Goal: Task Accomplishment & Management: Use online tool/utility

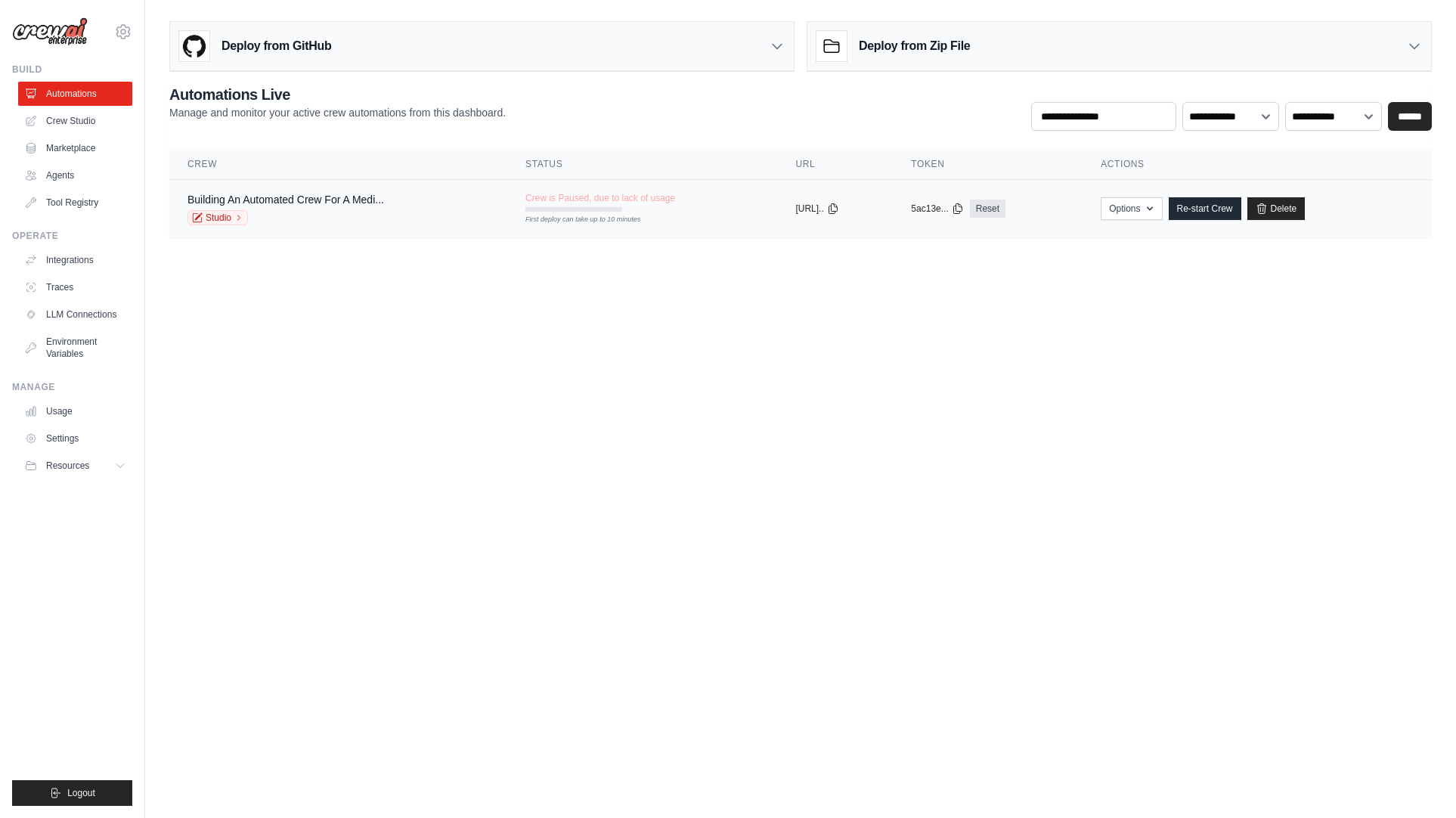
click at [349, 211] on div "Studio" at bounding box center [286, 217] width 197 height 15
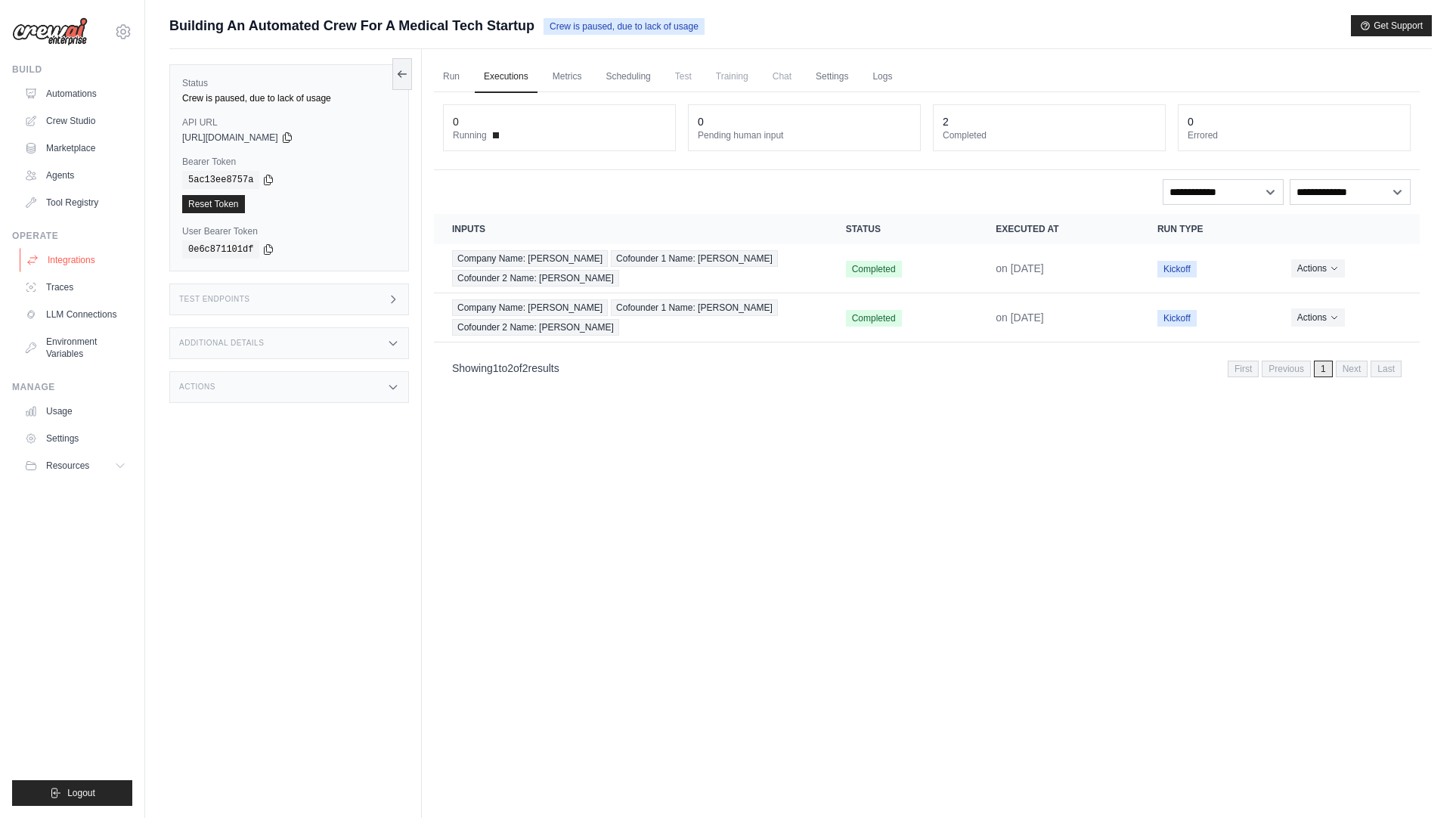
click at [71, 260] on link "Integrations" at bounding box center [77, 259] width 114 height 24
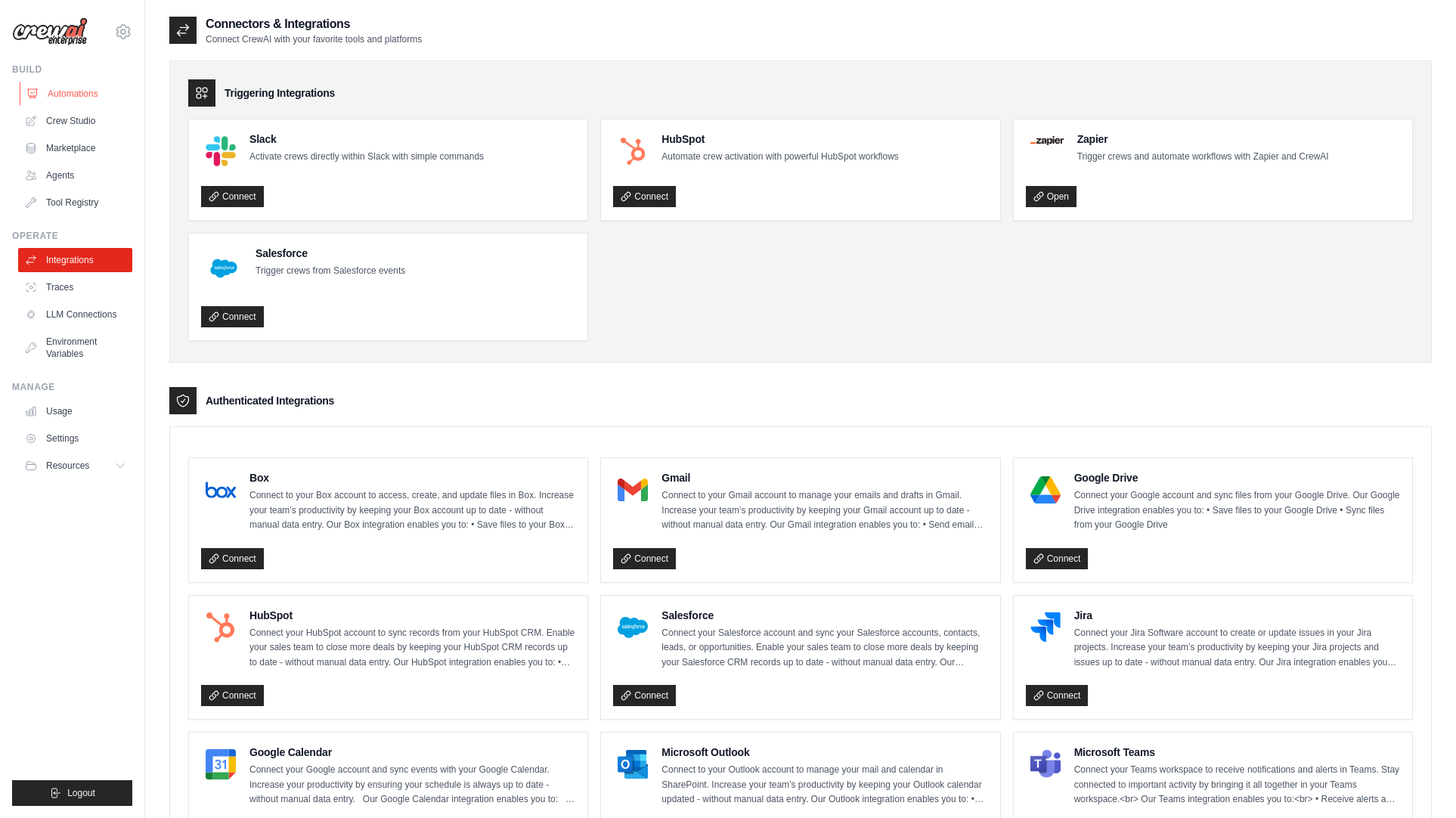
click at [78, 99] on link "Automations" at bounding box center [77, 93] width 114 height 24
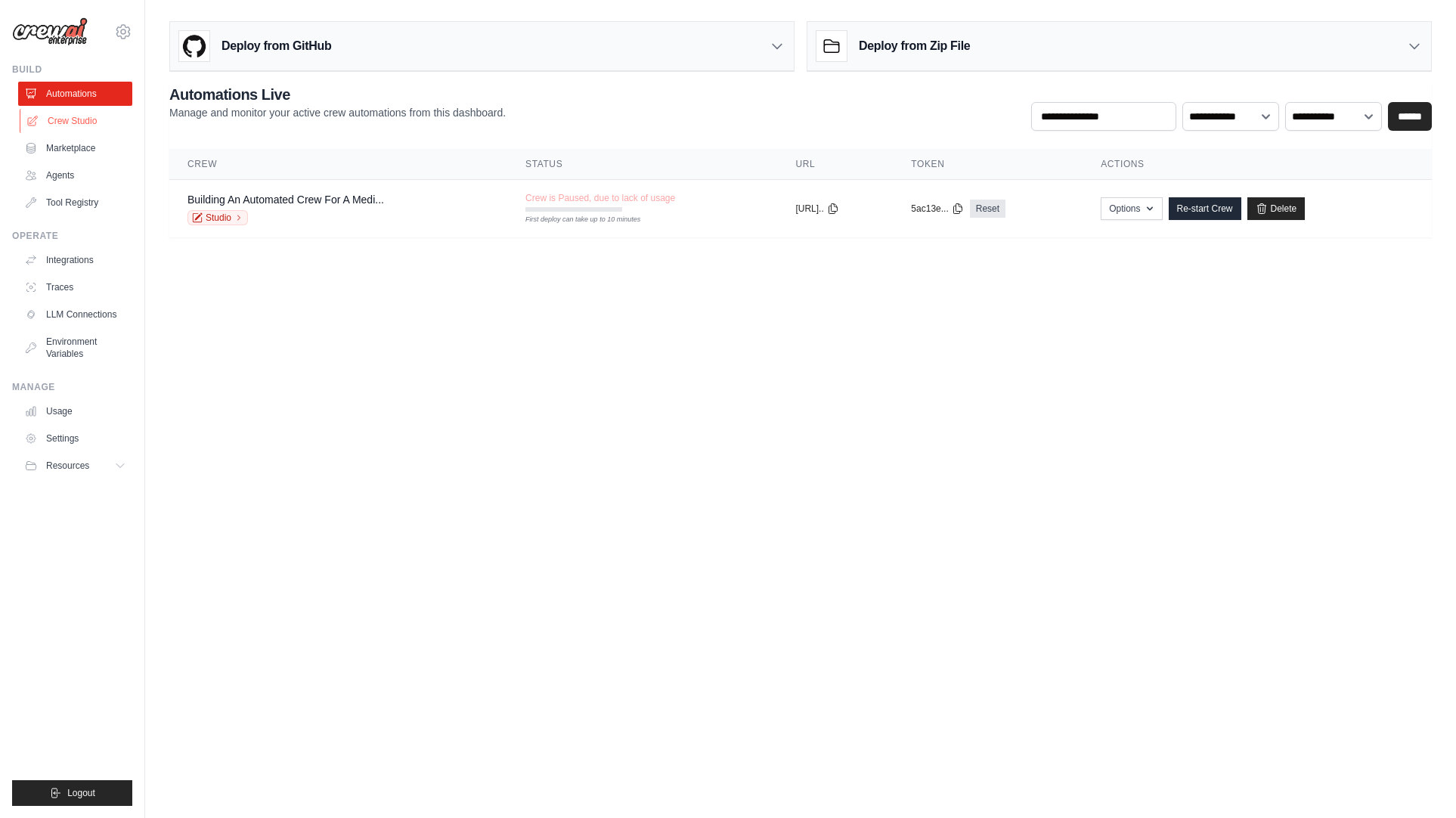
click at [79, 124] on link "Crew Studio" at bounding box center [77, 120] width 114 height 24
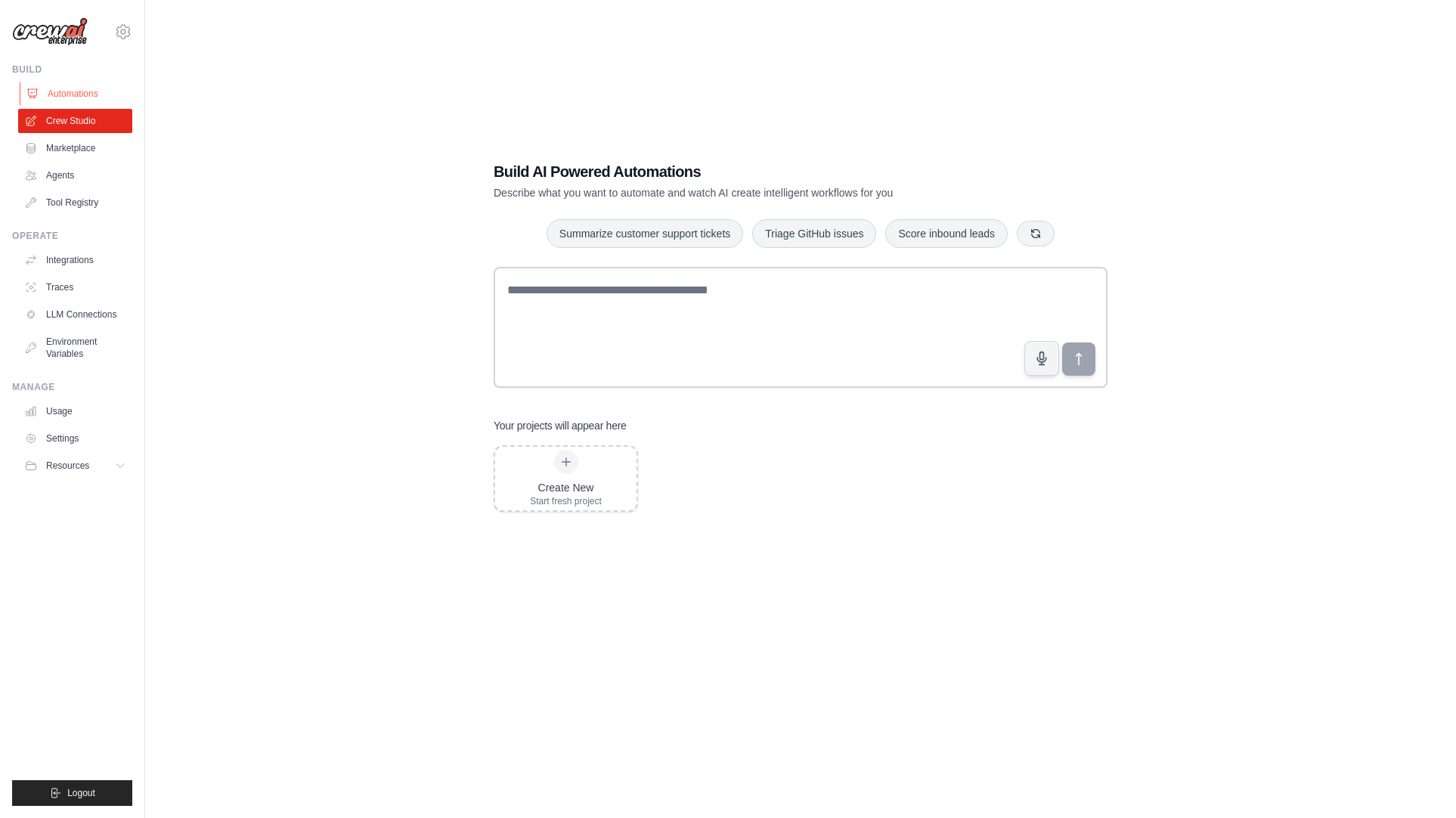
click at [82, 101] on link "Automations" at bounding box center [77, 93] width 114 height 24
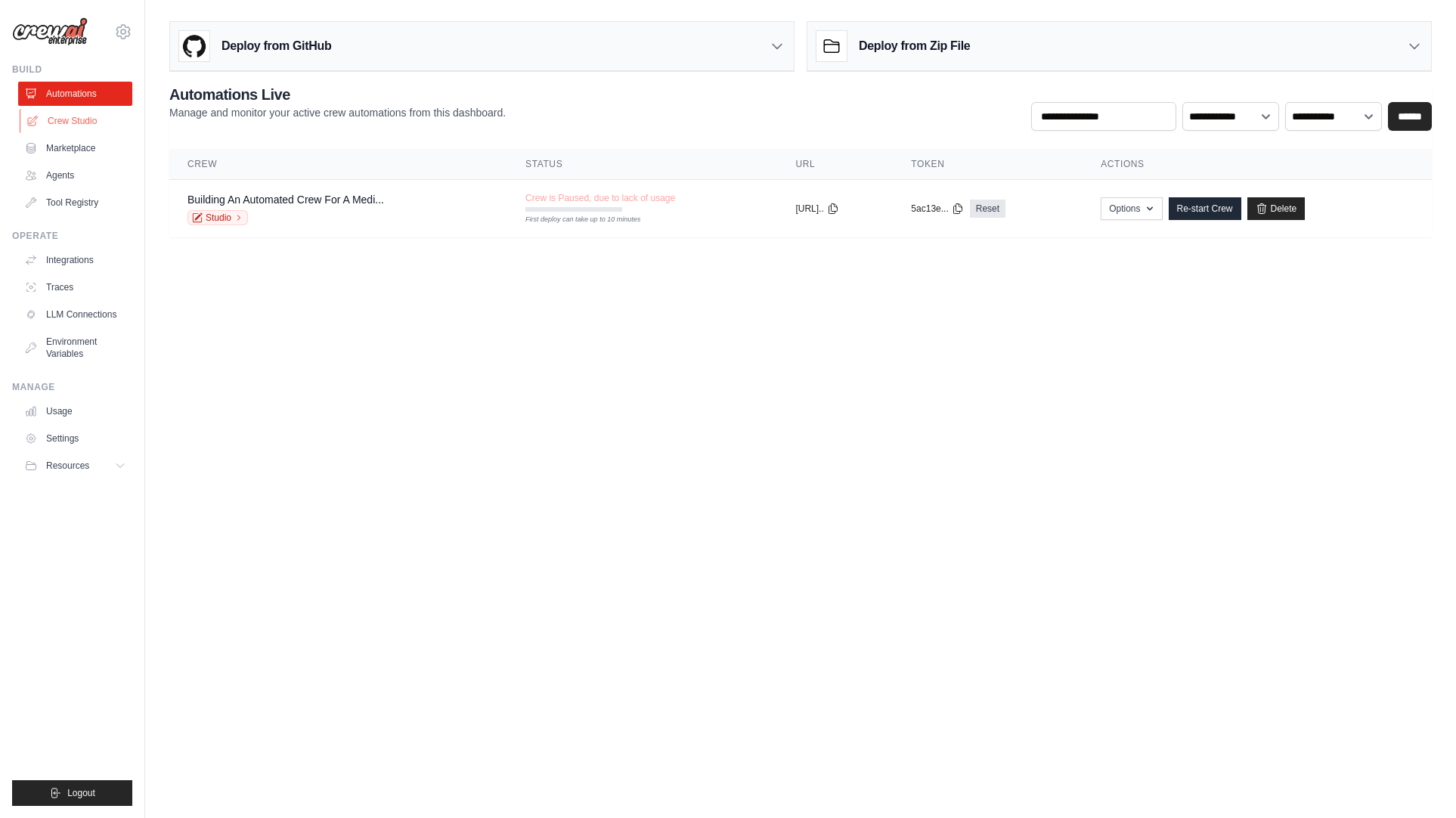
click at [72, 125] on link "Crew Studio" at bounding box center [77, 120] width 114 height 24
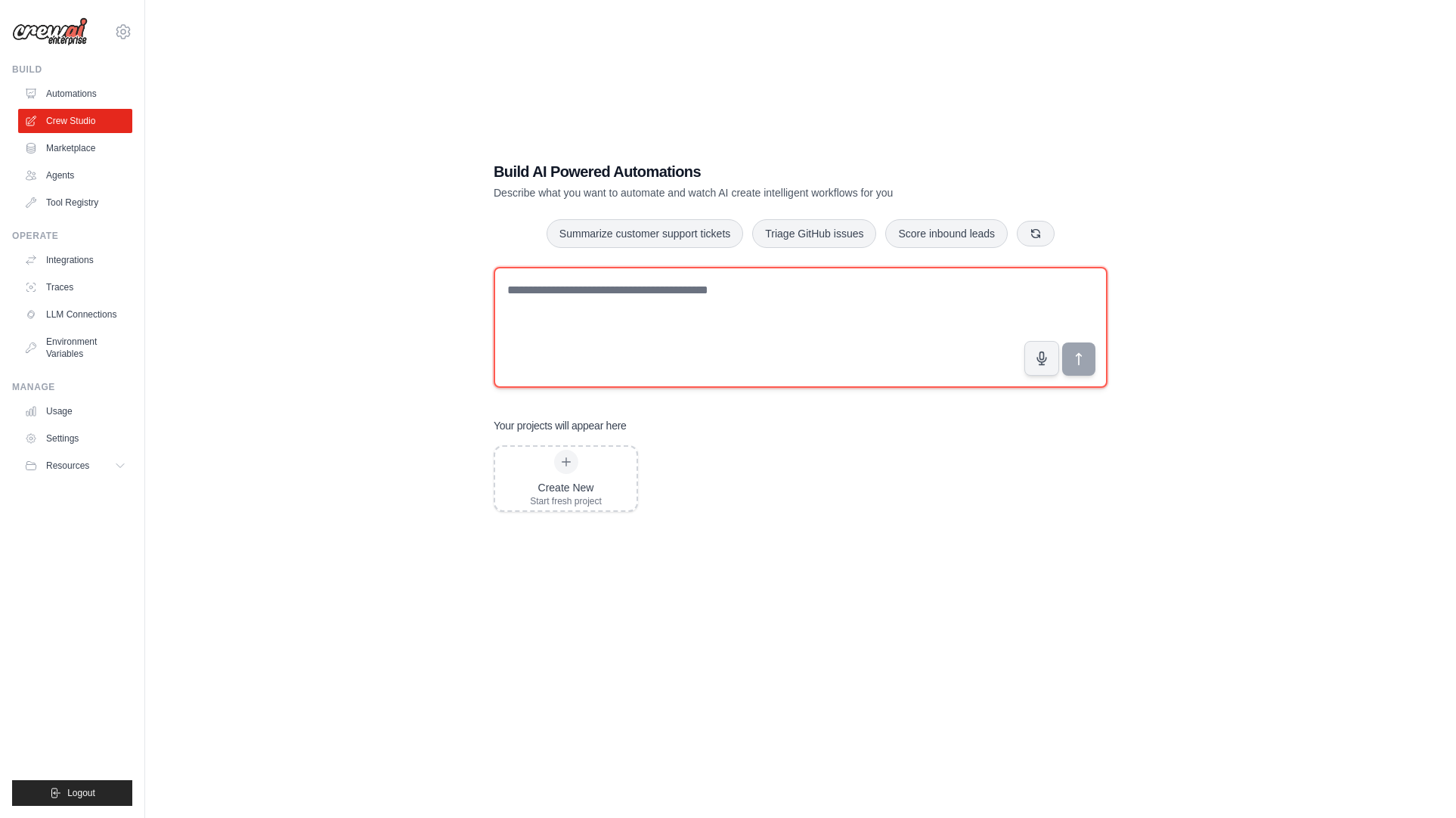
click at [594, 298] on textarea at bounding box center [801, 327] width 614 height 121
paste textarea "**********"
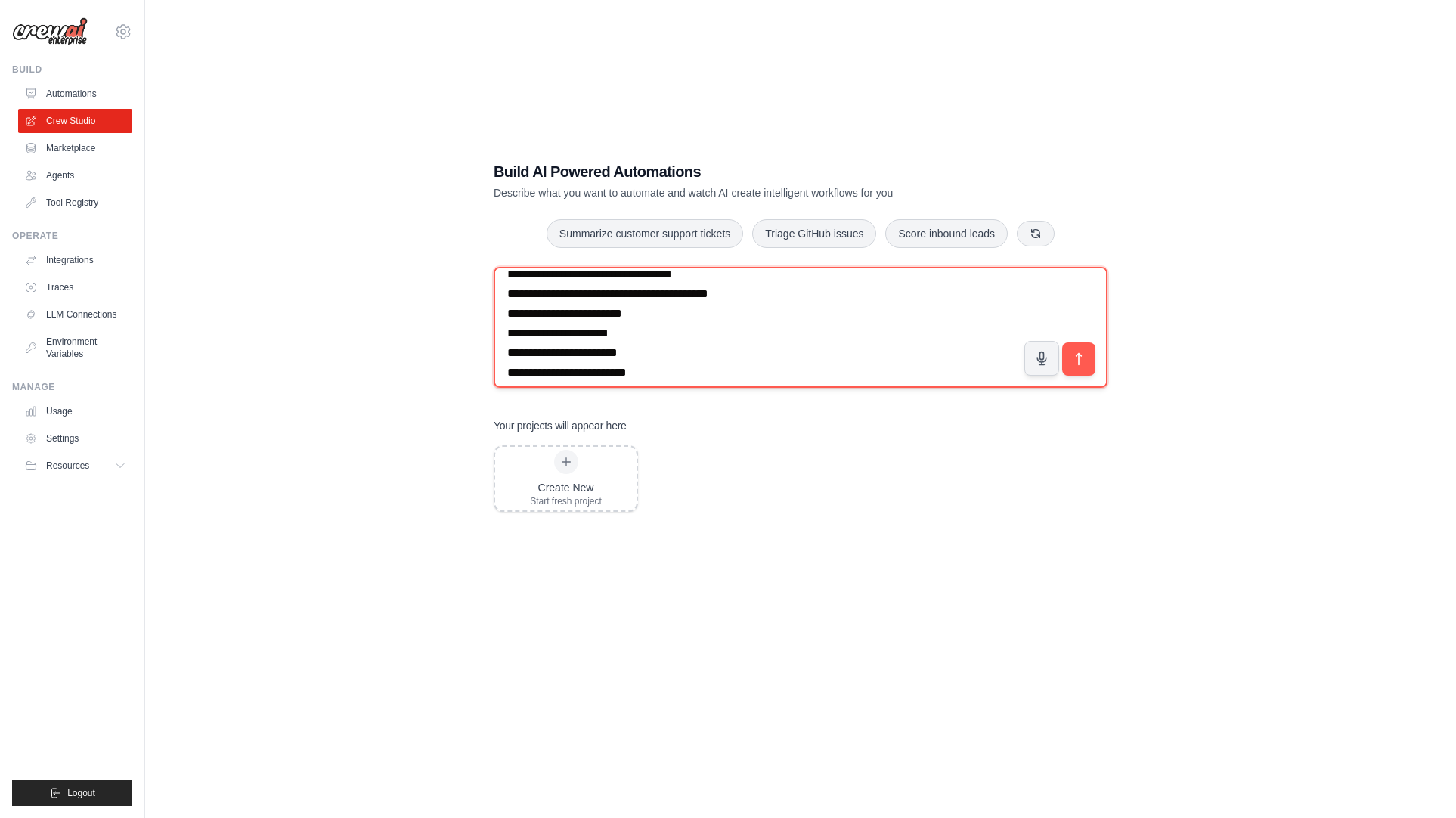
scroll to position [1081, 0]
click at [687, 314] on textarea at bounding box center [801, 327] width 614 height 121
paste textarea "**********"
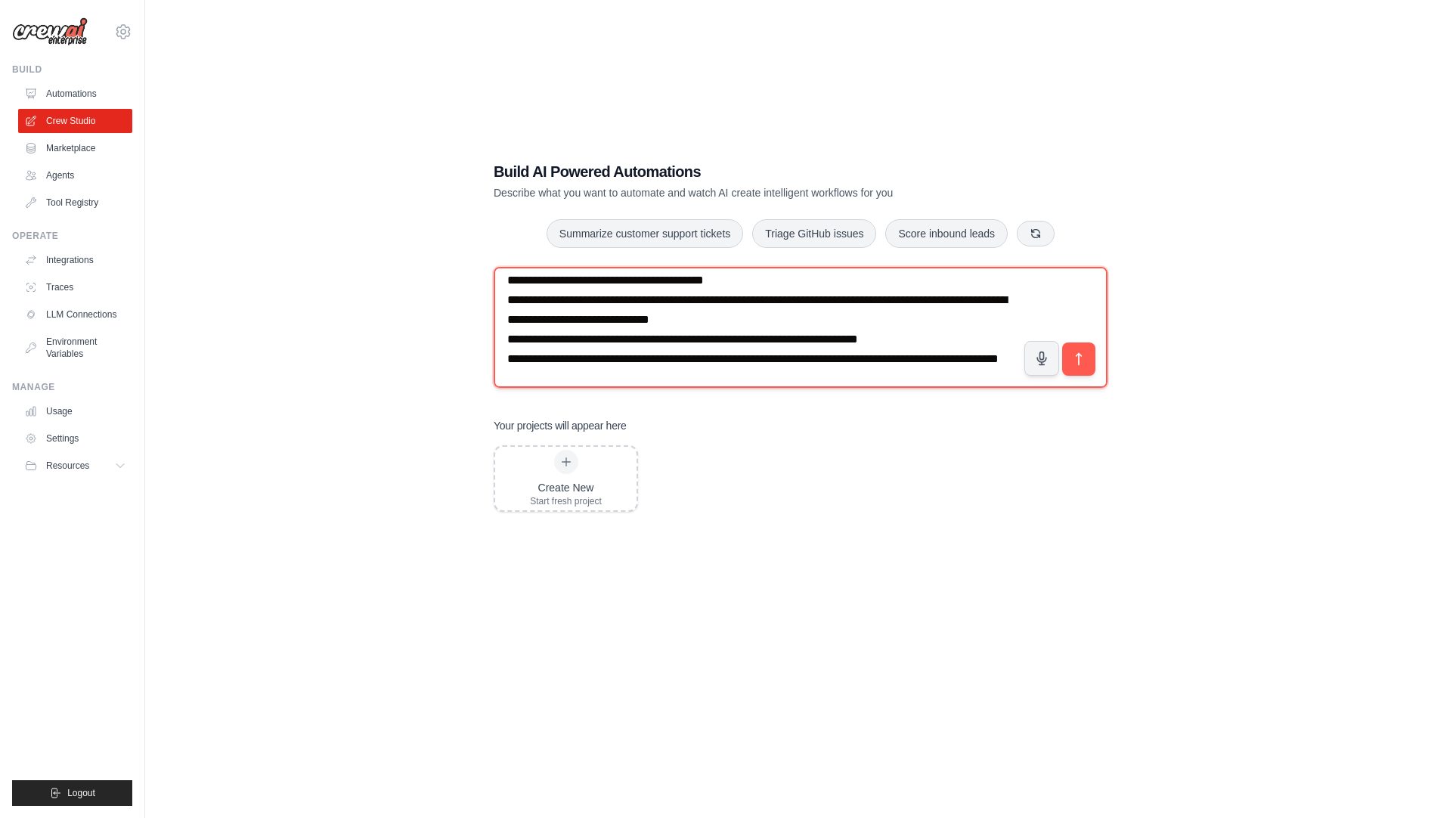
scroll to position [1464, 0]
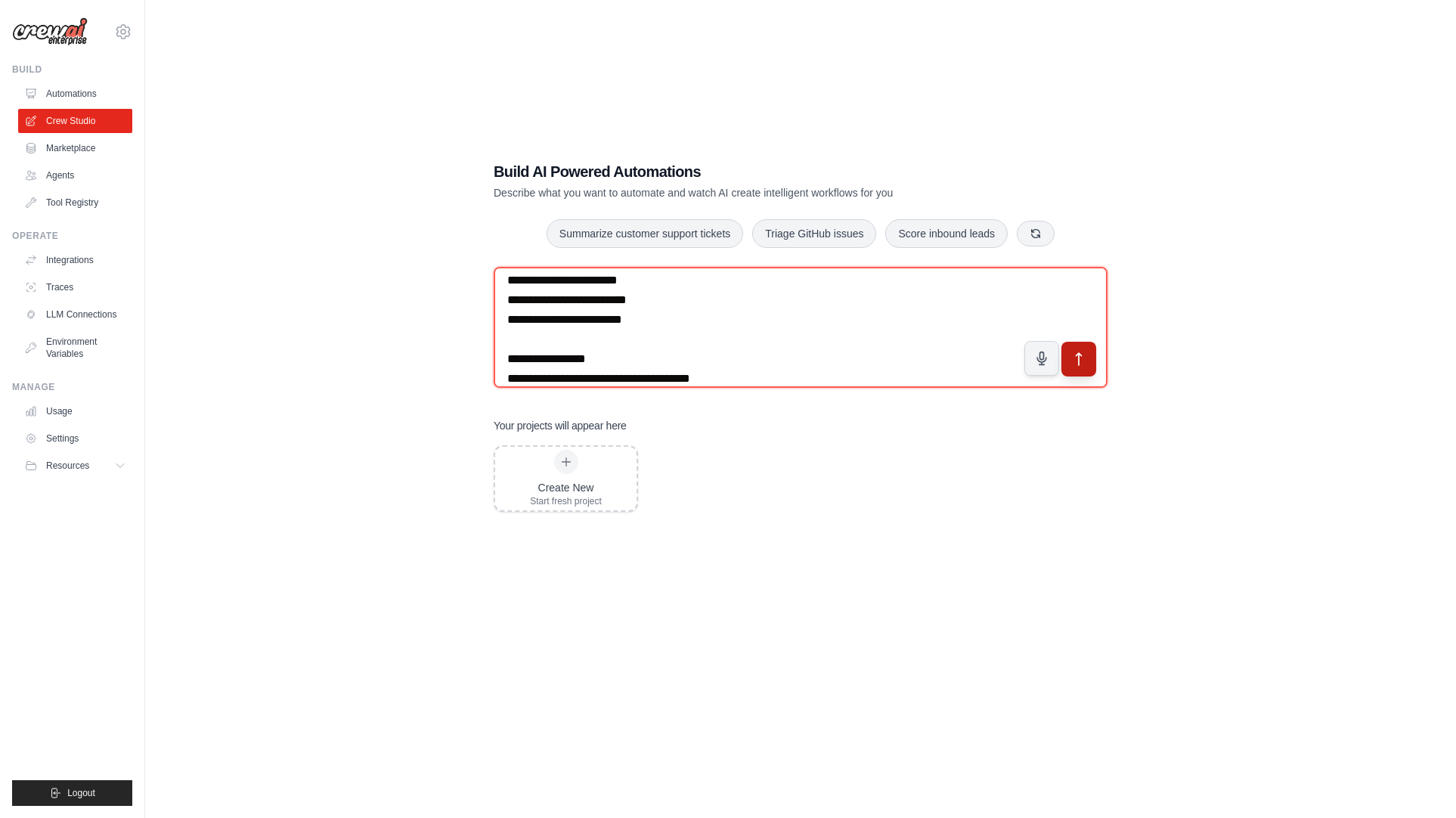
type textarea "**********"
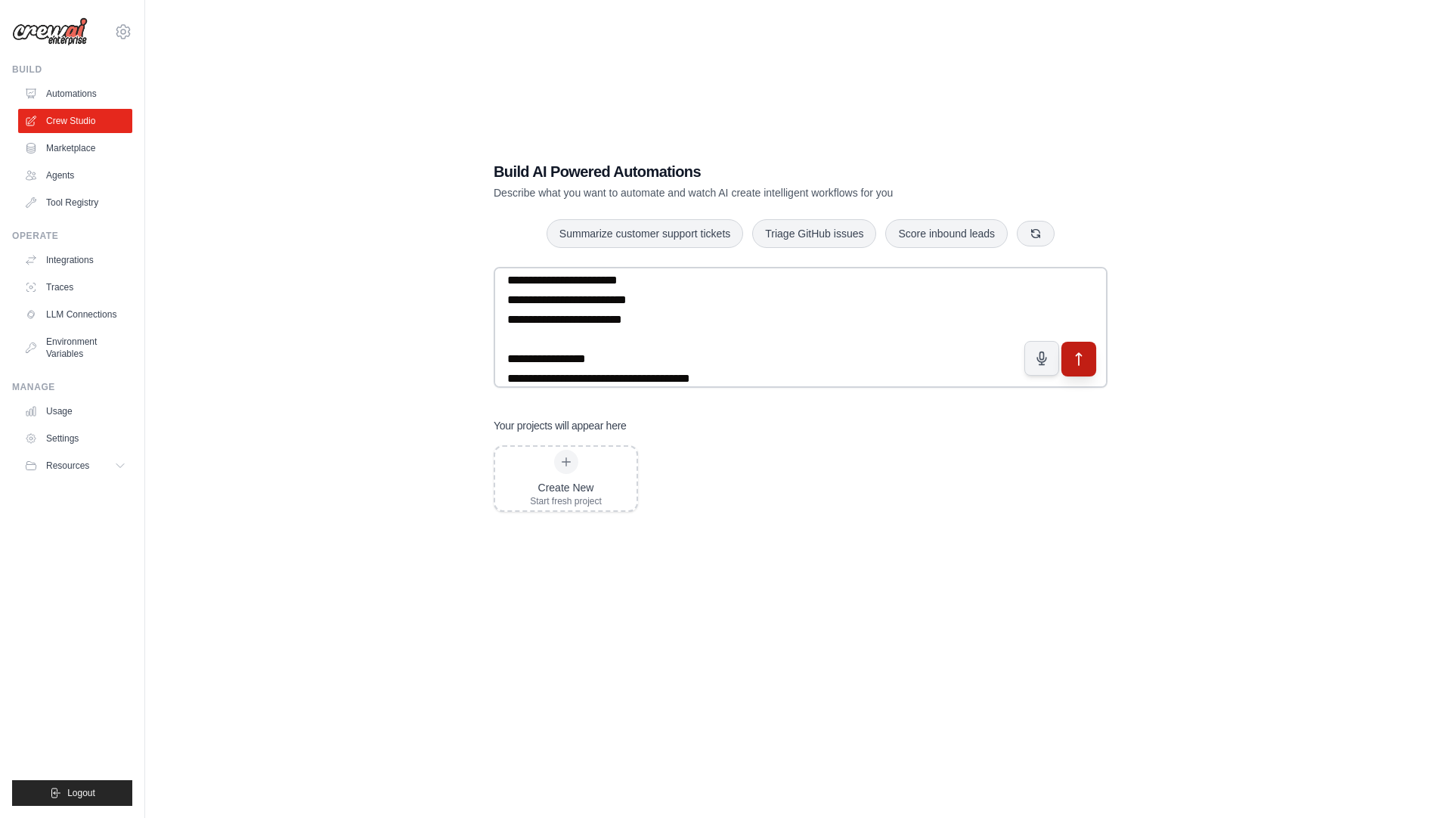
click at [1081, 368] on button "submit" at bounding box center [1079, 359] width 35 height 35
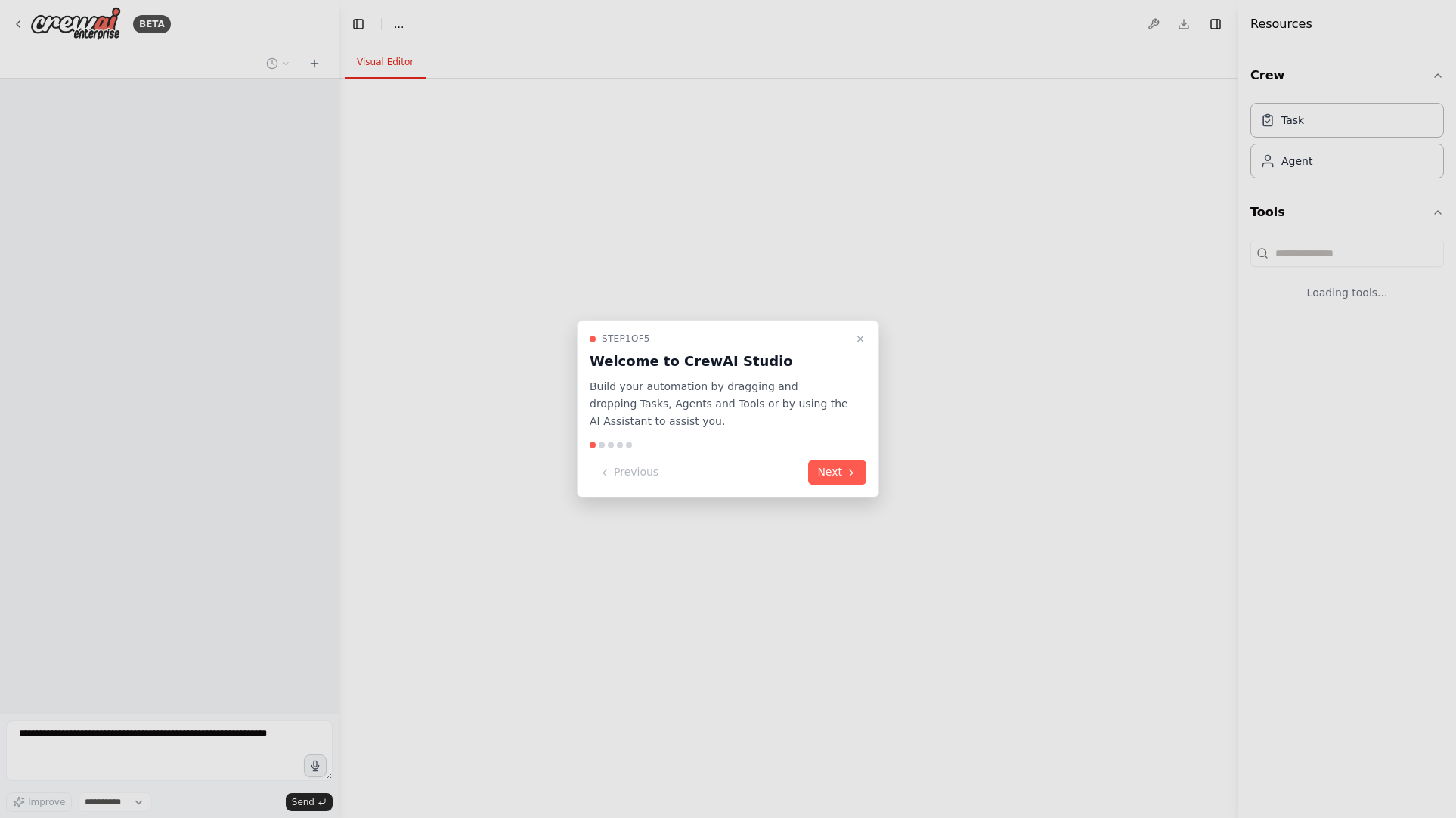
select select "****"
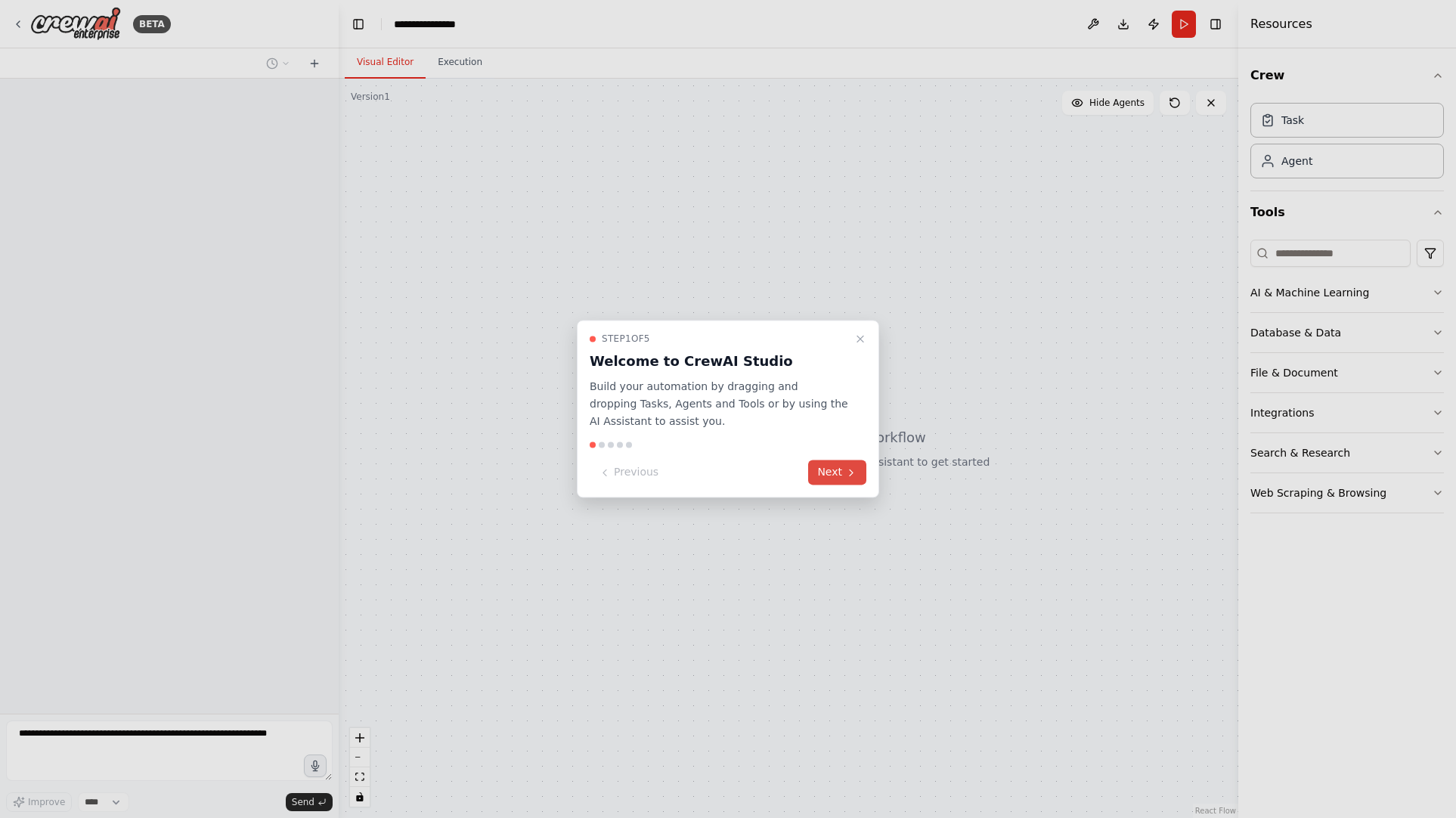
scroll to position [868, 0]
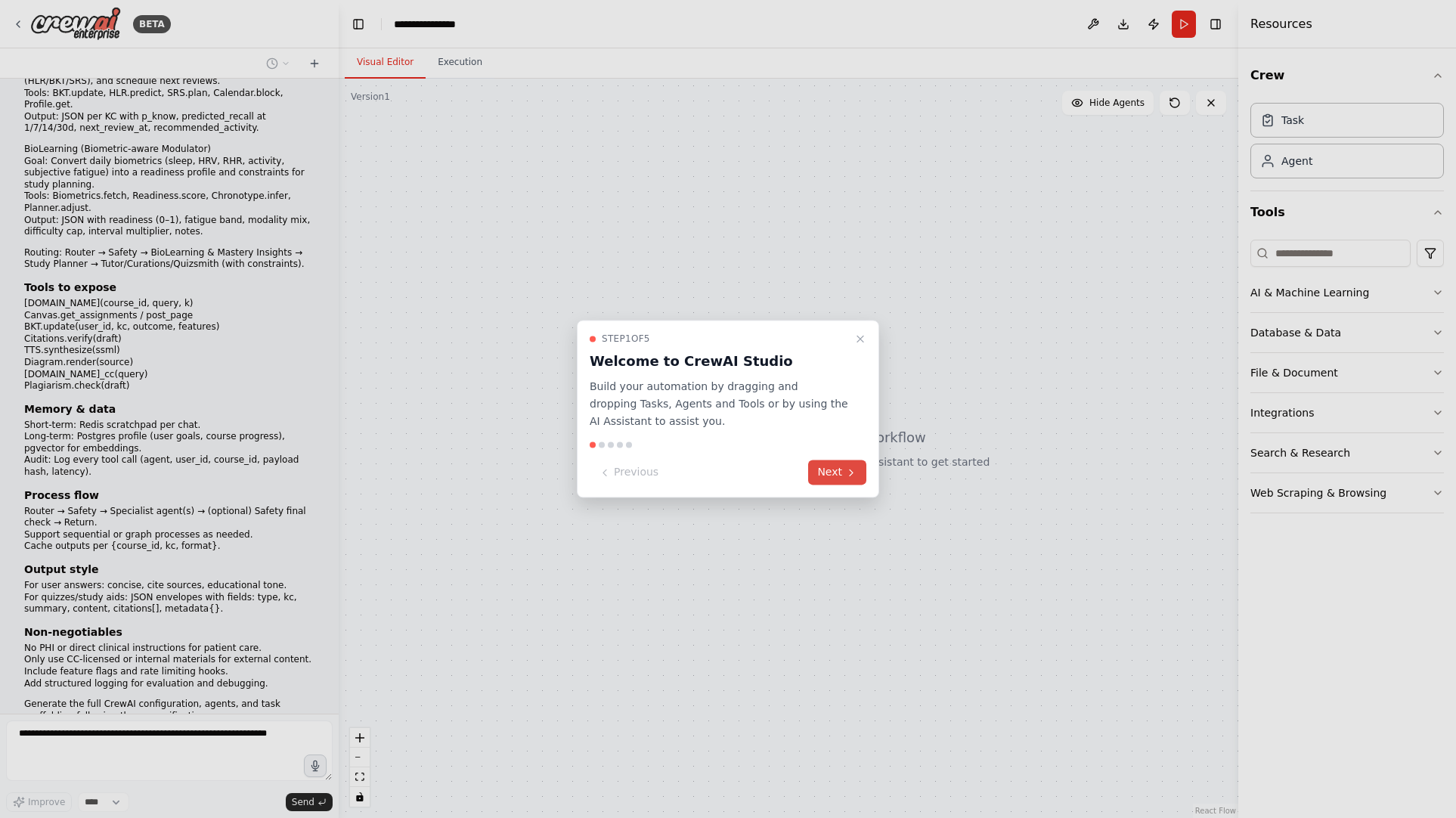
click at [840, 470] on button "Next" at bounding box center [837, 473] width 59 height 25
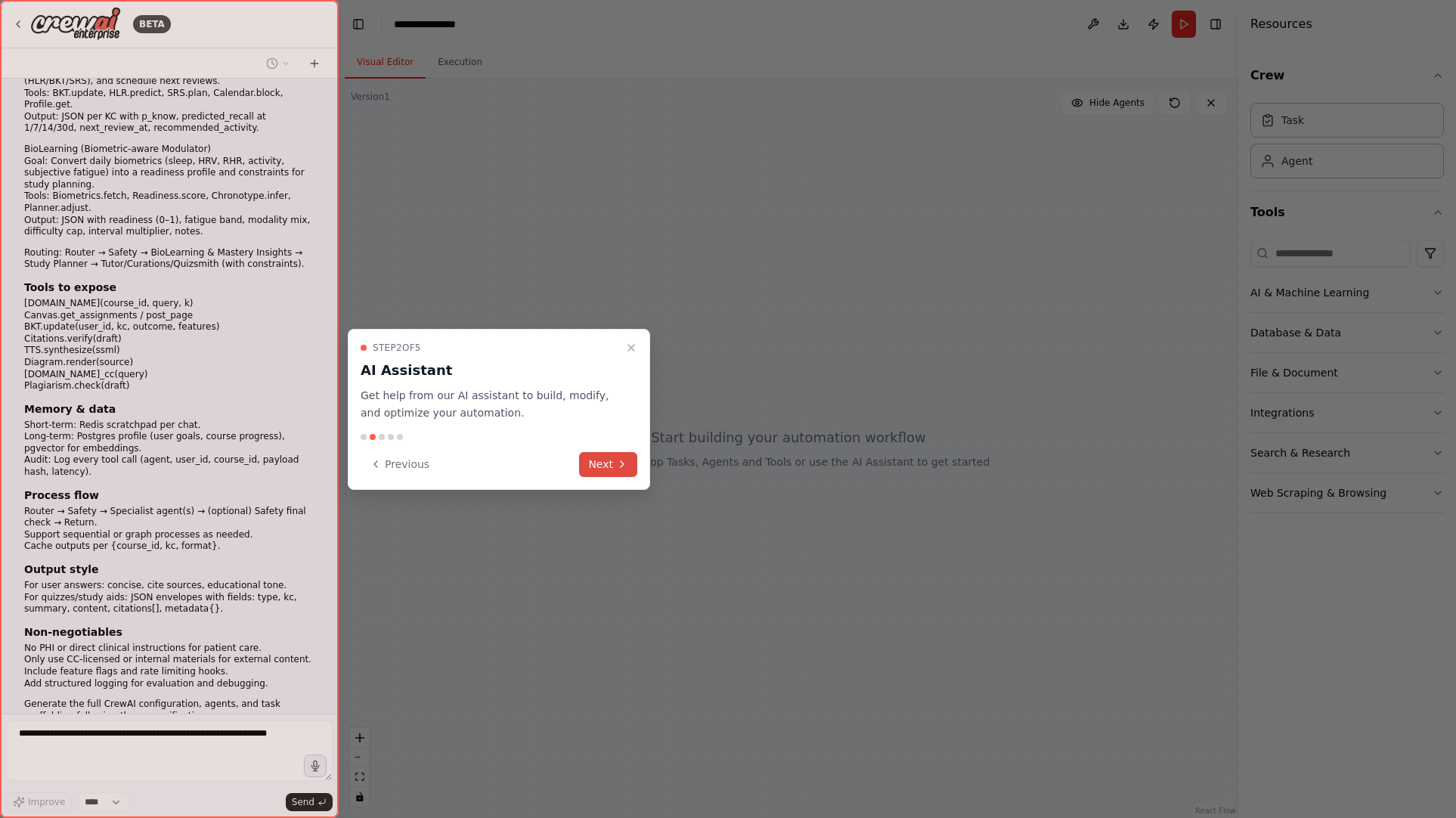
click at [621, 469] on icon at bounding box center [622, 463] width 12 height 12
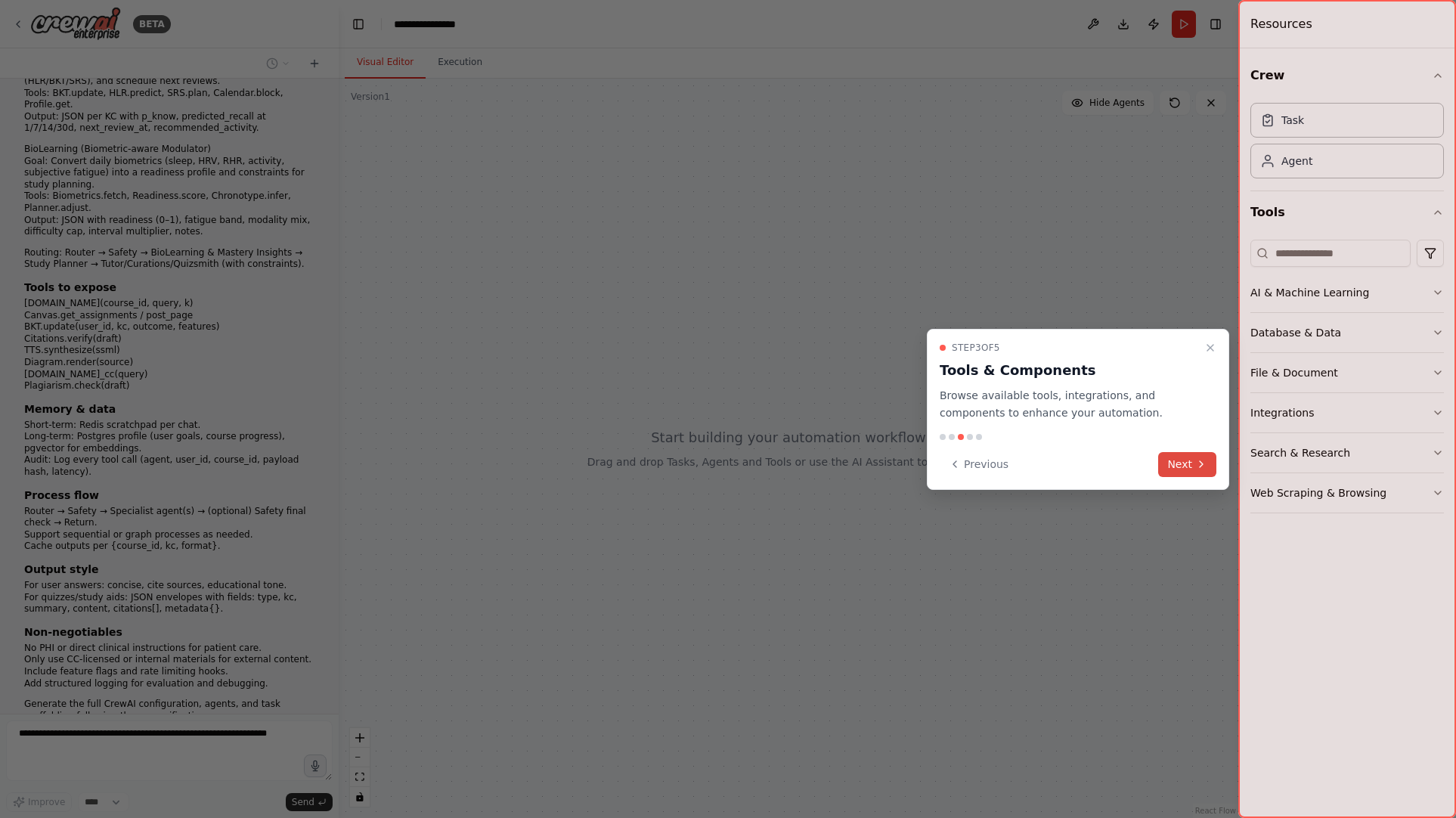
click at [1186, 468] on button "Next" at bounding box center [1187, 465] width 59 height 25
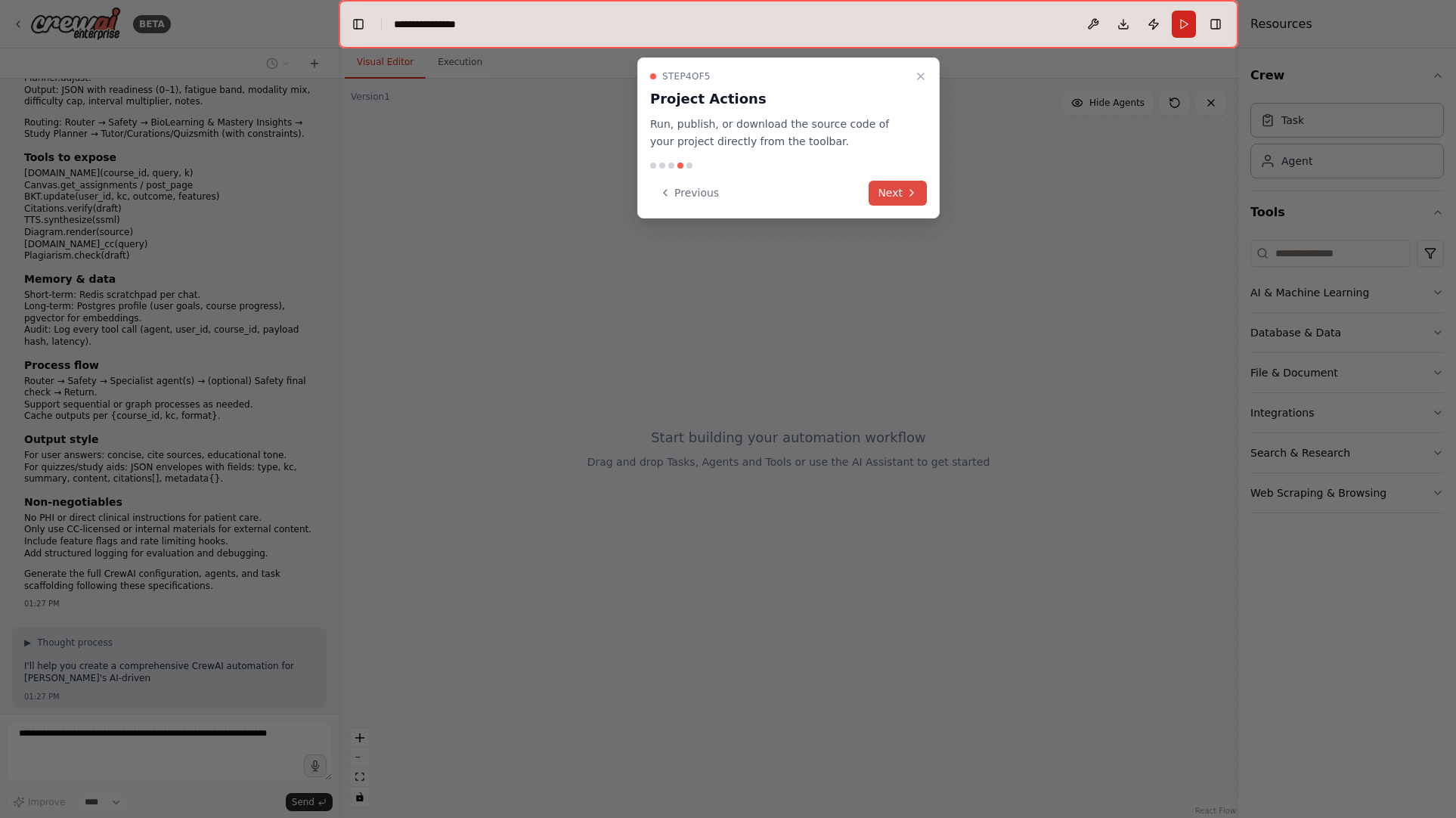
click at [906, 198] on icon at bounding box center [911, 192] width 12 height 12
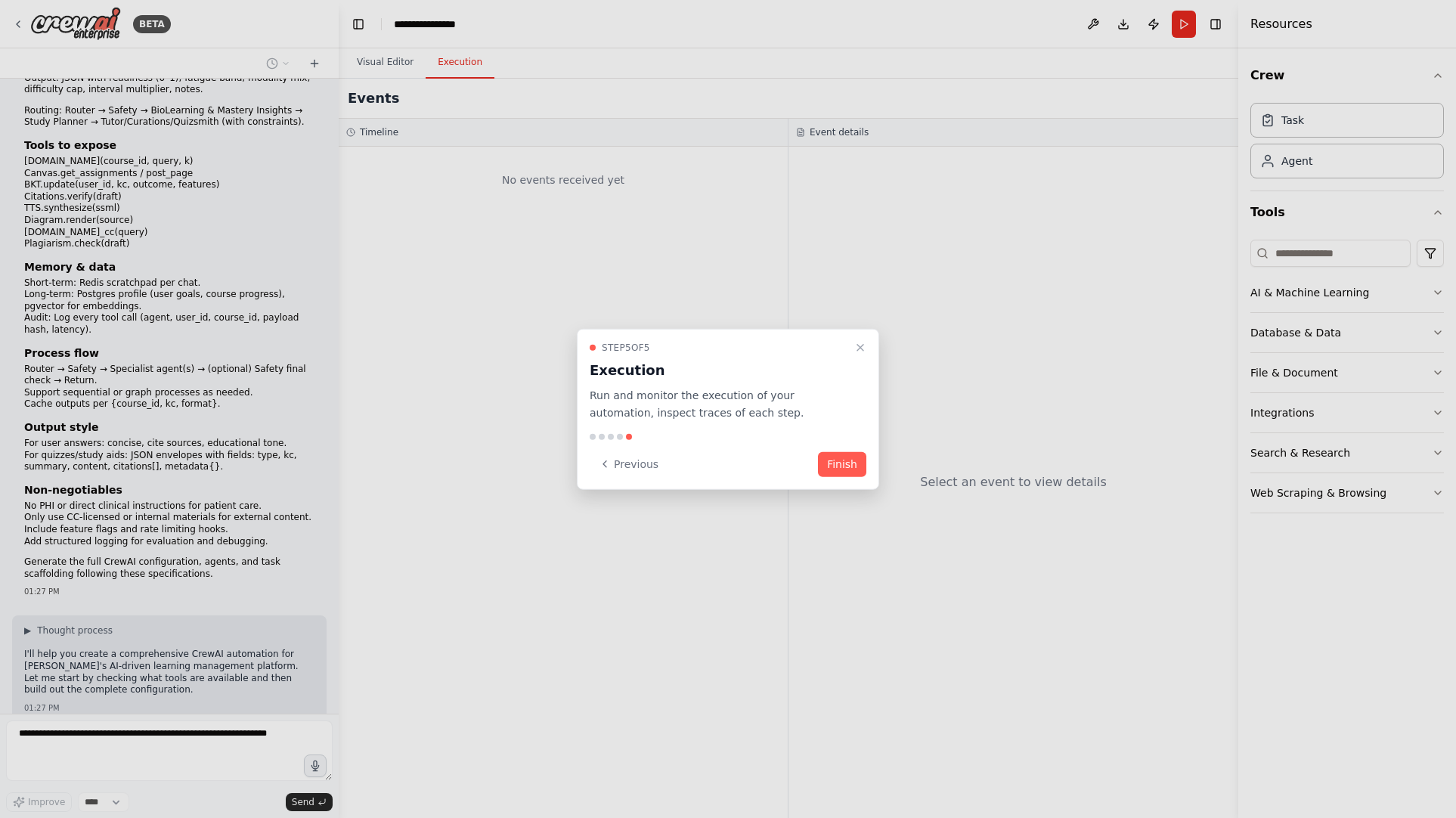
scroll to position [1022, 0]
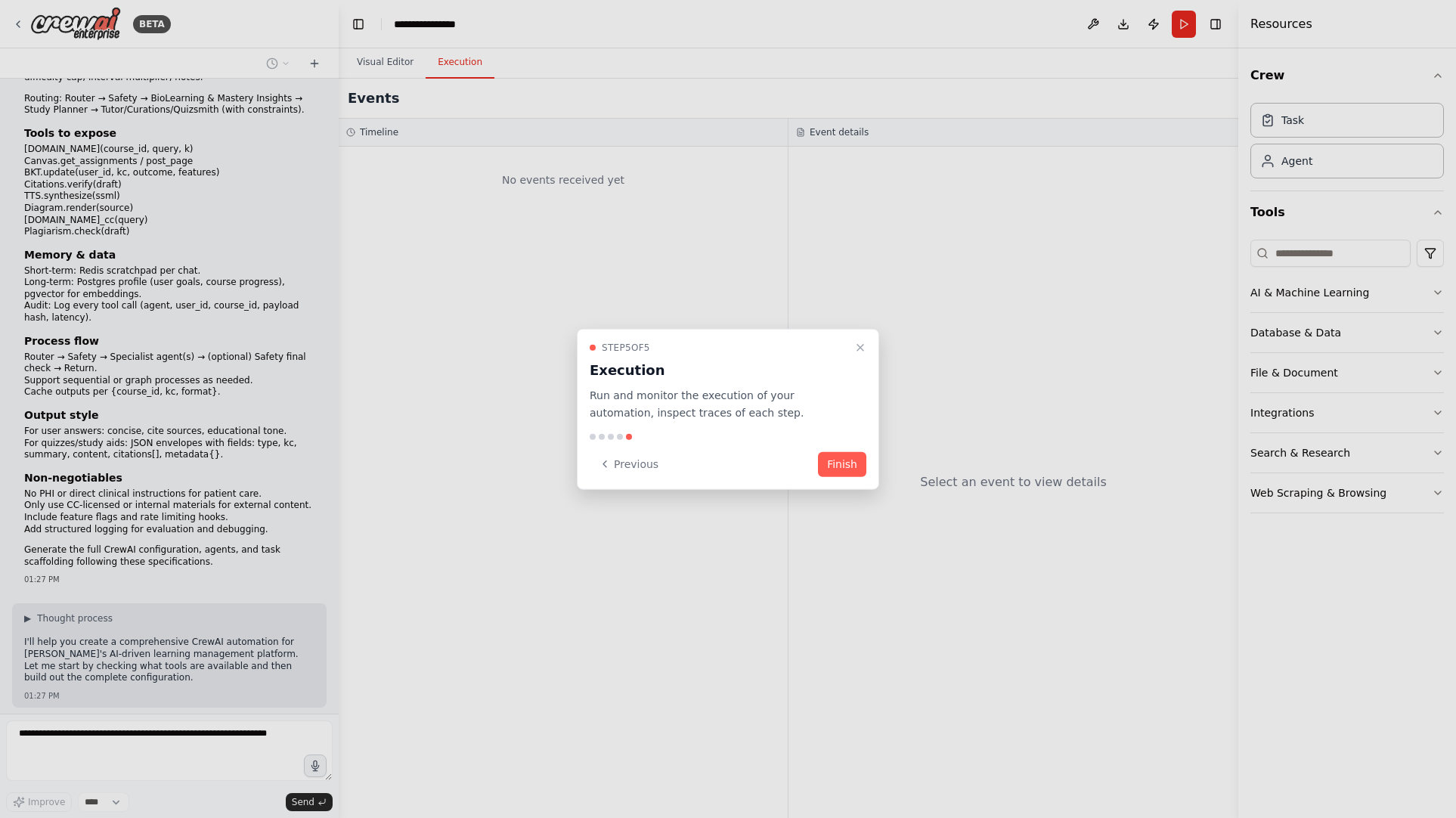
click at [846, 470] on button "Finish" at bounding box center [842, 464] width 48 height 25
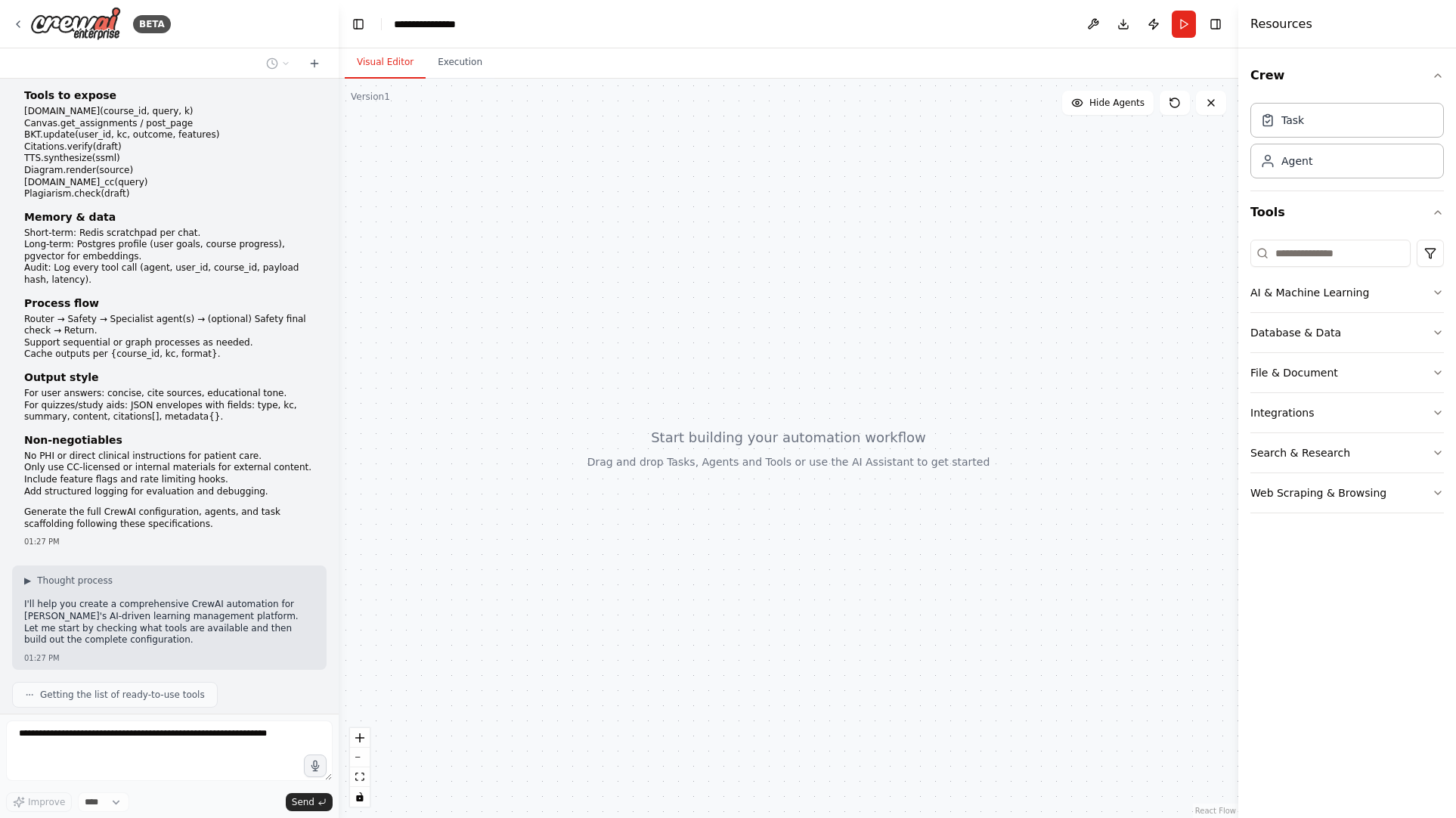
scroll to position [1098, 0]
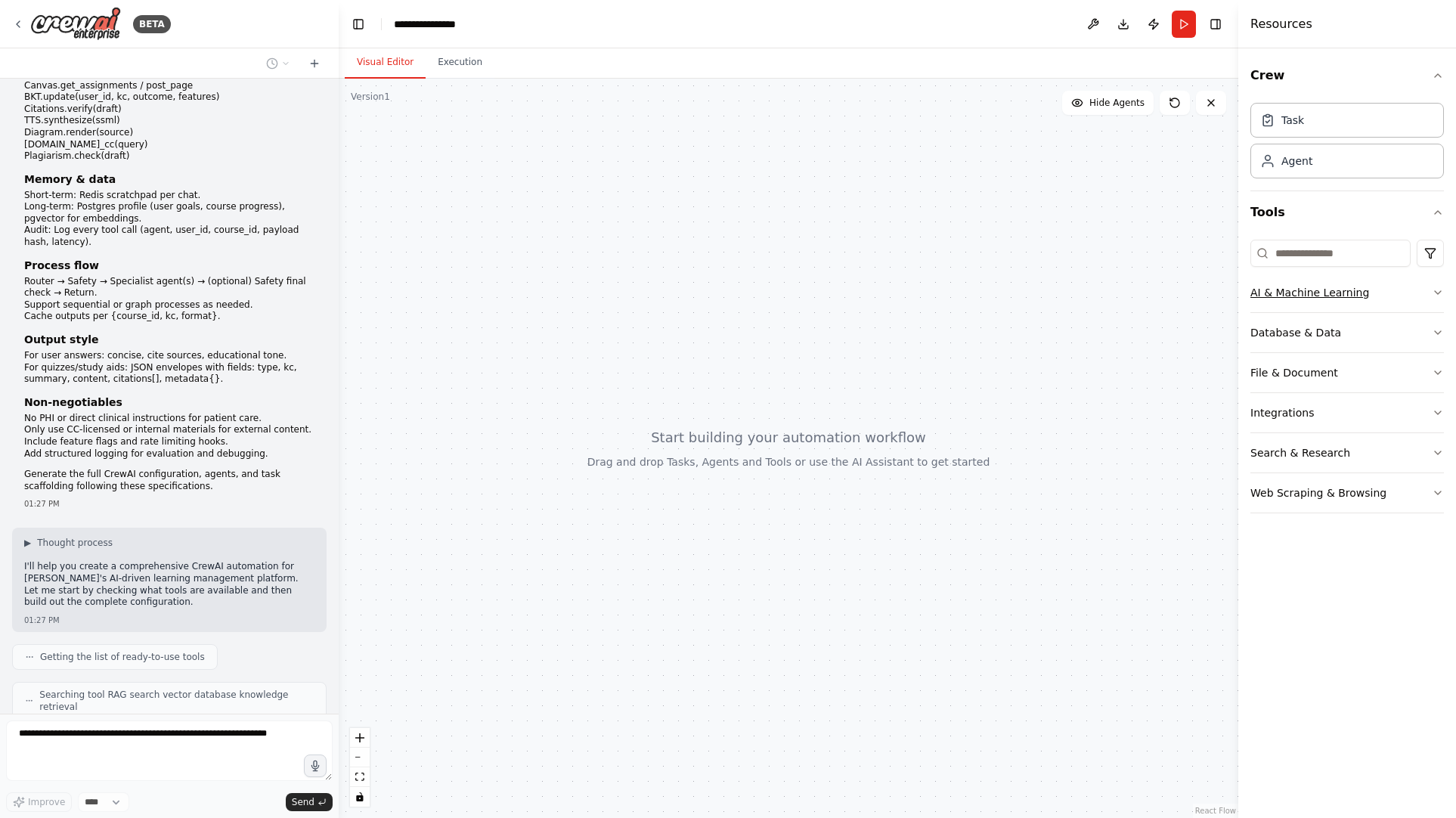
click at [1383, 297] on button "AI & Machine Learning" at bounding box center [1347, 292] width 194 height 39
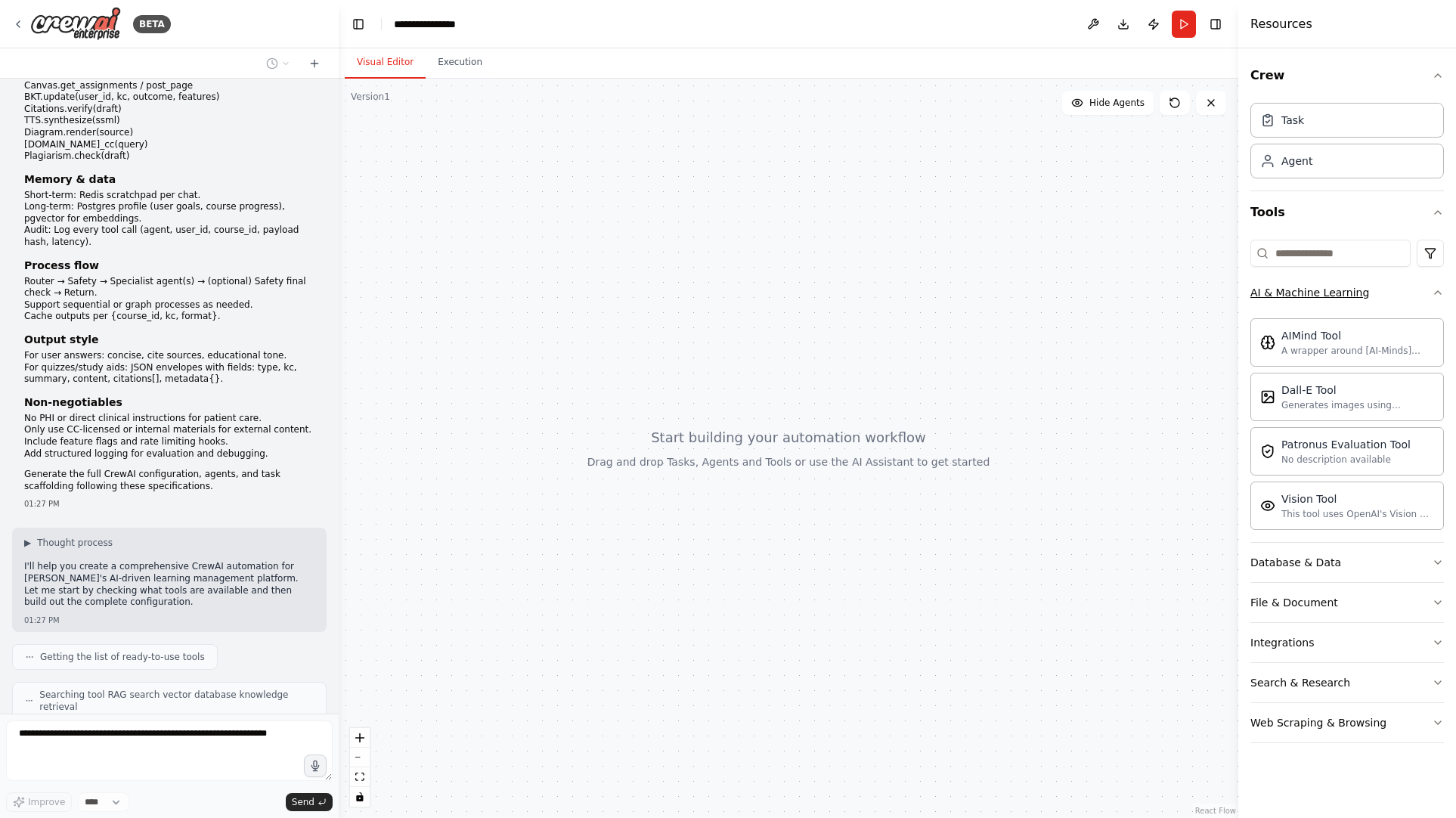
scroll to position [1135, 0]
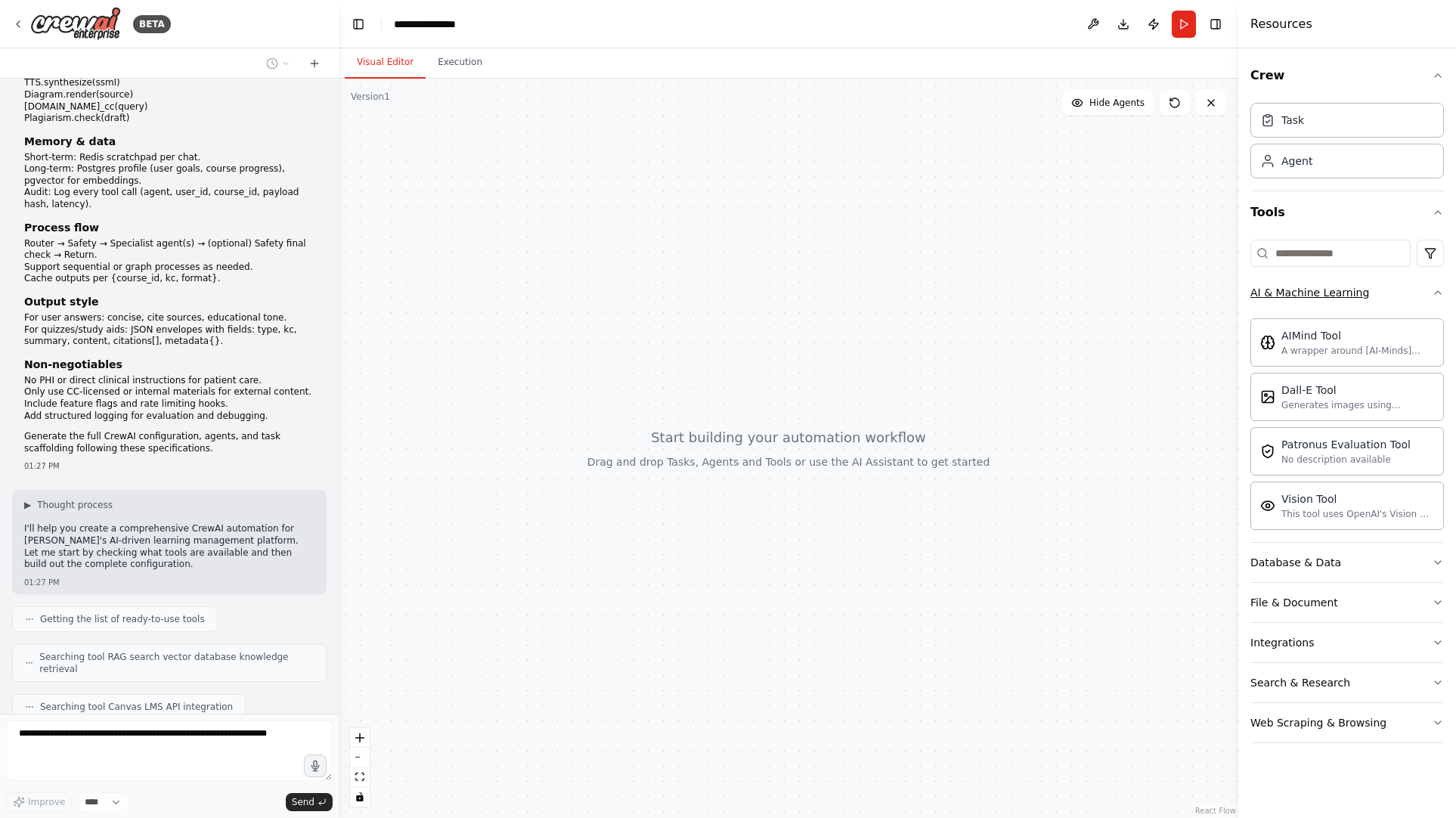
click at [1401, 288] on button "AI & Machine Learning" at bounding box center [1347, 292] width 194 height 39
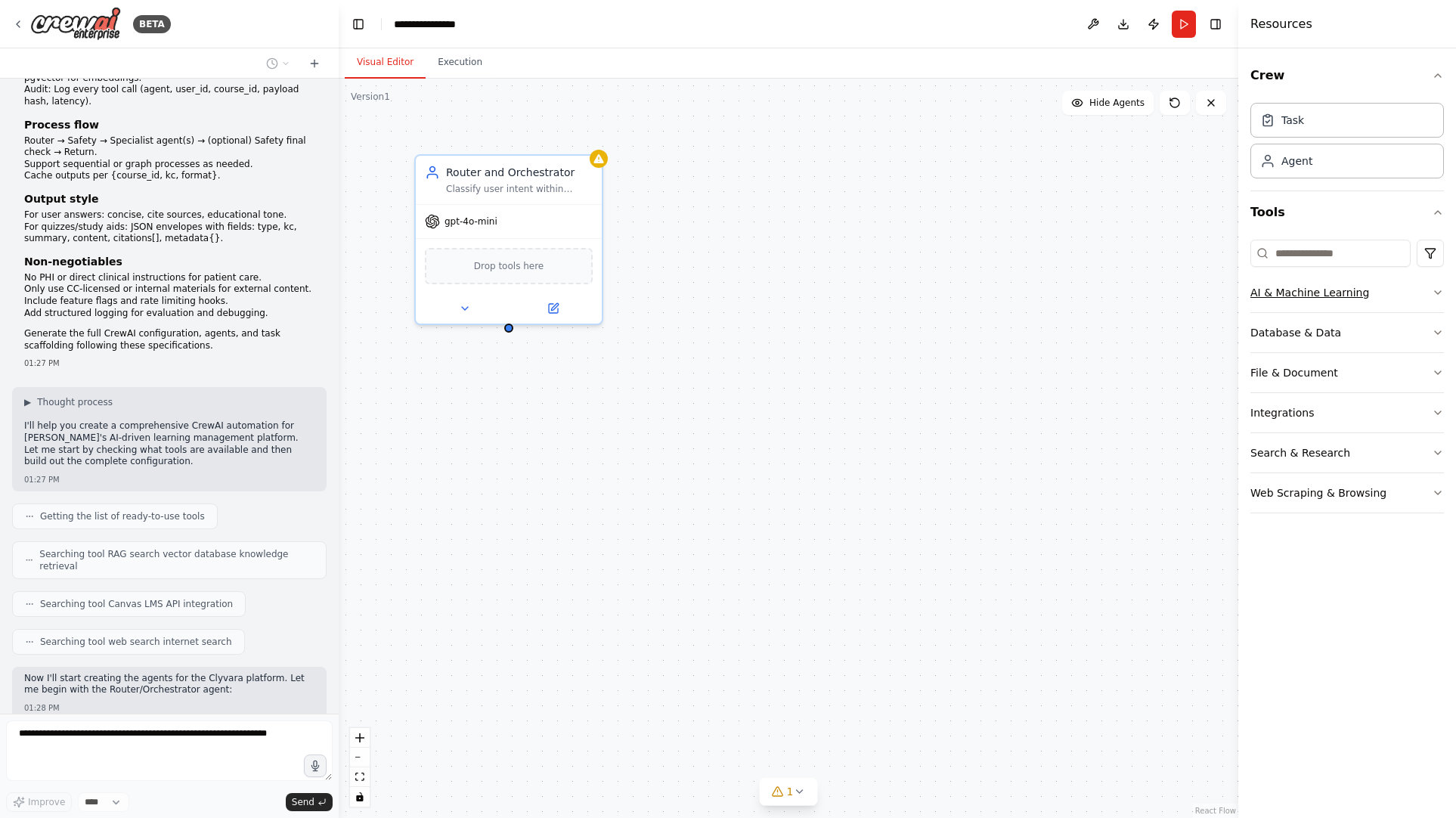
scroll to position [1276, 0]
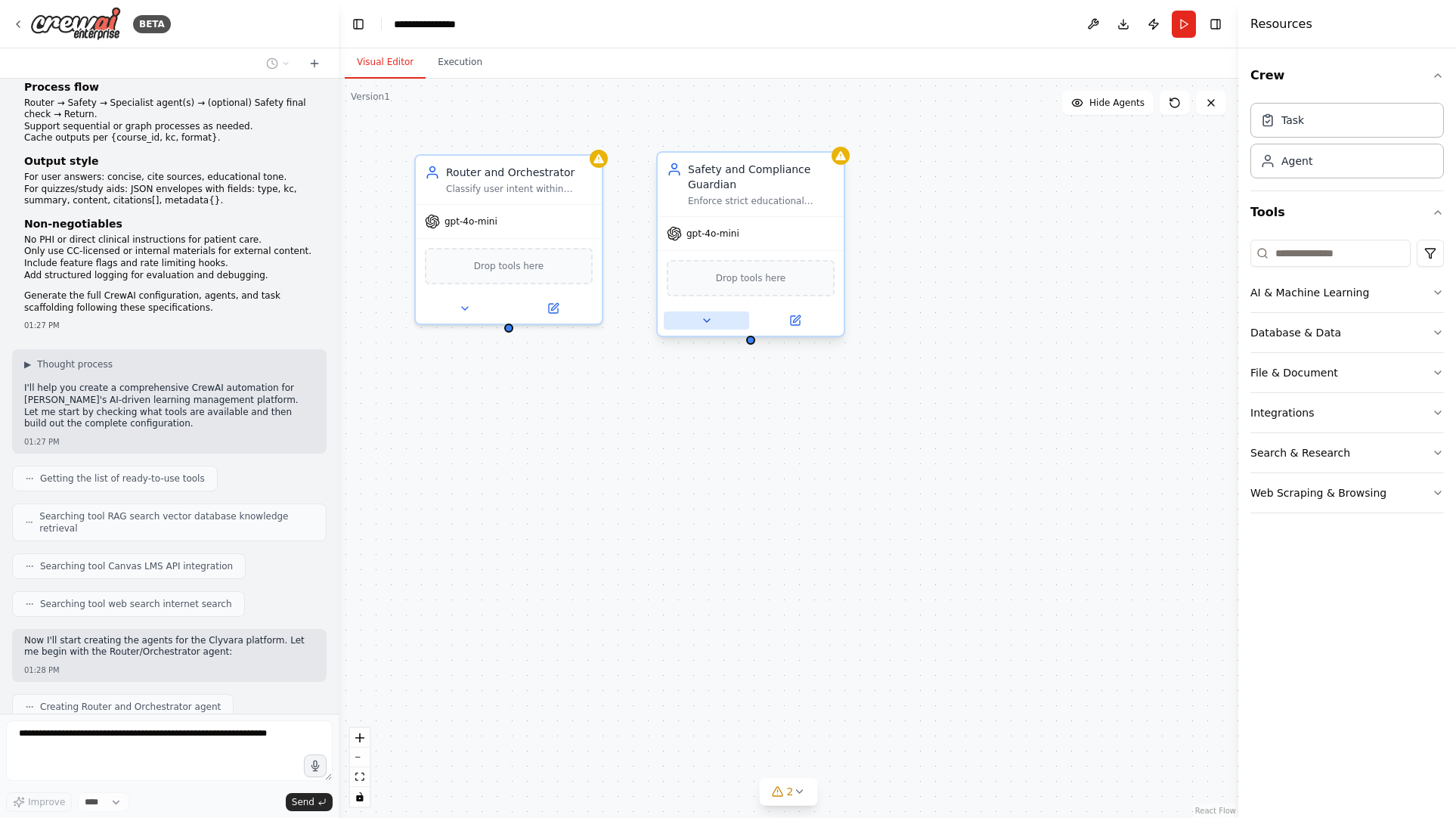
click at [706, 322] on icon at bounding box center [707, 320] width 12 height 12
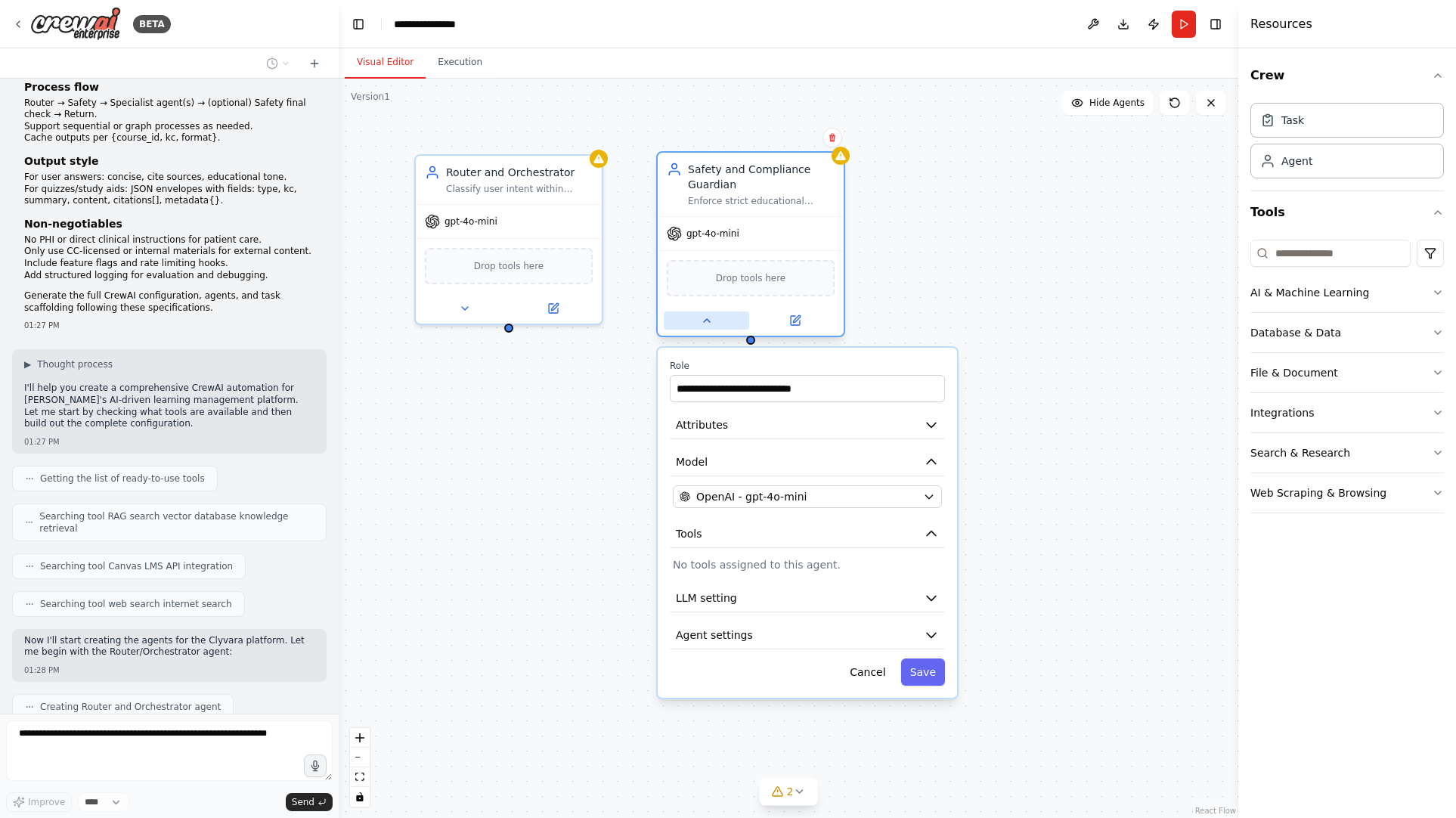
click at [706, 322] on icon at bounding box center [707, 320] width 12 height 12
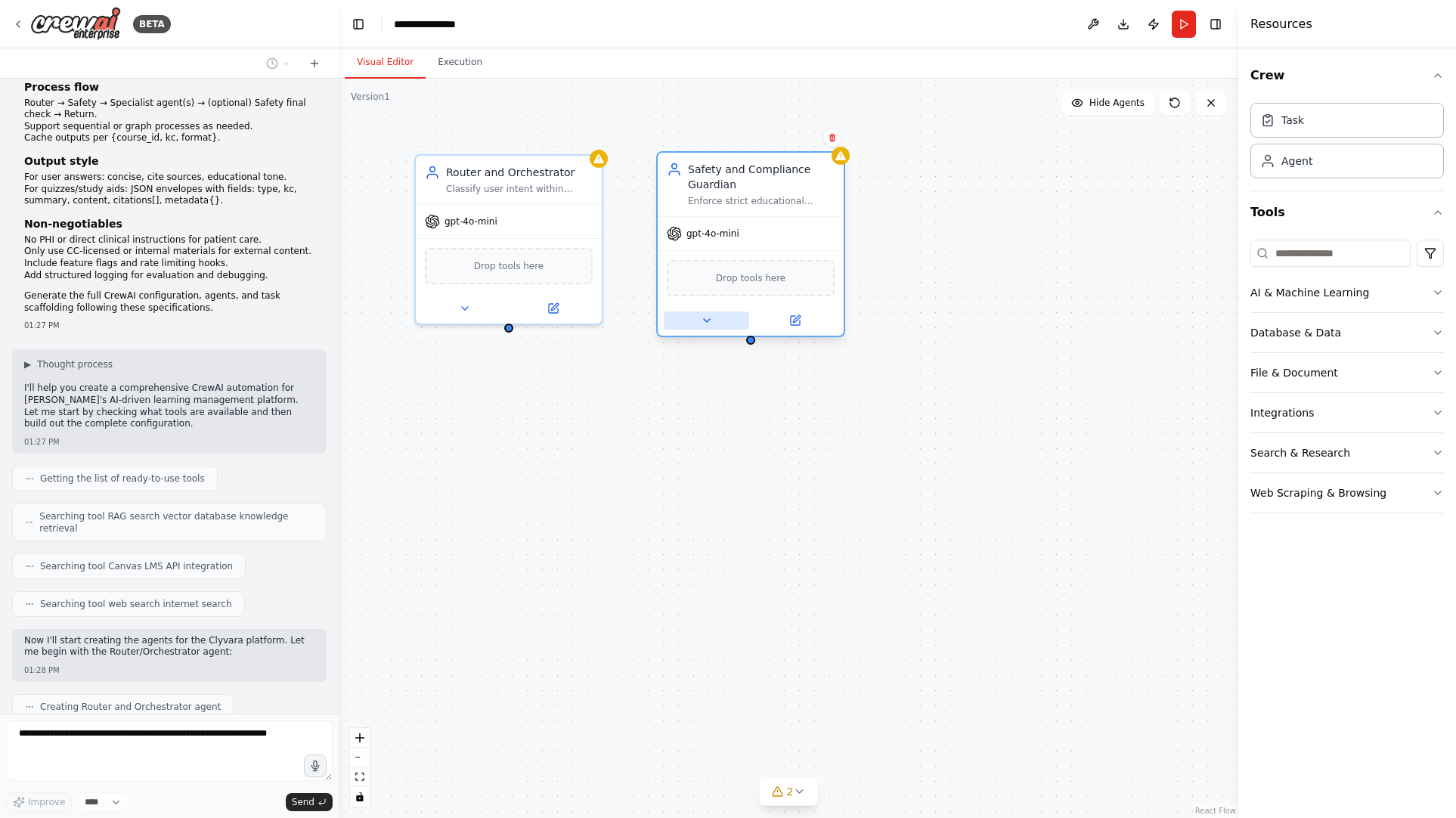
scroll to position [1326, 0]
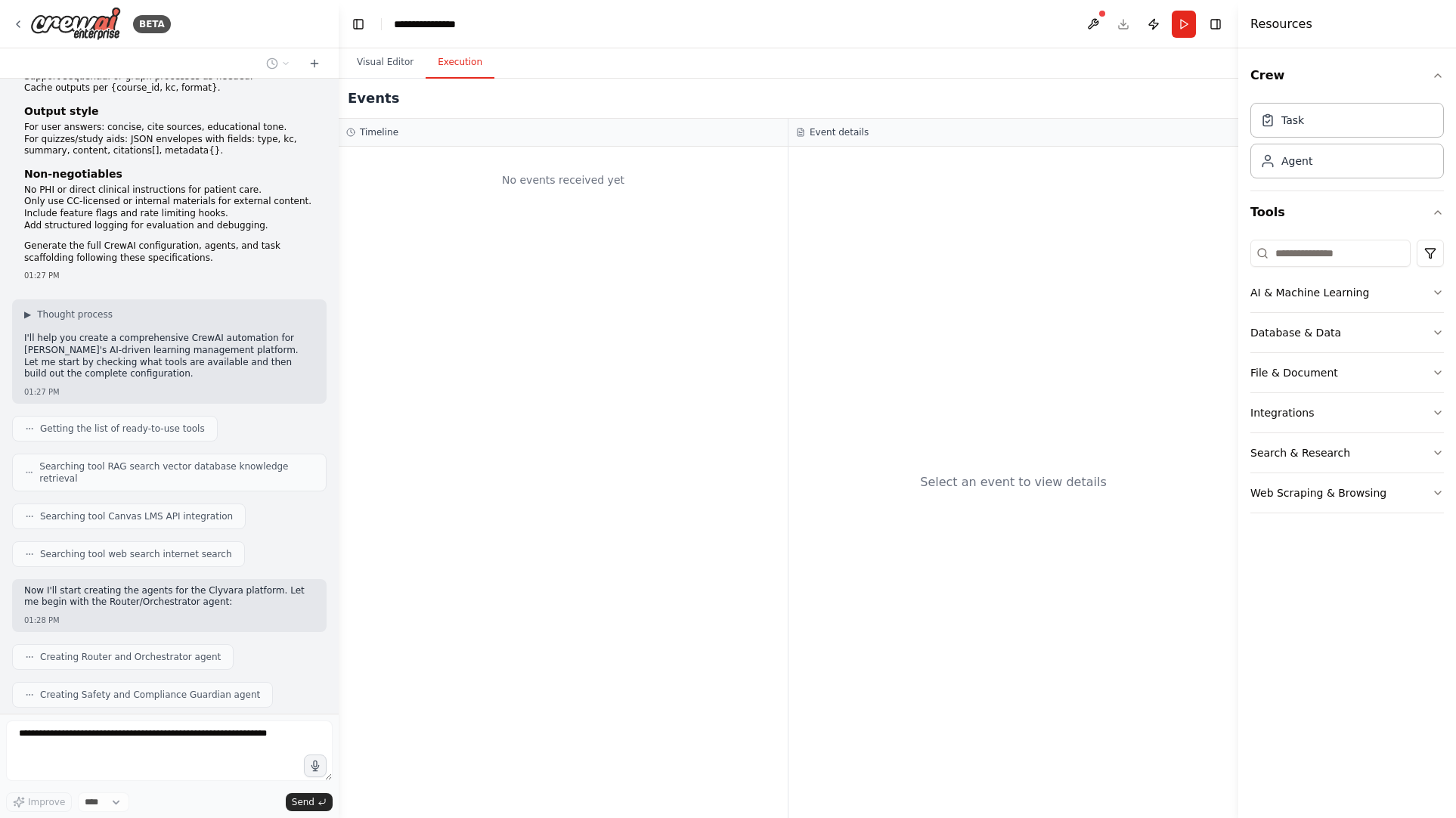
click at [445, 60] on button "Execution" at bounding box center [460, 63] width 69 height 32
click at [382, 63] on button "Visual Editor" at bounding box center [385, 63] width 81 height 32
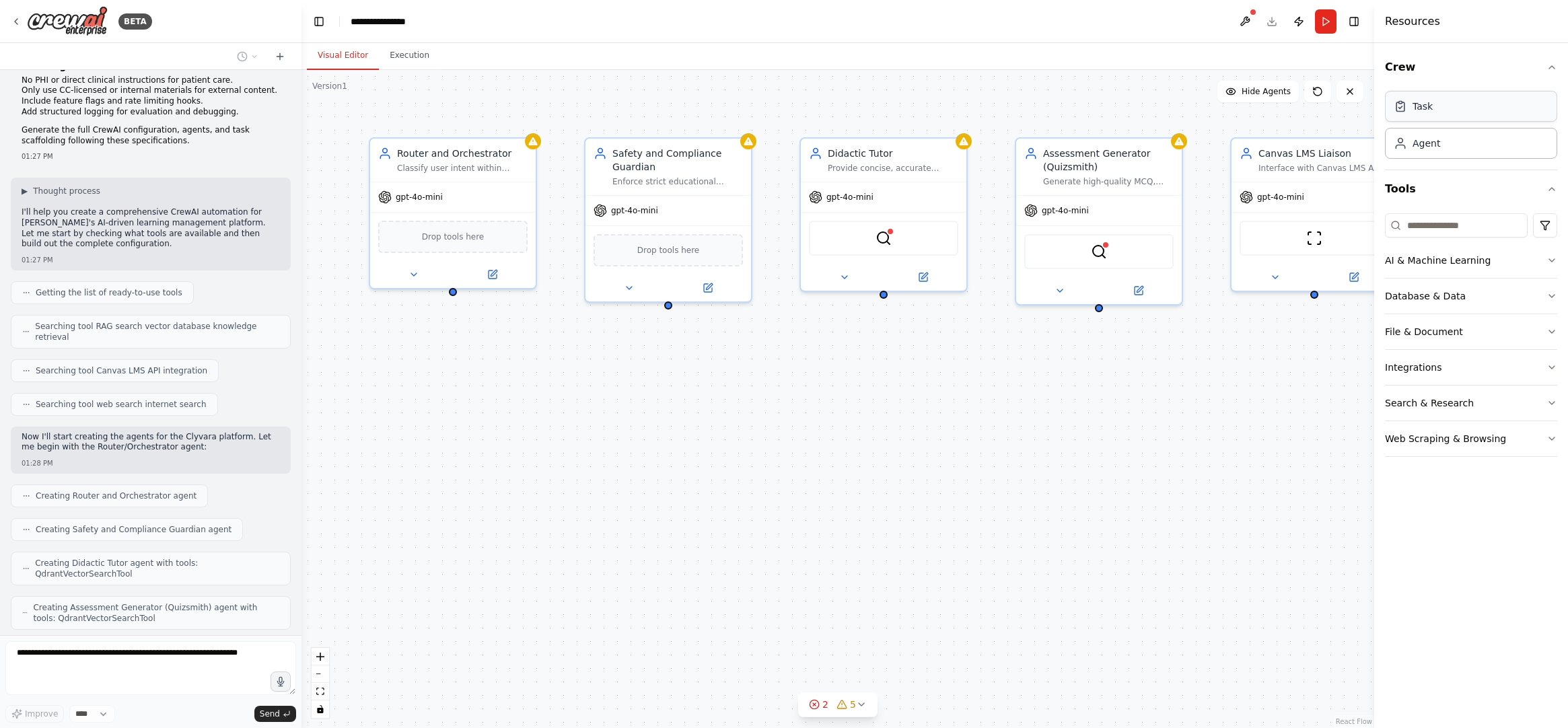
scroll to position [1302, 0]
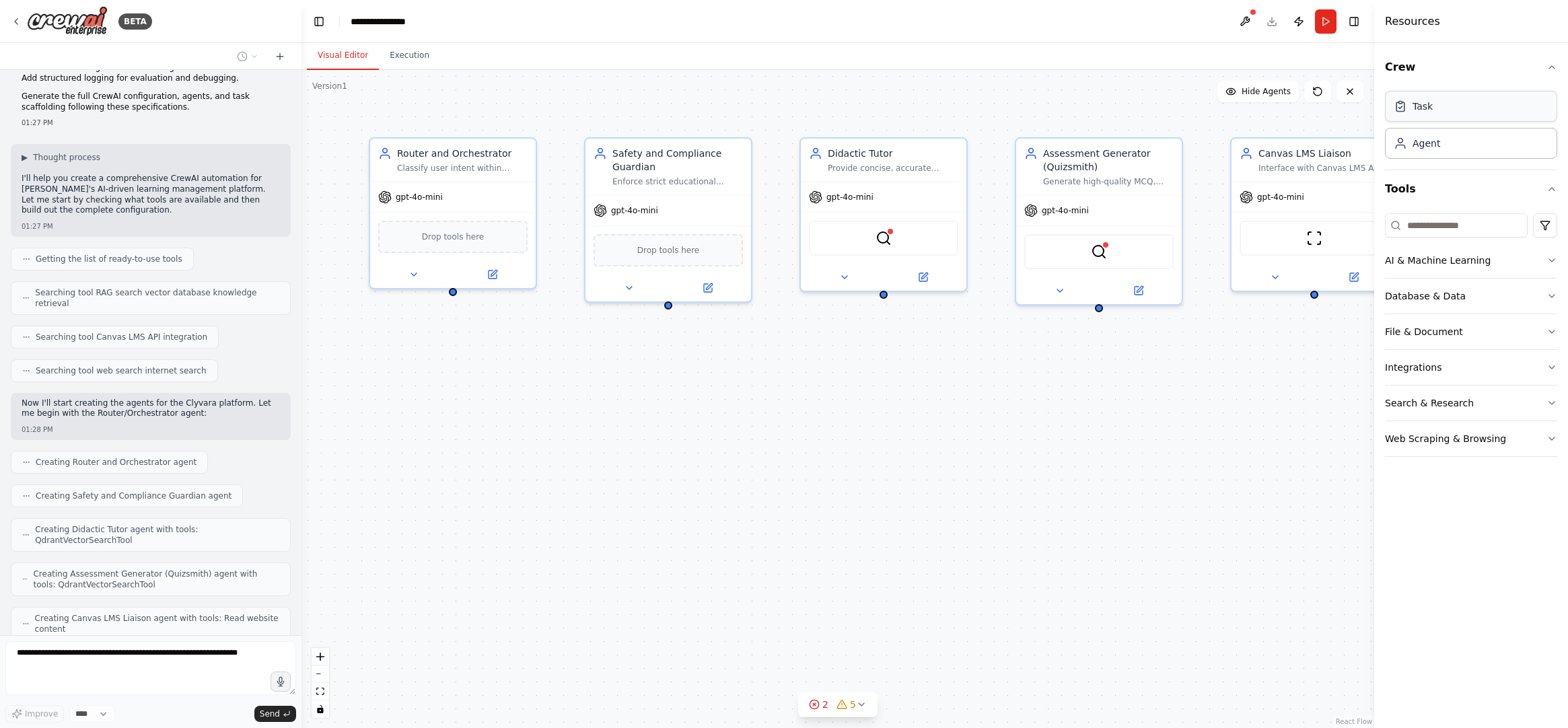
click at [1296, 115] on div "Task" at bounding box center [1471, 106] width 173 height 31
click at [1296, 114] on div "Task" at bounding box center [1471, 106] width 173 height 31
click at [1296, 136] on div "Agent" at bounding box center [1471, 143] width 173 height 31
click at [1296, 109] on div "Task" at bounding box center [1471, 106] width 173 height 31
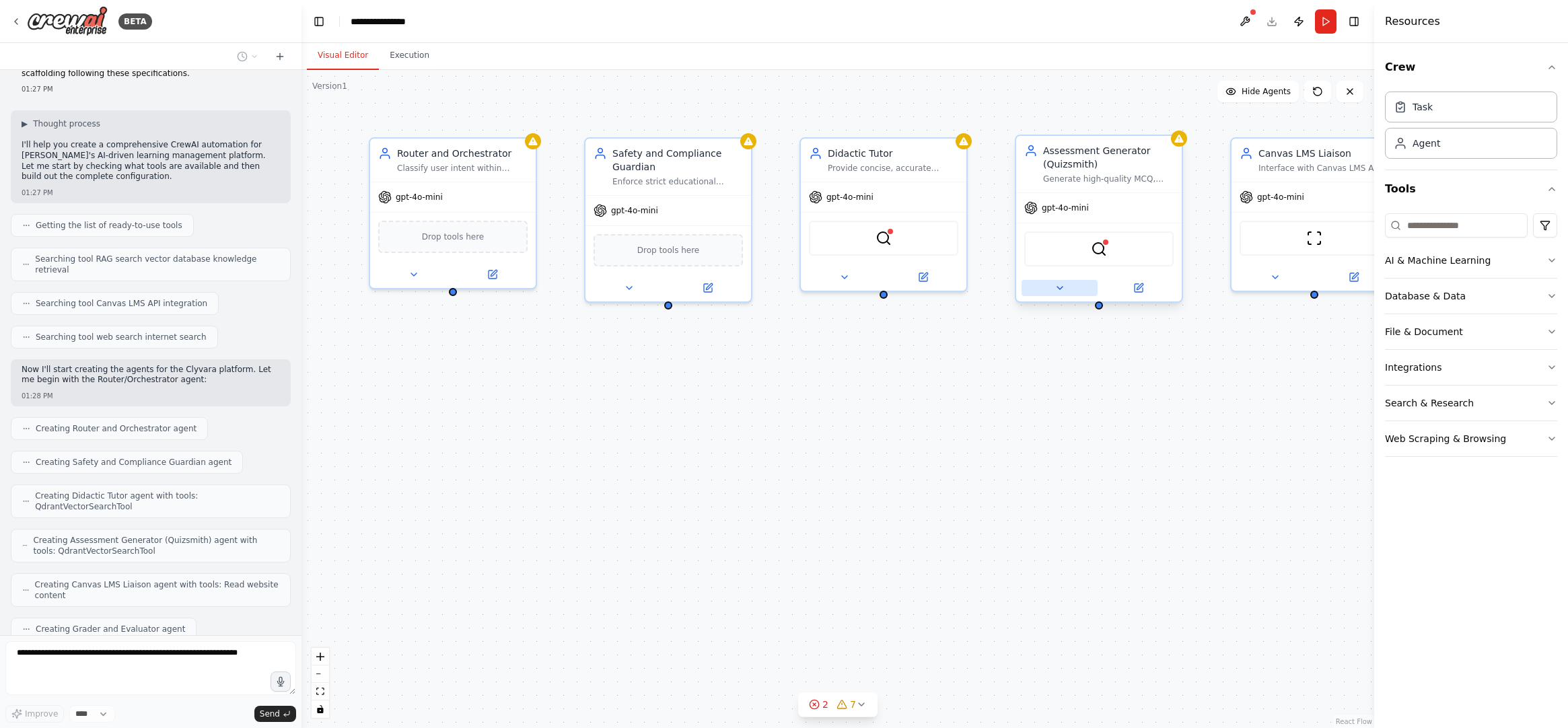
scroll to position [1380, 0]
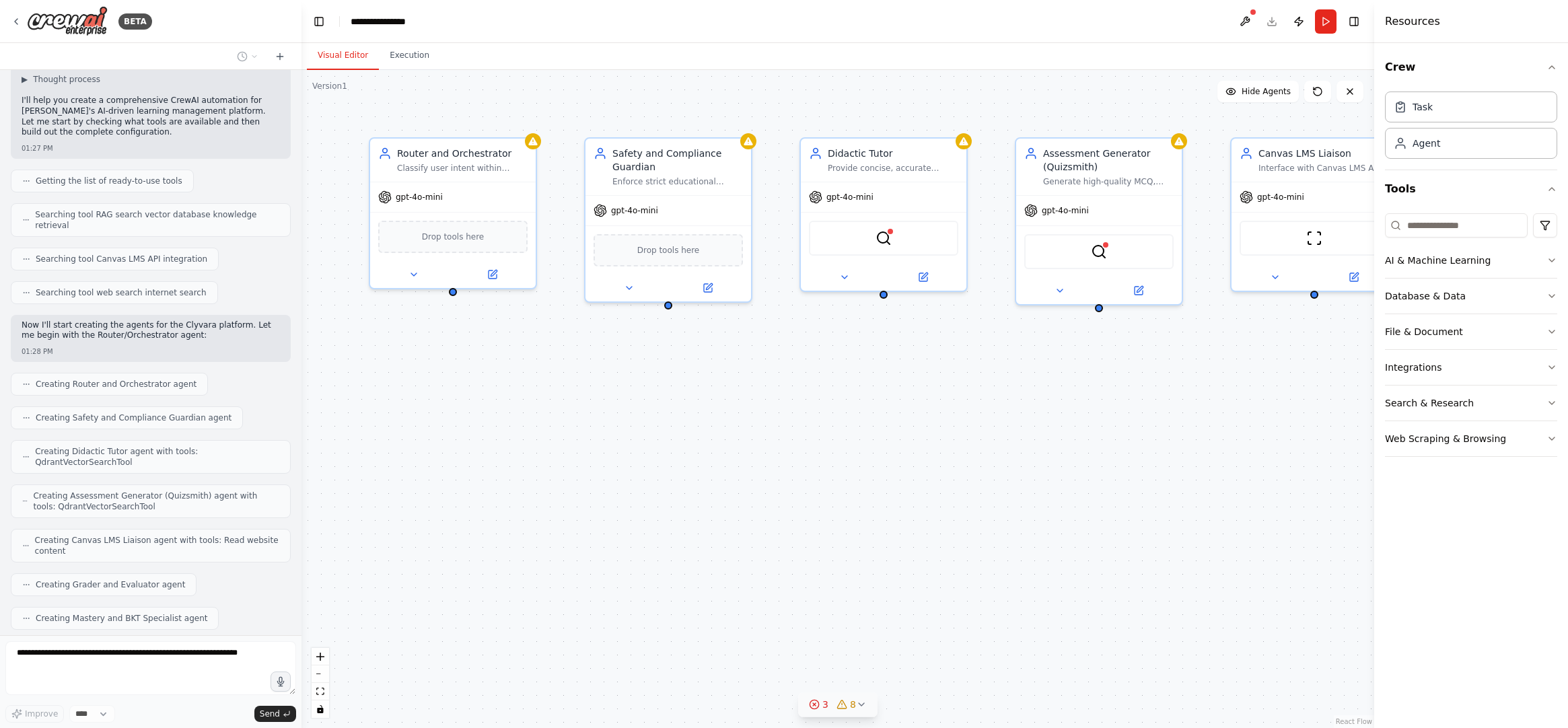
click at [861, 707] on icon at bounding box center [861, 704] width 10 height 10
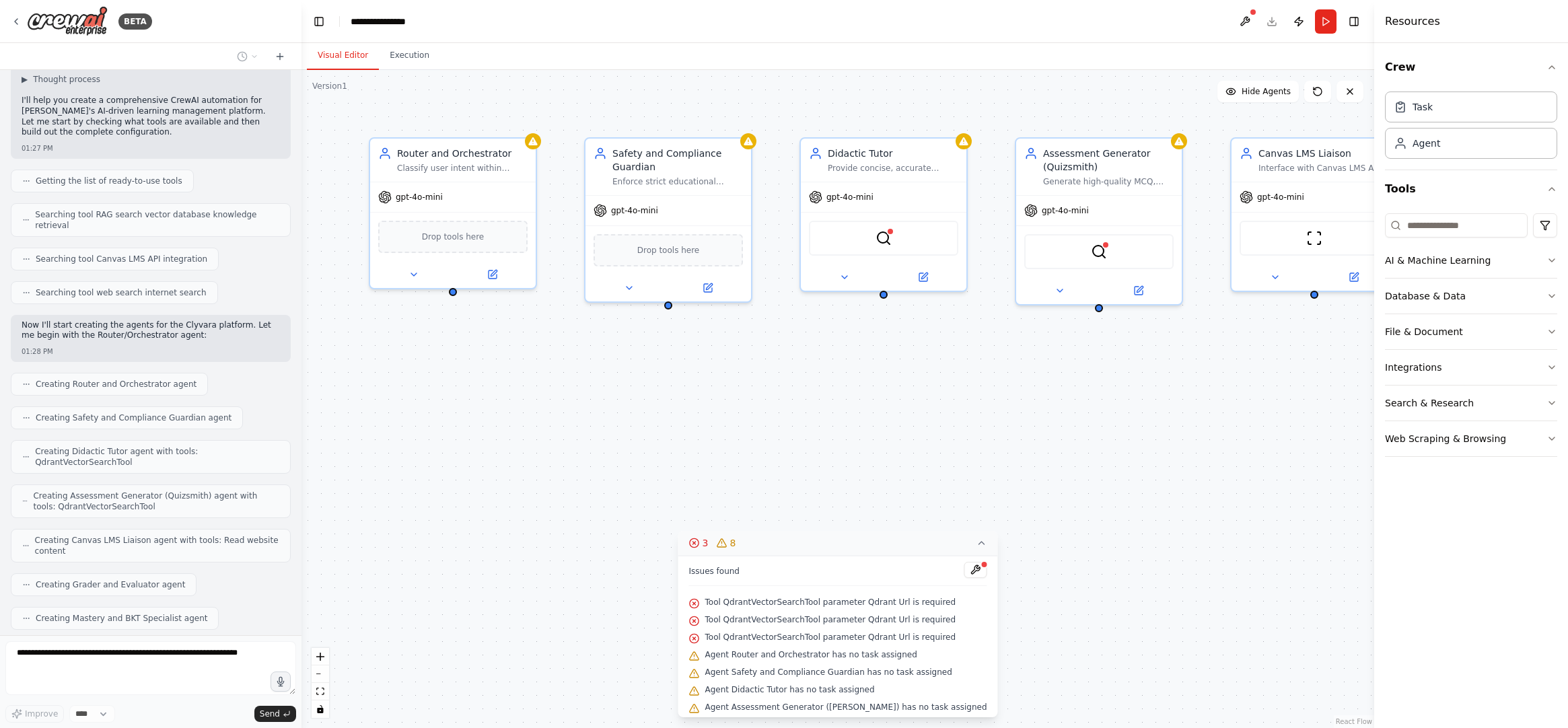
click at [984, 407] on div "Router and Orchestrator Classify user intent within educational scope for nurse…" at bounding box center [838, 399] width 1073 height 658
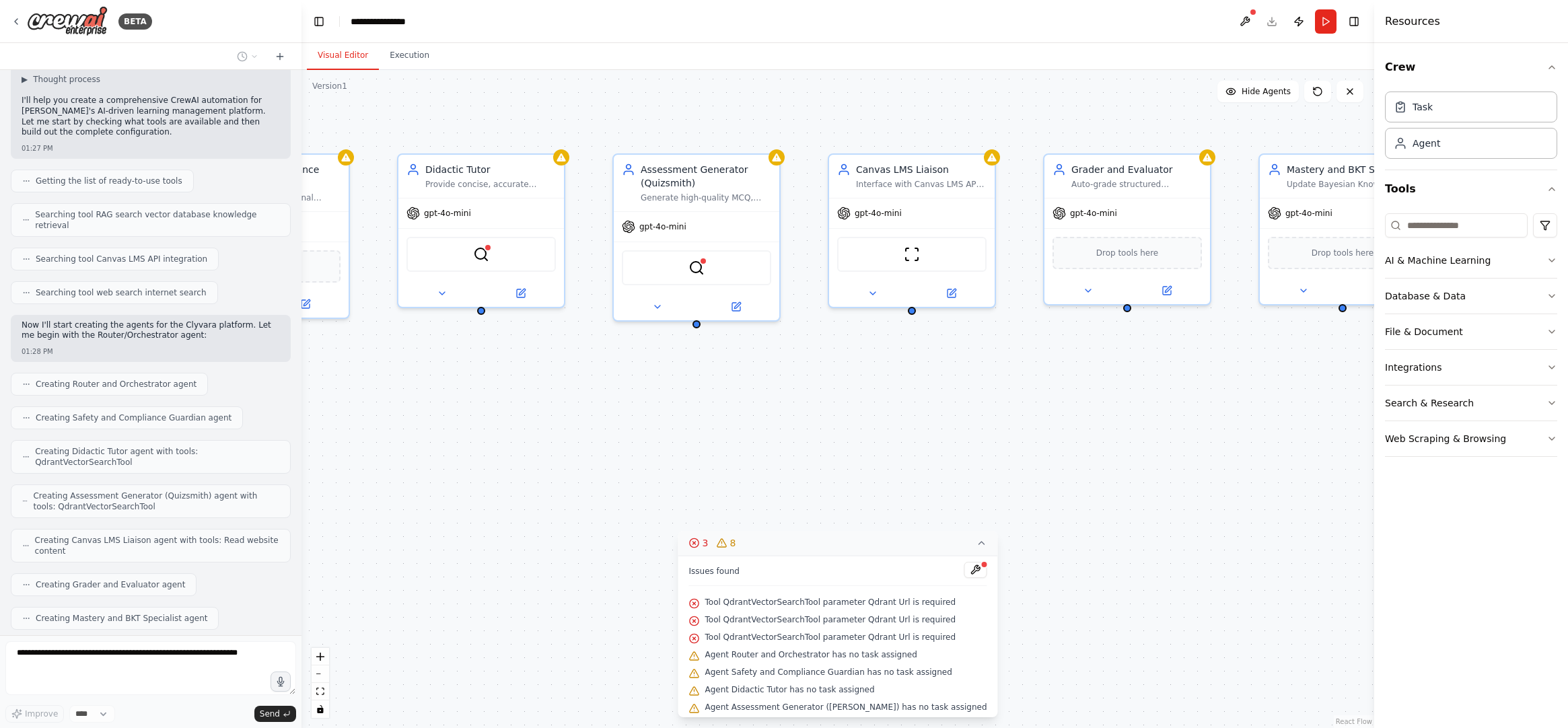
drag, startPoint x: 1026, startPoint y: 369, endPoint x: 581, endPoint y: 387, distance: 445.4
click at [581, 387] on div "Router and Orchestrator Classify user intent within educational scope for nurse…" at bounding box center [838, 399] width 1073 height 658
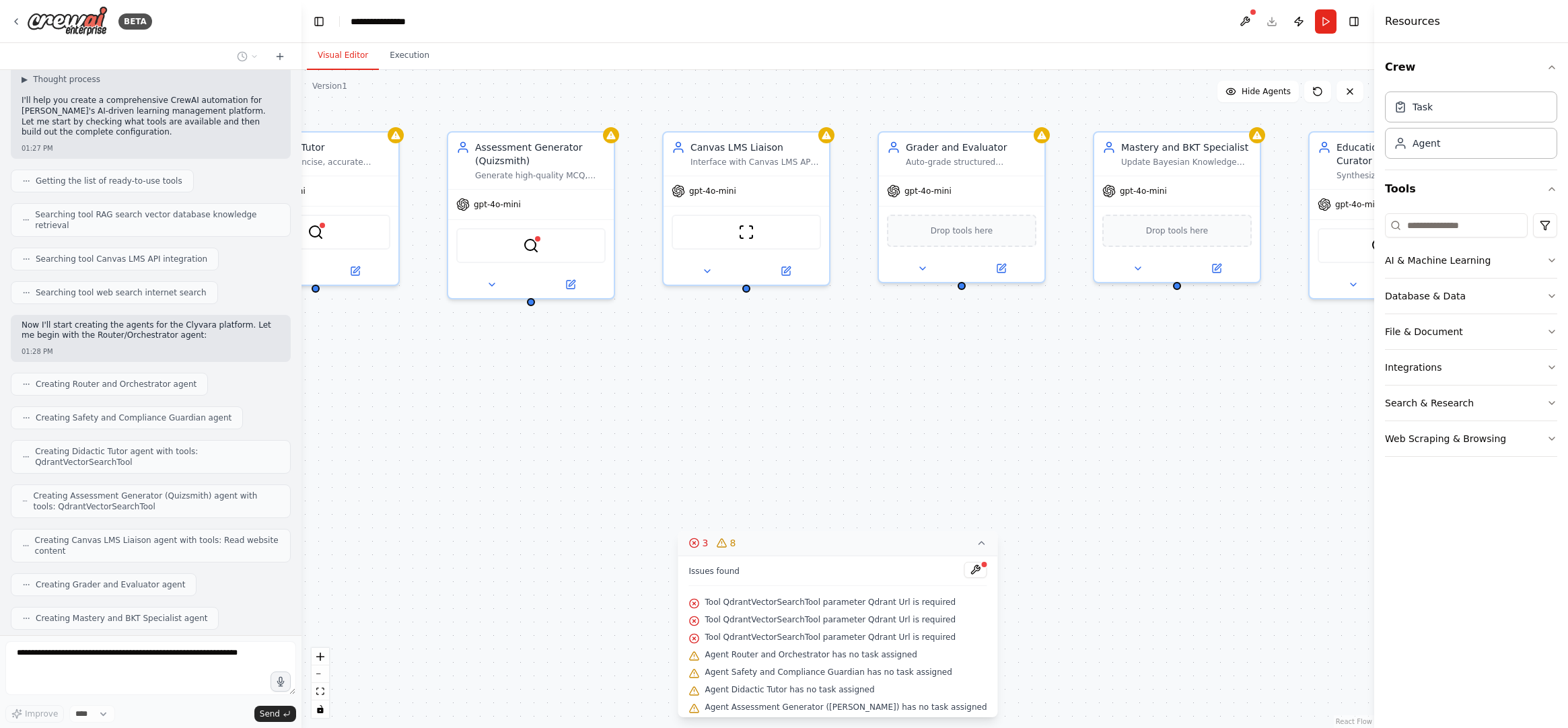
drag, startPoint x: 899, startPoint y: 367, endPoint x: 840, endPoint y: 365, distance: 59.0
click at [730, 345] on div "Router and Orchestrator Classify user intent within educational scope for nurse…" at bounding box center [838, 399] width 1073 height 658
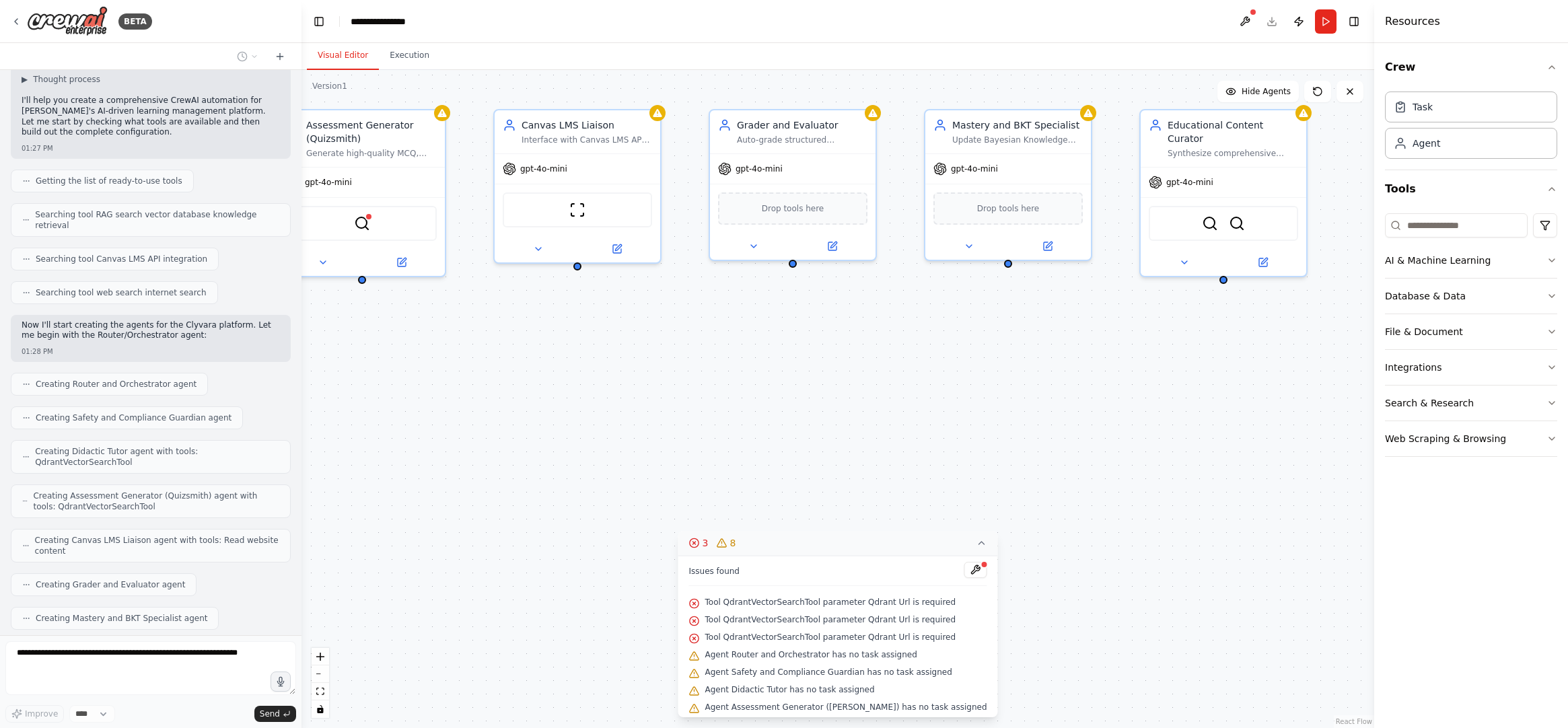
scroll to position [1414, 0]
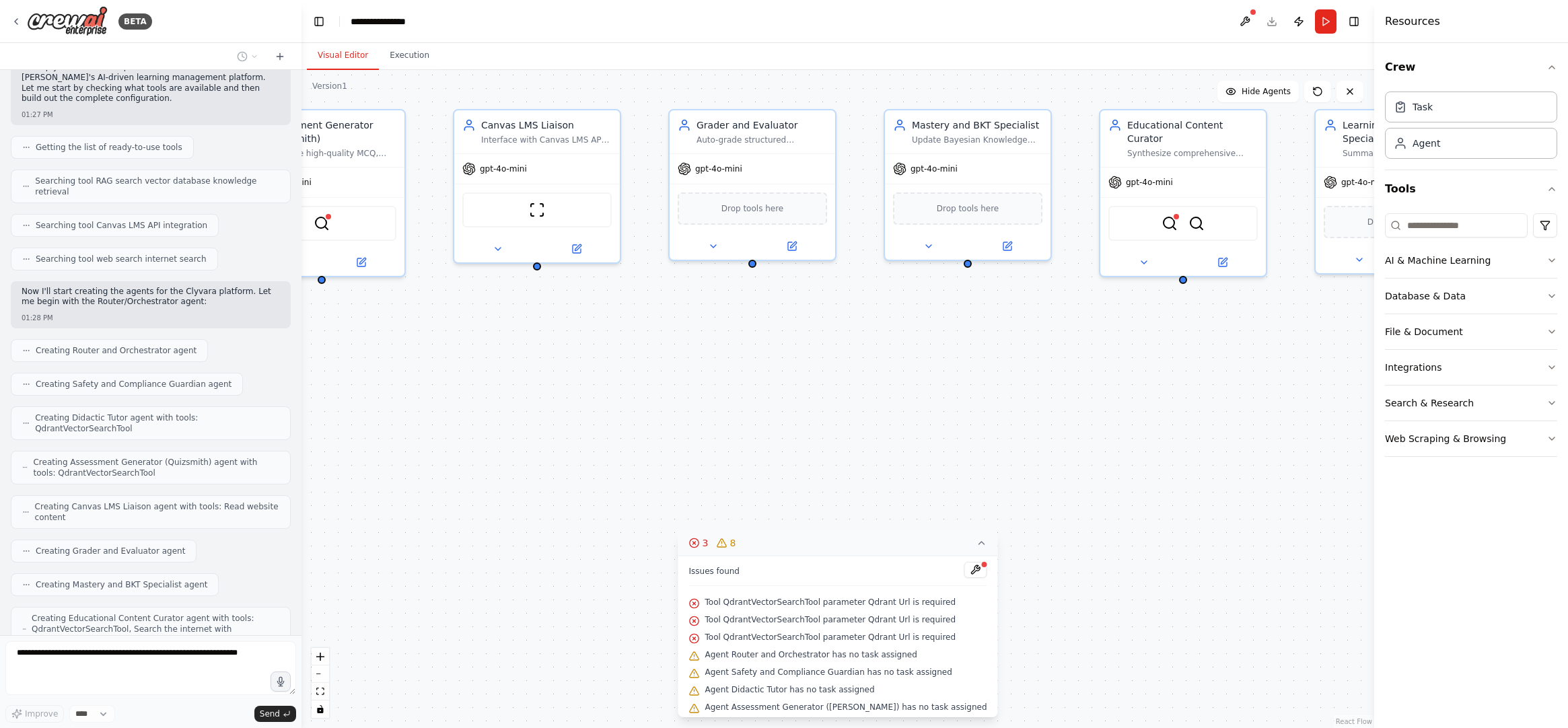
drag, startPoint x: 1026, startPoint y: 374, endPoint x: 918, endPoint y: 374, distance: 108.0
click at [918, 374] on div "Router and Orchestrator Classify user intent within educational scope for nurse…" at bounding box center [838, 399] width 1073 height 658
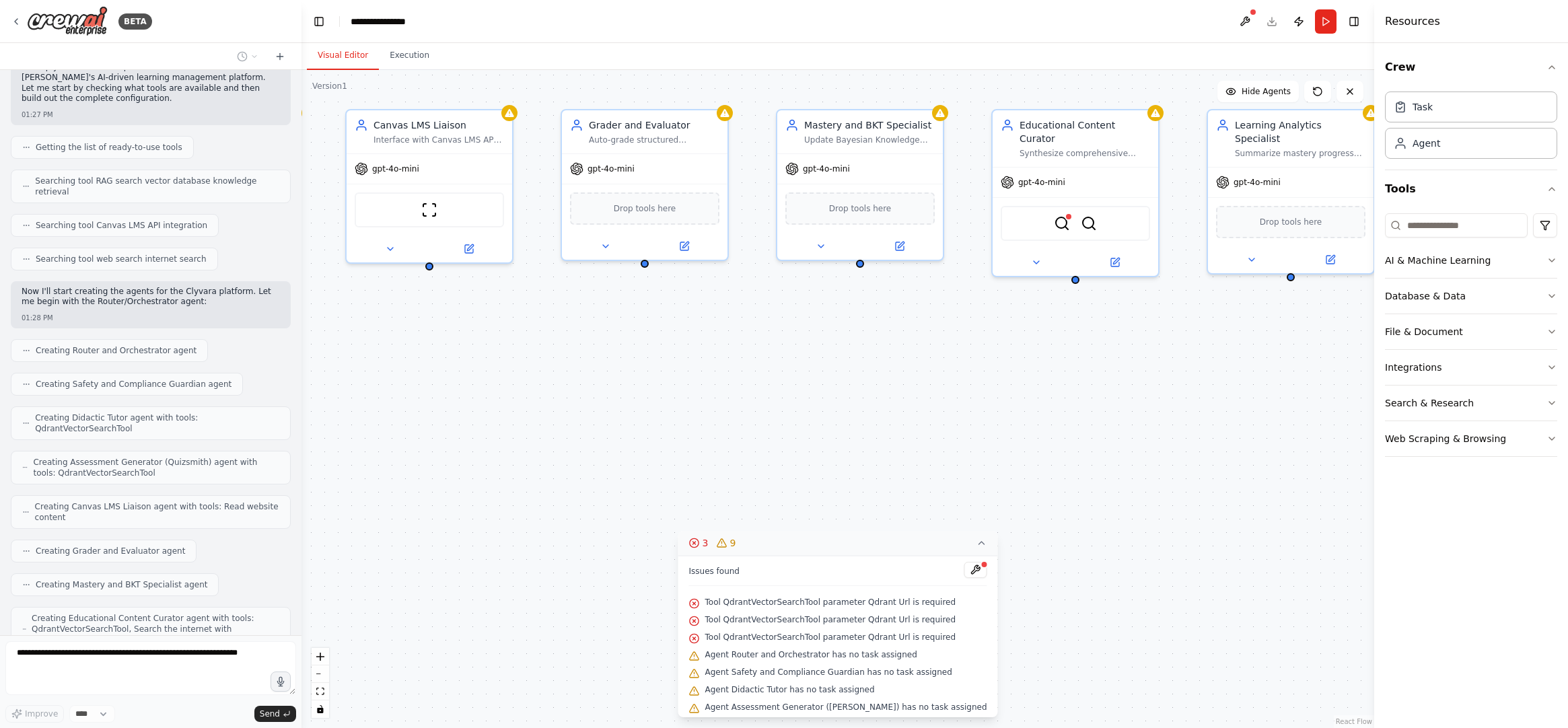
drag, startPoint x: 1066, startPoint y: 401, endPoint x: 919, endPoint y: 395, distance: 147.1
click at [919, 395] on div "Router and Orchestrator Classify user intent within educational scope for nurse…" at bounding box center [838, 399] width 1073 height 658
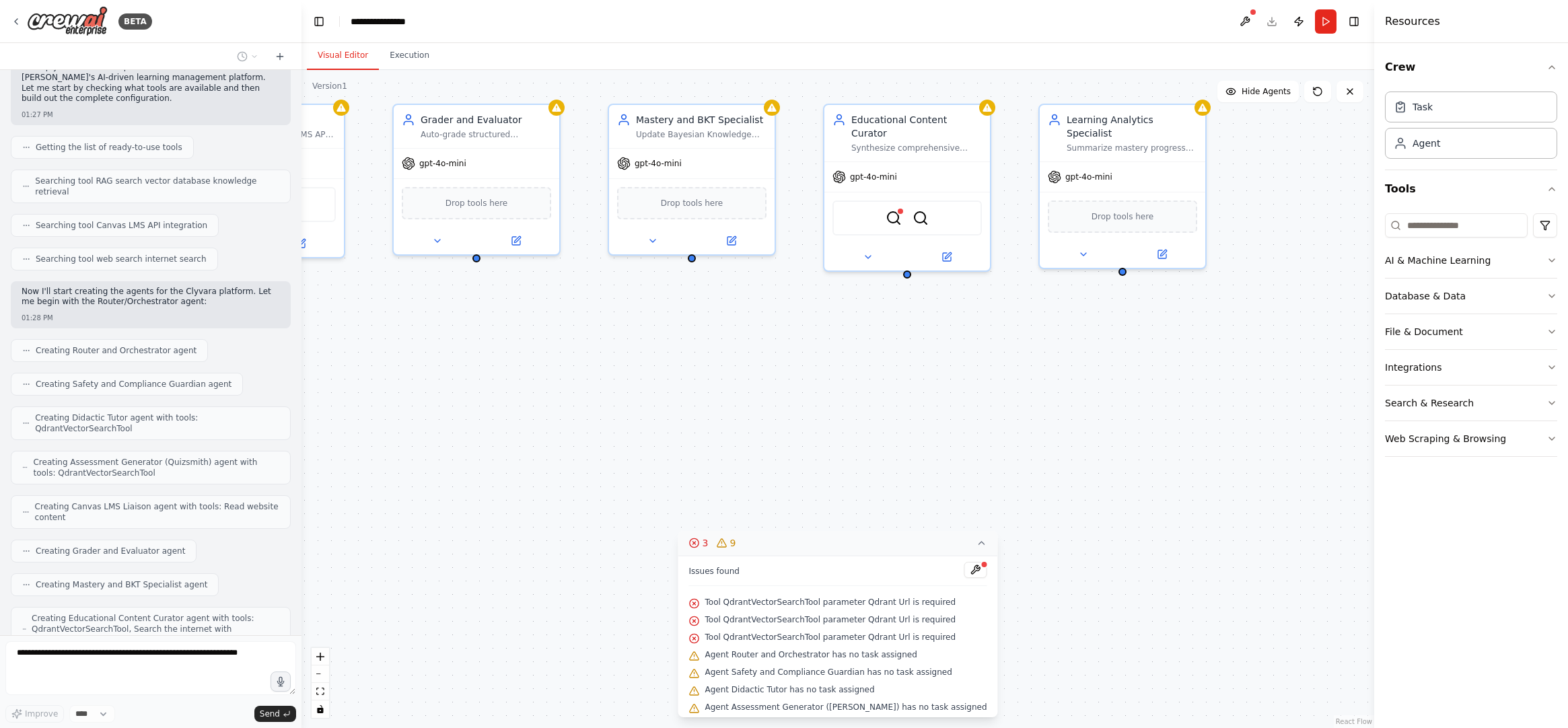
scroll to position [1448, 0]
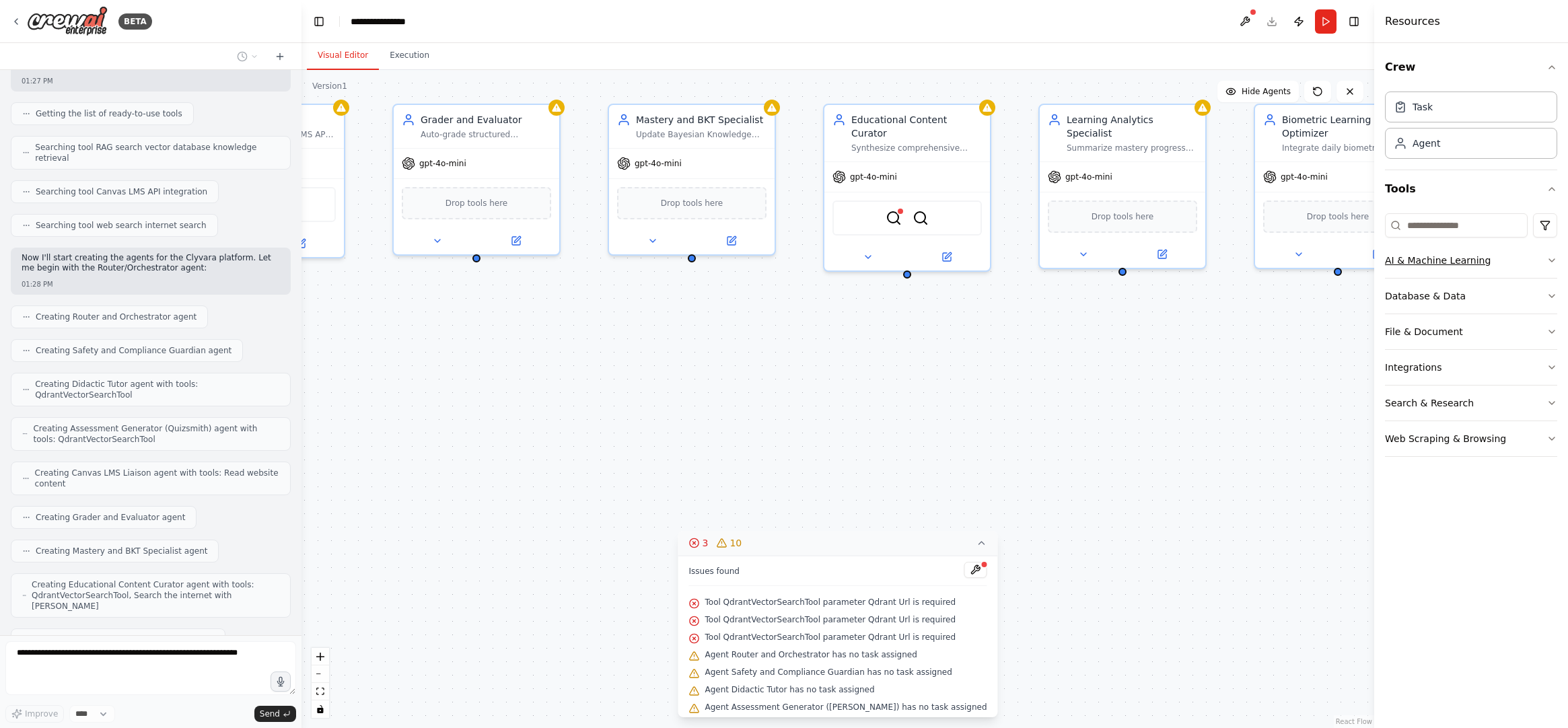
click at [1296, 255] on icon "button" at bounding box center [1551, 260] width 10 height 10
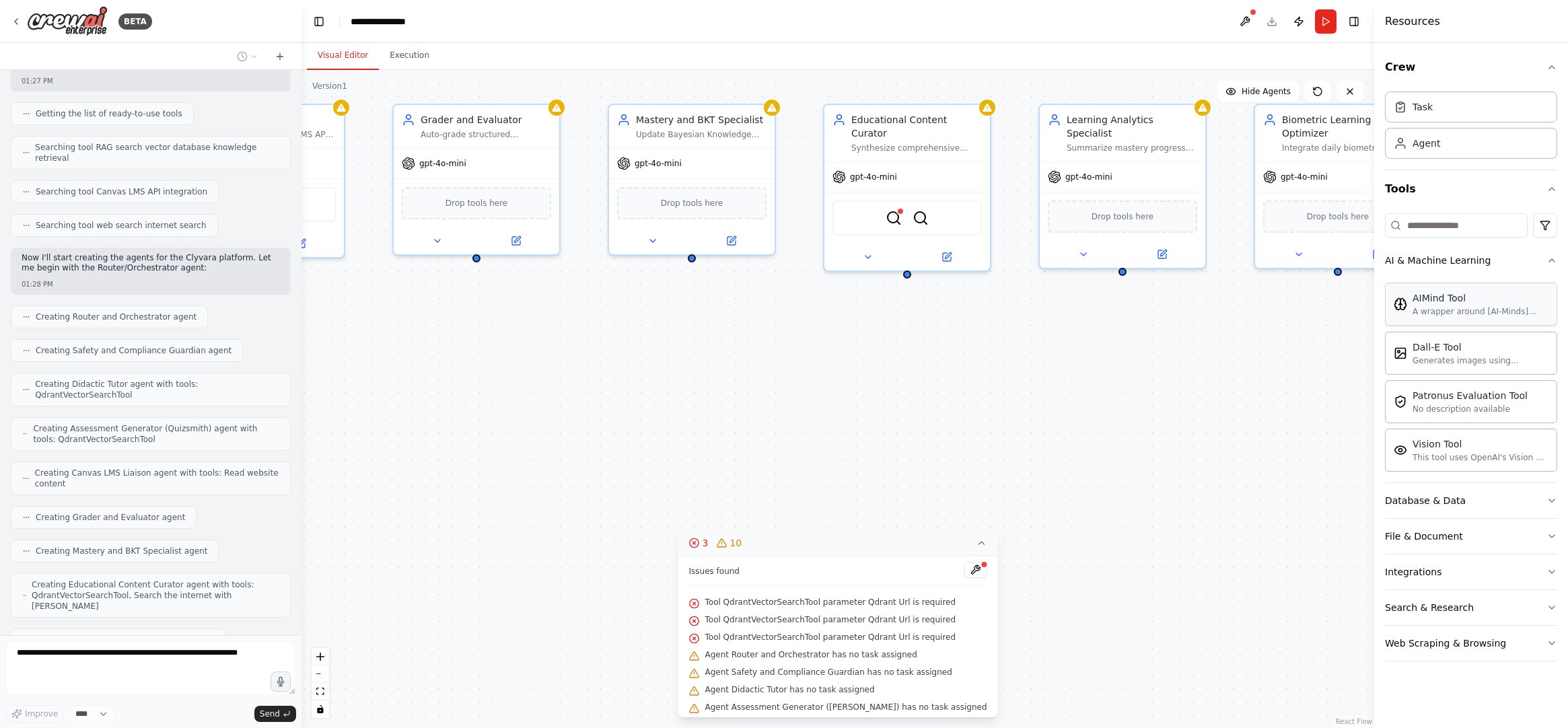
click at [1296, 323] on div "AIMind Tool A wrapper around [AI-Minds]([URL][DOMAIN_NAME]). Useful for when yo…" at bounding box center [1471, 304] width 173 height 43
click at [1296, 457] on div "This tool uses OpenAI's Vision API to describe the contents of an image." at bounding box center [1480, 456] width 136 height 10
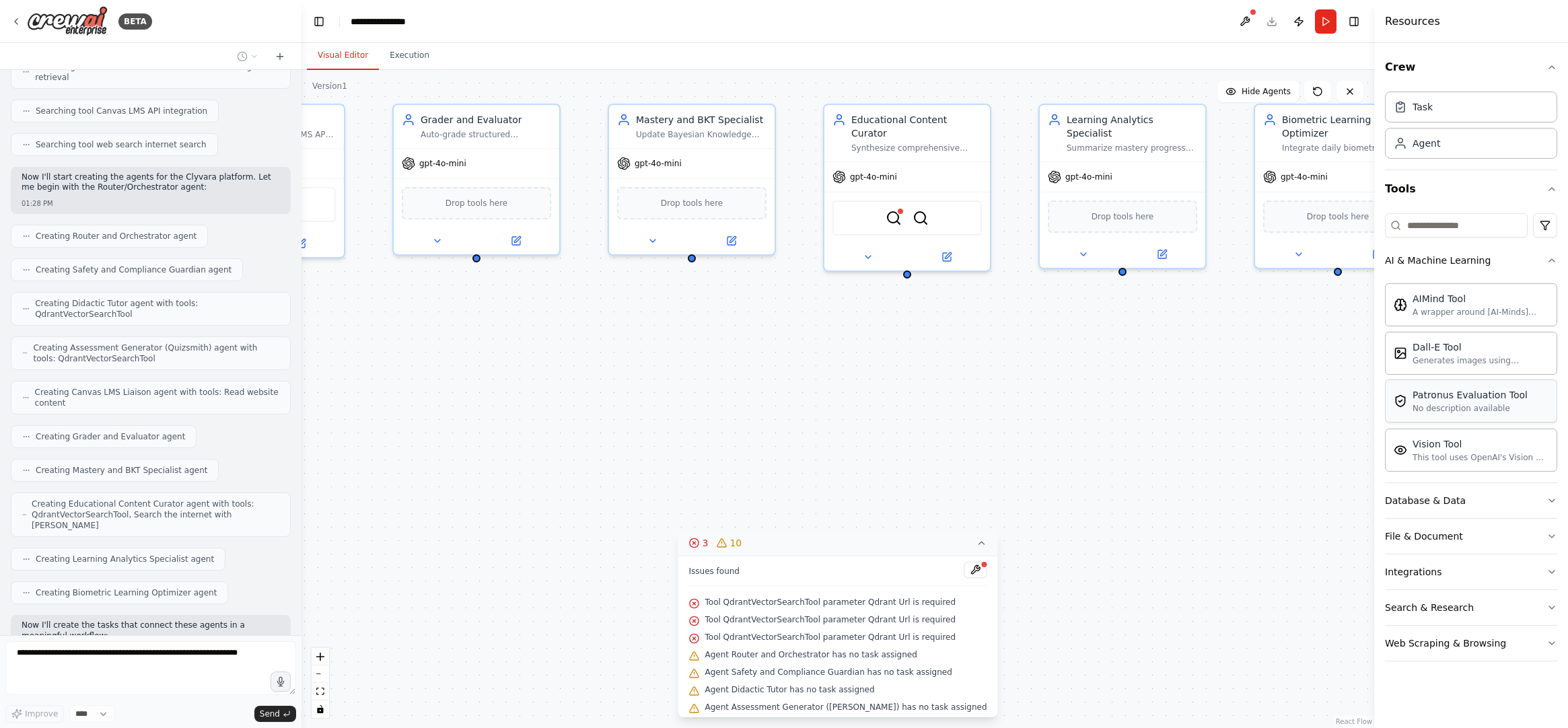
scroll to position [1539, 0]
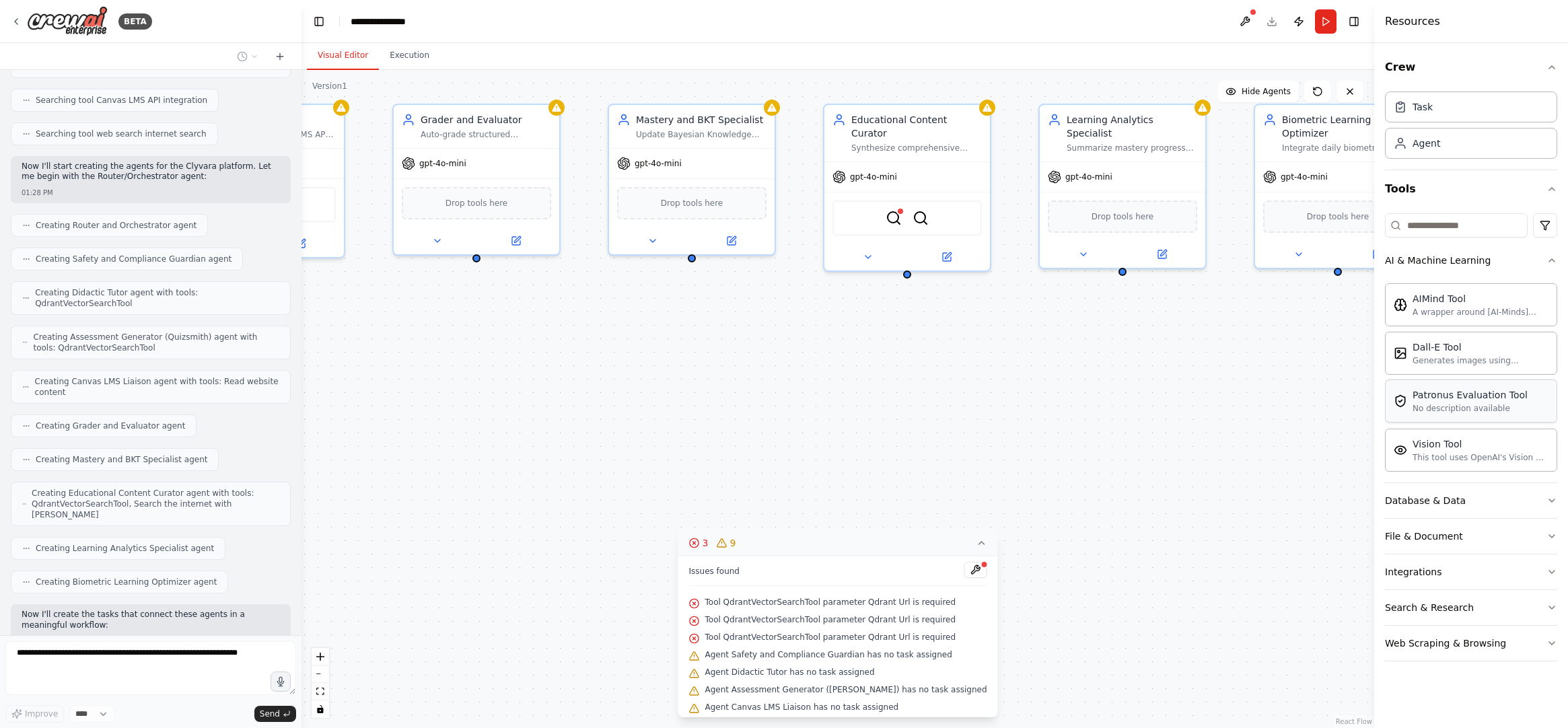
click at [1296, 409] on div "No description available" at bounding box center [1470, 408] width 115 height 10
click at [1296, 503] on button "Database & Data" at bounding box center [1471, 501] width 173 height 35
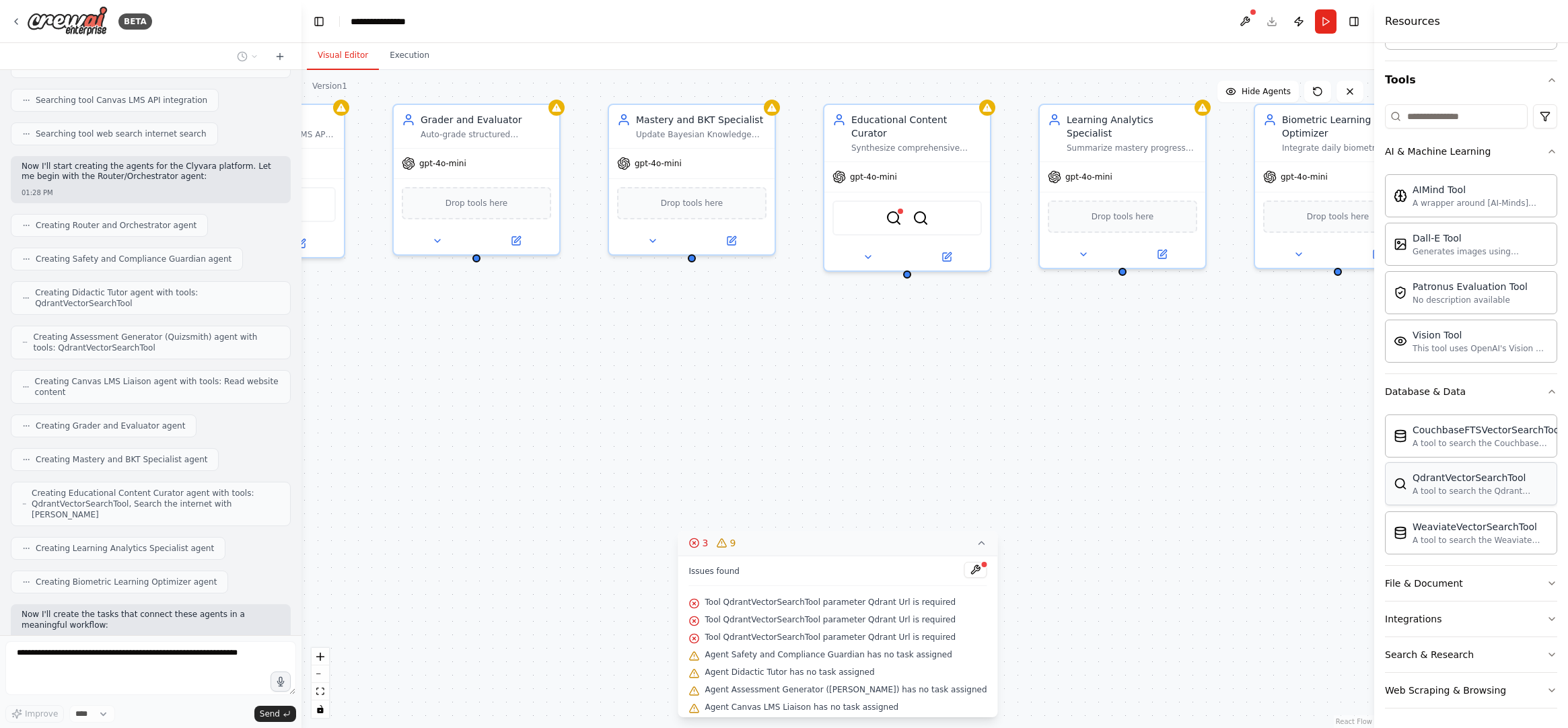
scroll to position [111, 0]
click at [1296, 583] on button "File & Document" at bounding box center [1471, 581] width 173 height 35
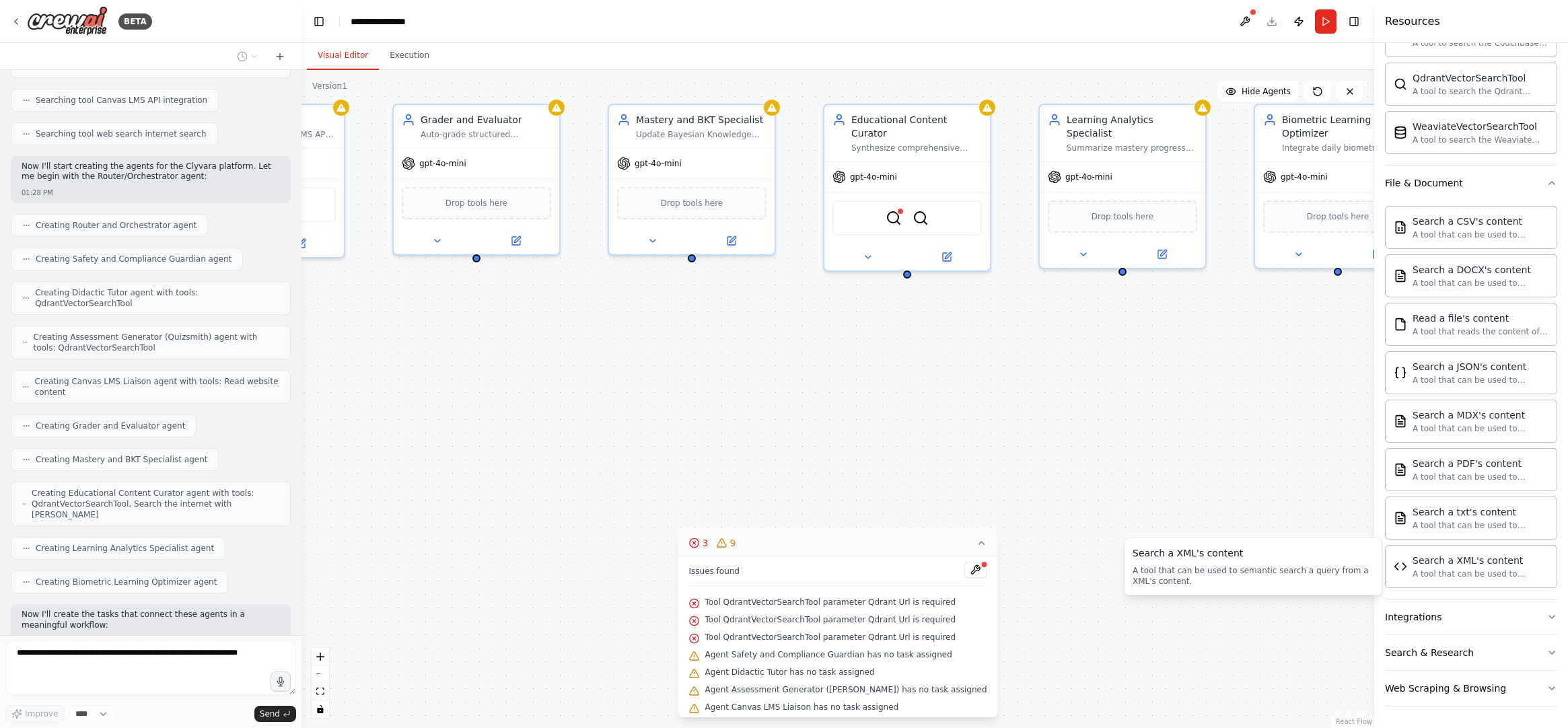
scroll to position [1573, 0]
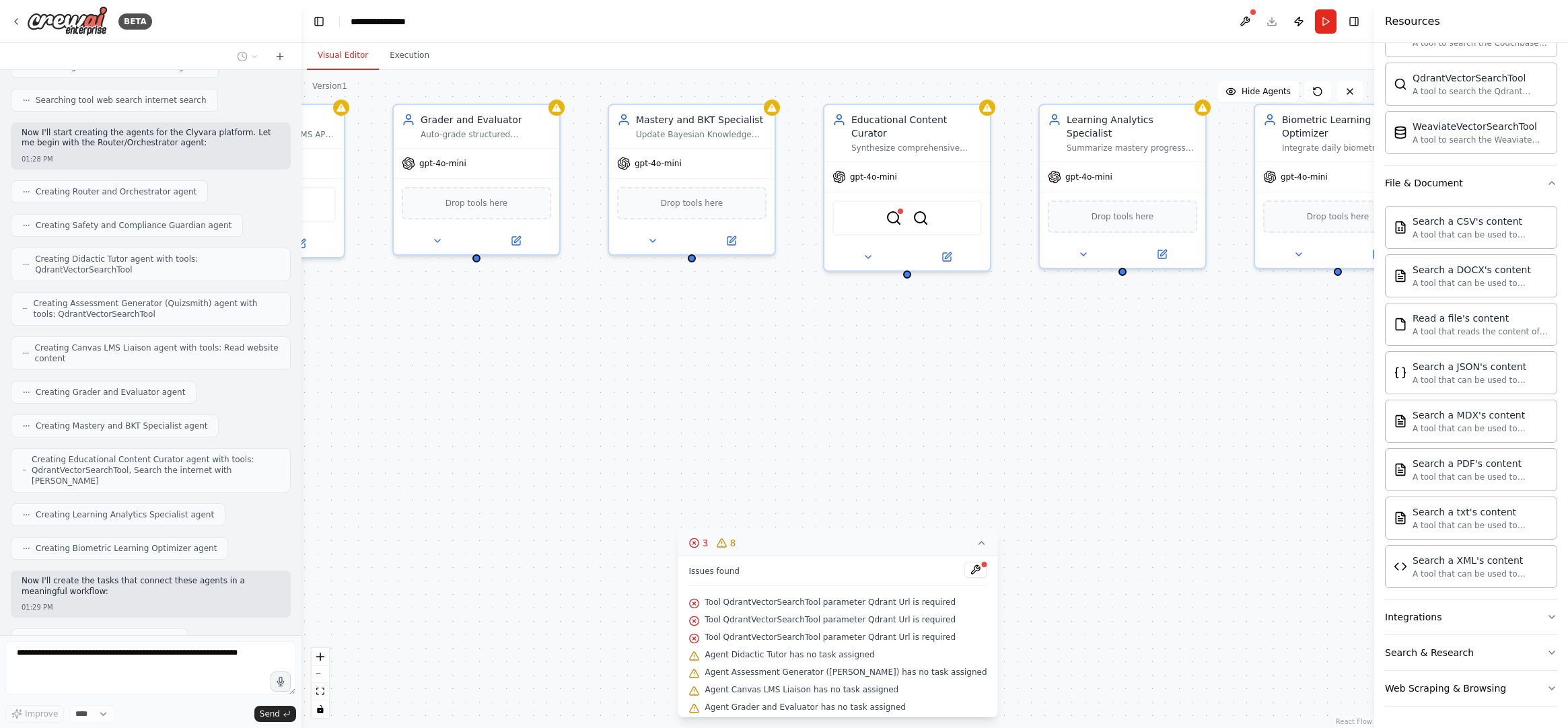
drag, startPoint x: 787, startPoint y: 350, endPoint x: 683, endPoint y: 347, distance: 104.0
click at [683, 347] on div ".deletable-edge-delete-btn { width: 20px; height: 20px; border: 0px solid #ffff…" at bounding box center [838, 399] width 1073 height 658
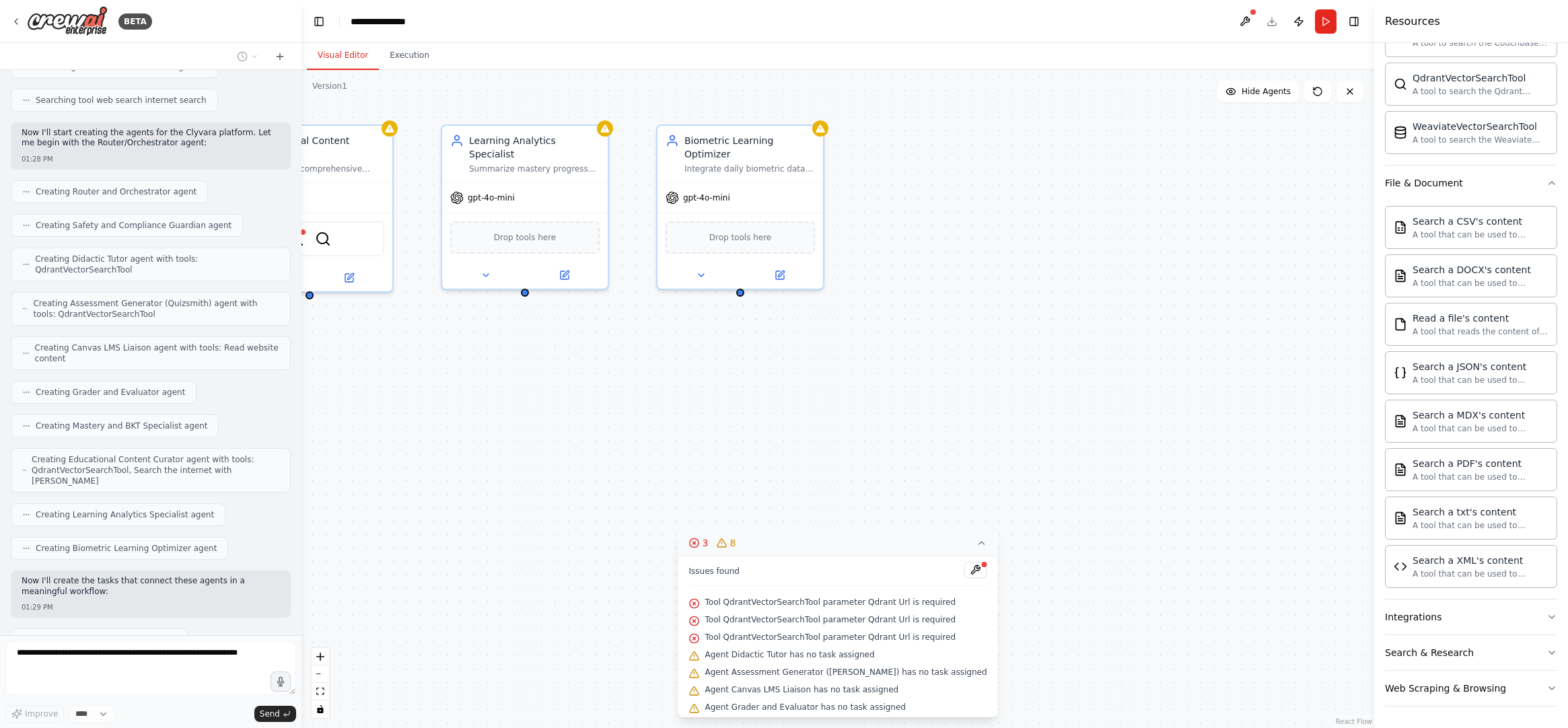
drag, startPoint x: 854, startPoint y: 418, endPoint x: 954, endPoint y: 449, distance: 104.7
click at [954, 449] on div ".deletable-edge-delete-btn { width: 20px; height: 20px; border: 0px solid #ffff…" at bounding box center [838, 399] width 1073 height 658
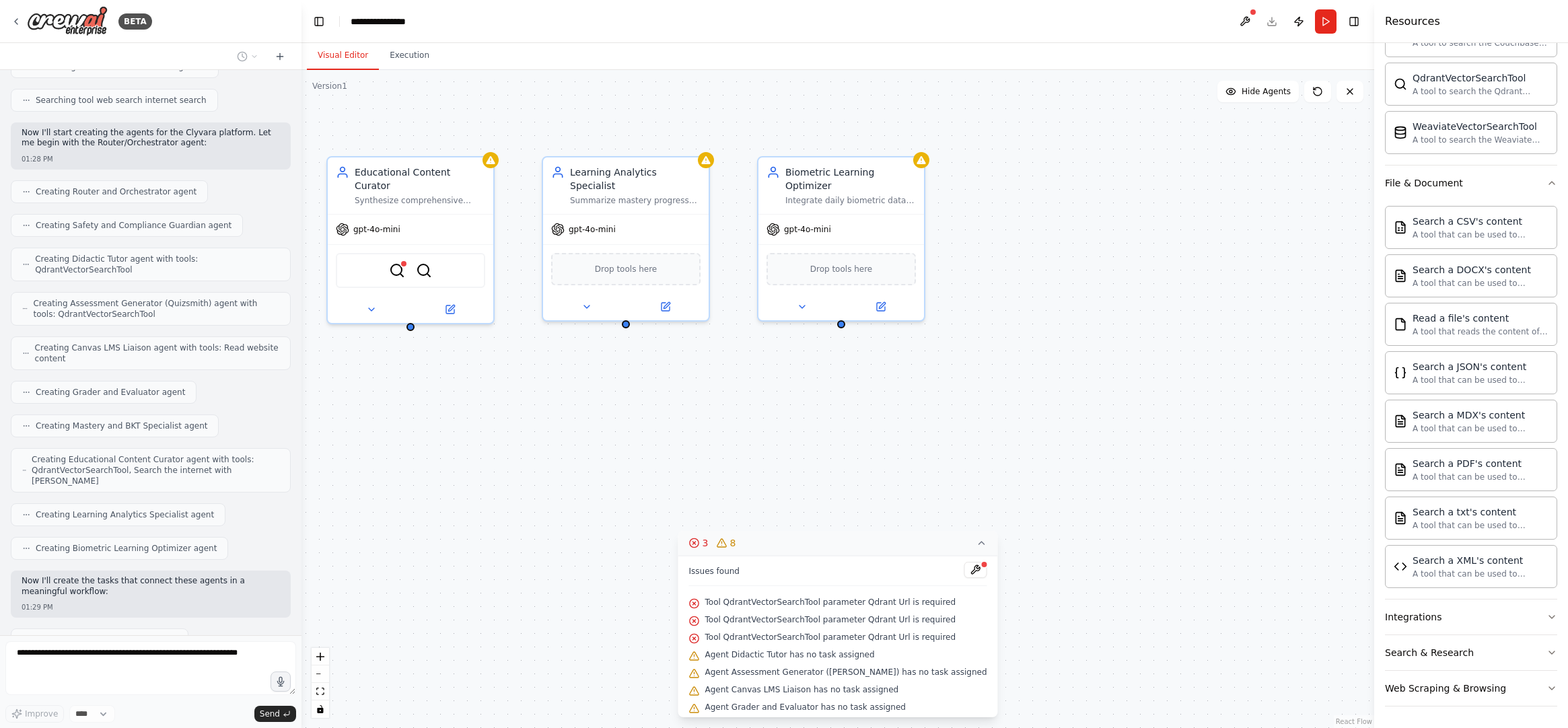
scroll to position [1606, 0]
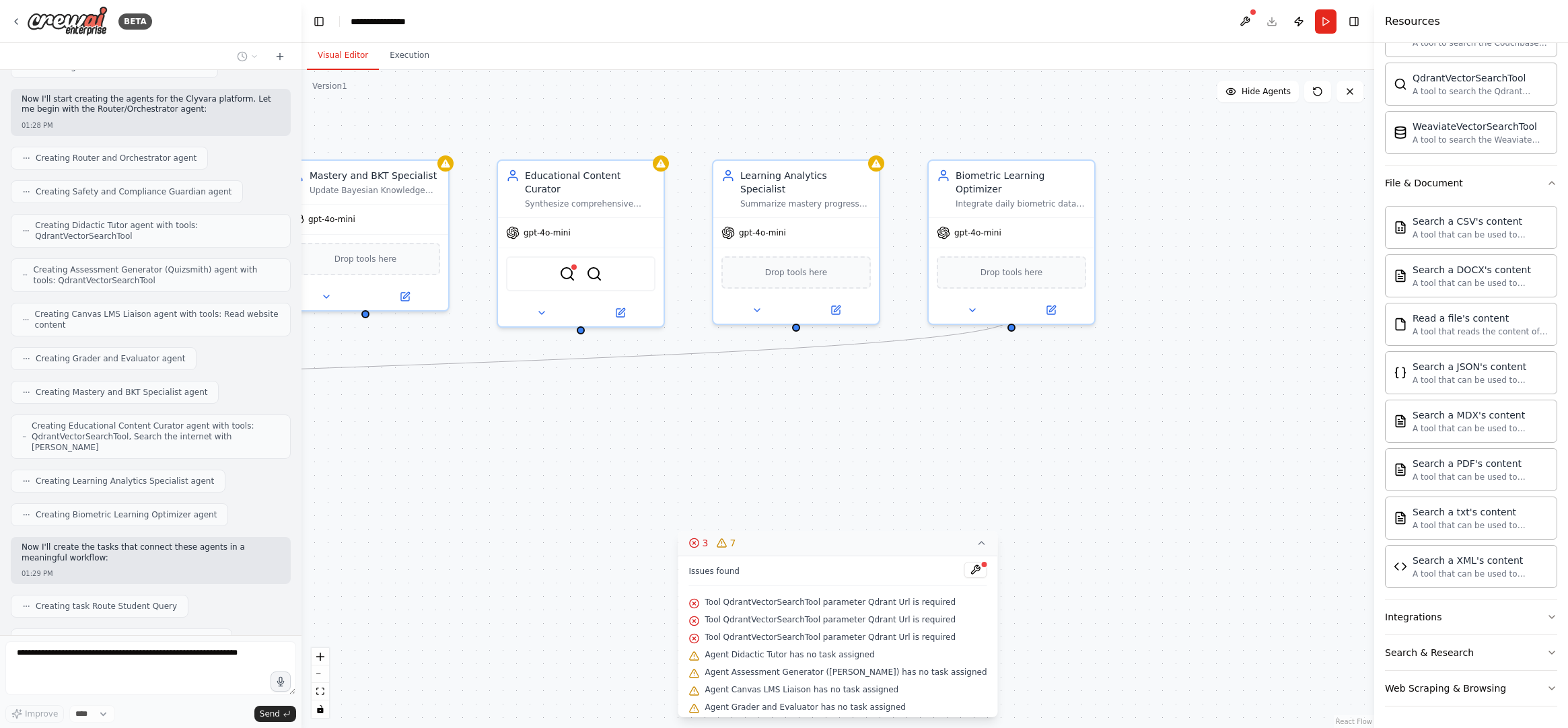
drag, startPoint x: 822, startPoint y: 434, endPoint x: 978, endPoint y: 435, distance: 156.0
click at [977, 435] on div ".deletable-edge-delete-btn { width: 20px; height: 20px; border: 0px solid #ffff…" at bounding box center [838, 399] width 1073 height 658
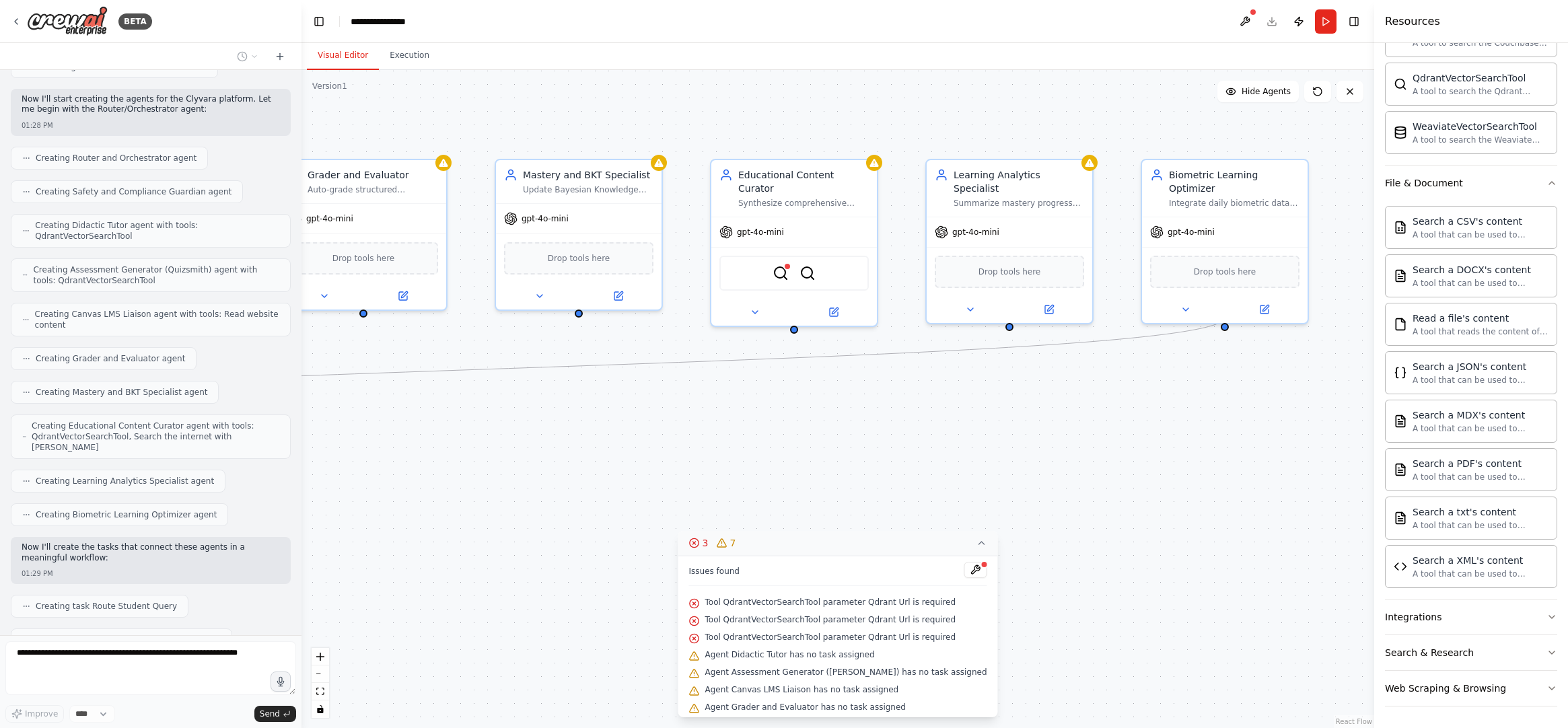
drag, startPoint x: 1050, startPoint y: 427, endPoint x: 1223, endPoint y: 426, distance: 173.0
click at [1224, 426] on div ".deletable-edge-delete-btn { width: 20px; height: 20px; border: 0px solid #ffff…" at bounding box center [838, 399] width 1073 height 658
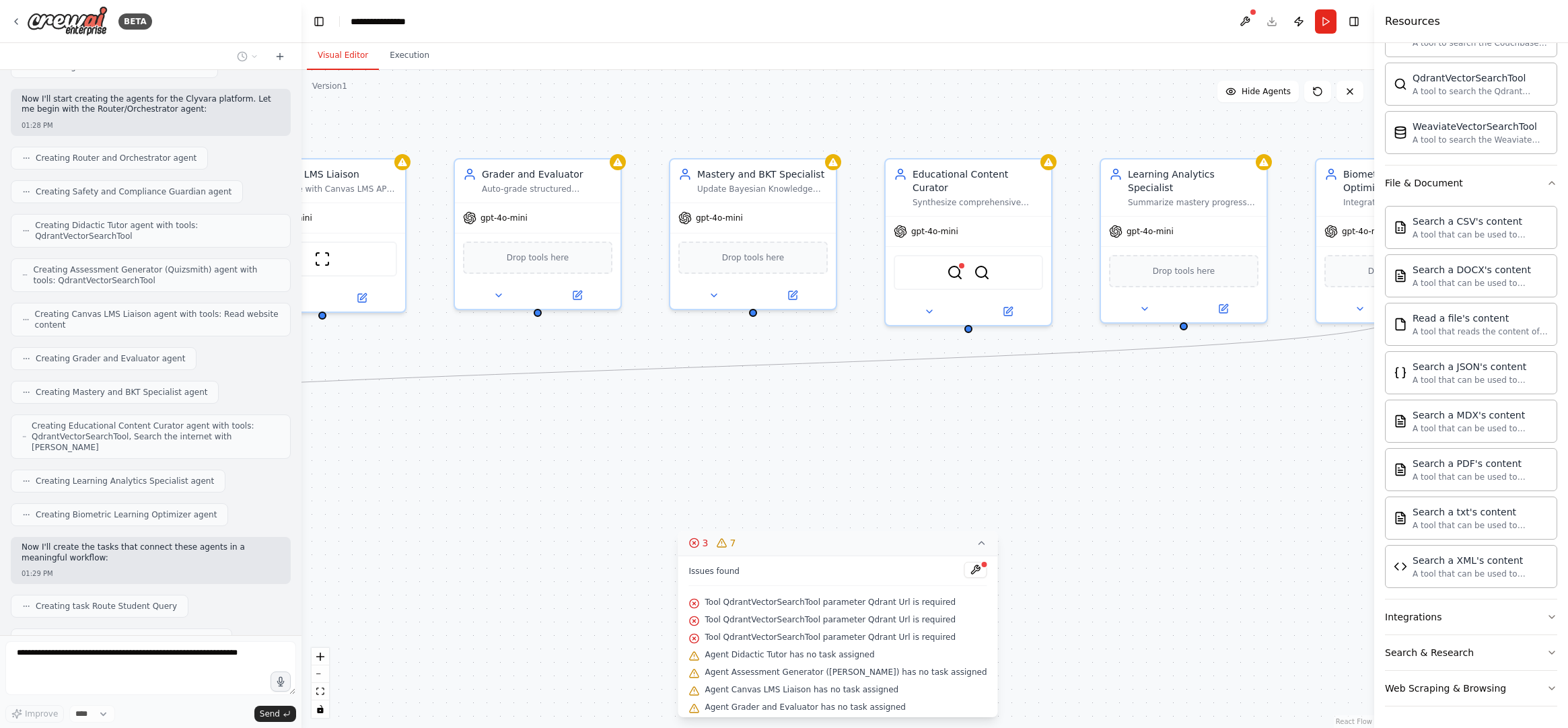
drag, startPoint x: 989, startPoint y: 435, endPoint x: 1369, endPoint y: 415, distance: 380.5
click at [1296, 415] on div "BETA You are creating a CrewAI configuration for Clyvara, an AI-driven learning…" at bounding box center [784, 364] width 1568 height 728
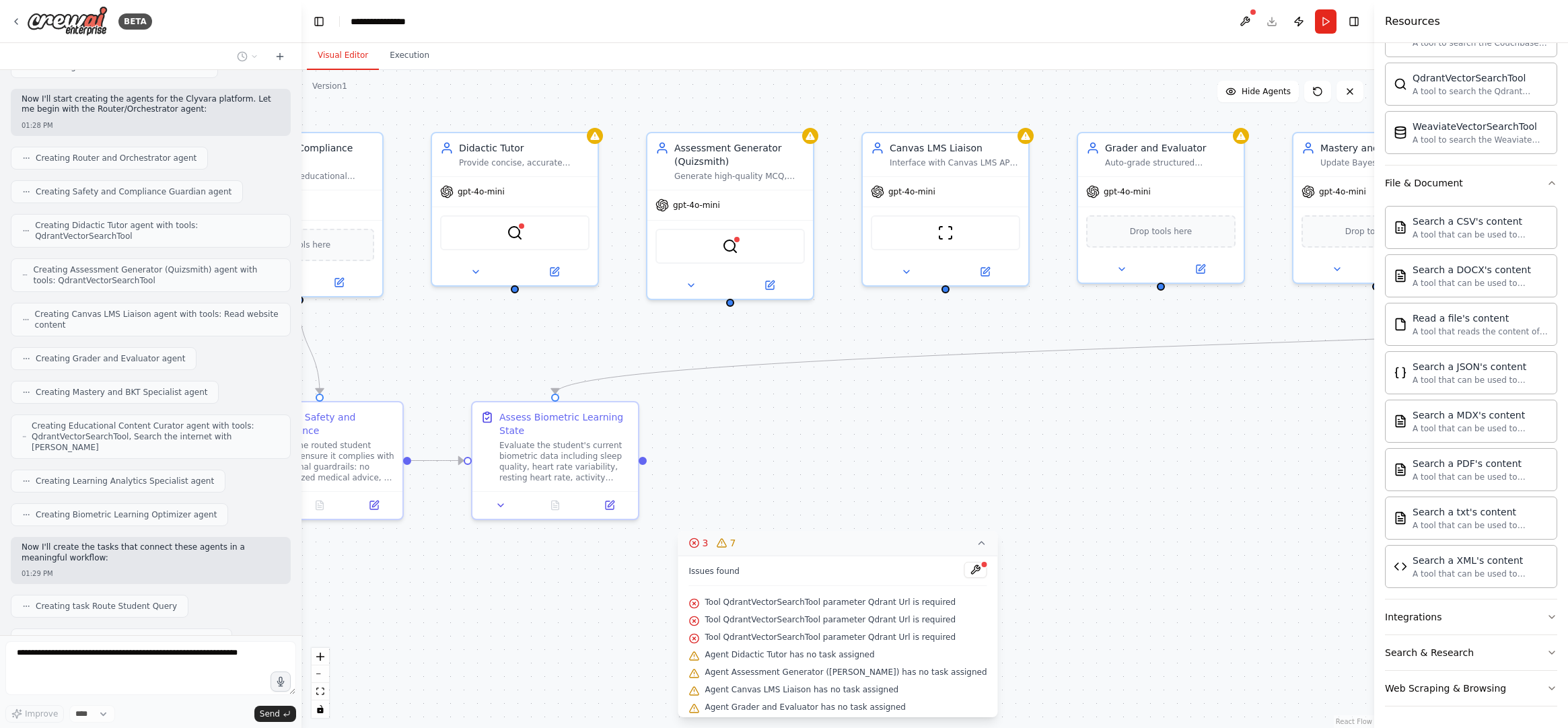
drag, startPoint x: 1151, startPoint y: 423, endPoint x: 1304, endPoint y: 419, distance: 153.1
click at [1296, 419] on div ".deletable-edge-delete-btn { width: 20px; height: 20px; border: 0px solid #ffff…" at bounding box center [838, 399] width 1073 height 658
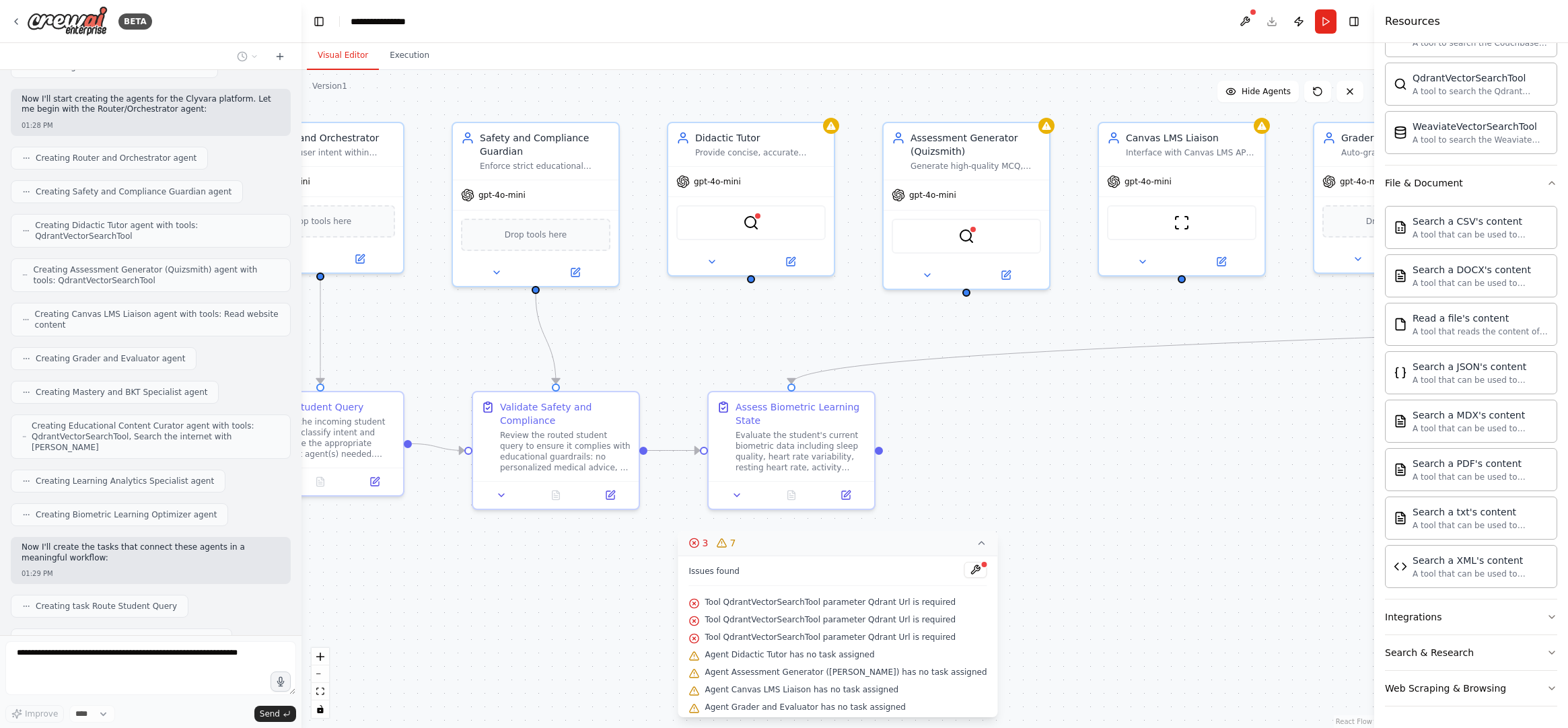
drag, startPoint x: 1329, startPoint y: 412, endPoint x: 1303, endPoint y: 413, distance: 26.0
click at [1296, 412] on div ".deletable-edge-delete-btn { width: 20px; height: 20px; border: 0px solid #ffff…" at bounding box center [838, 399] width 1073 height 658
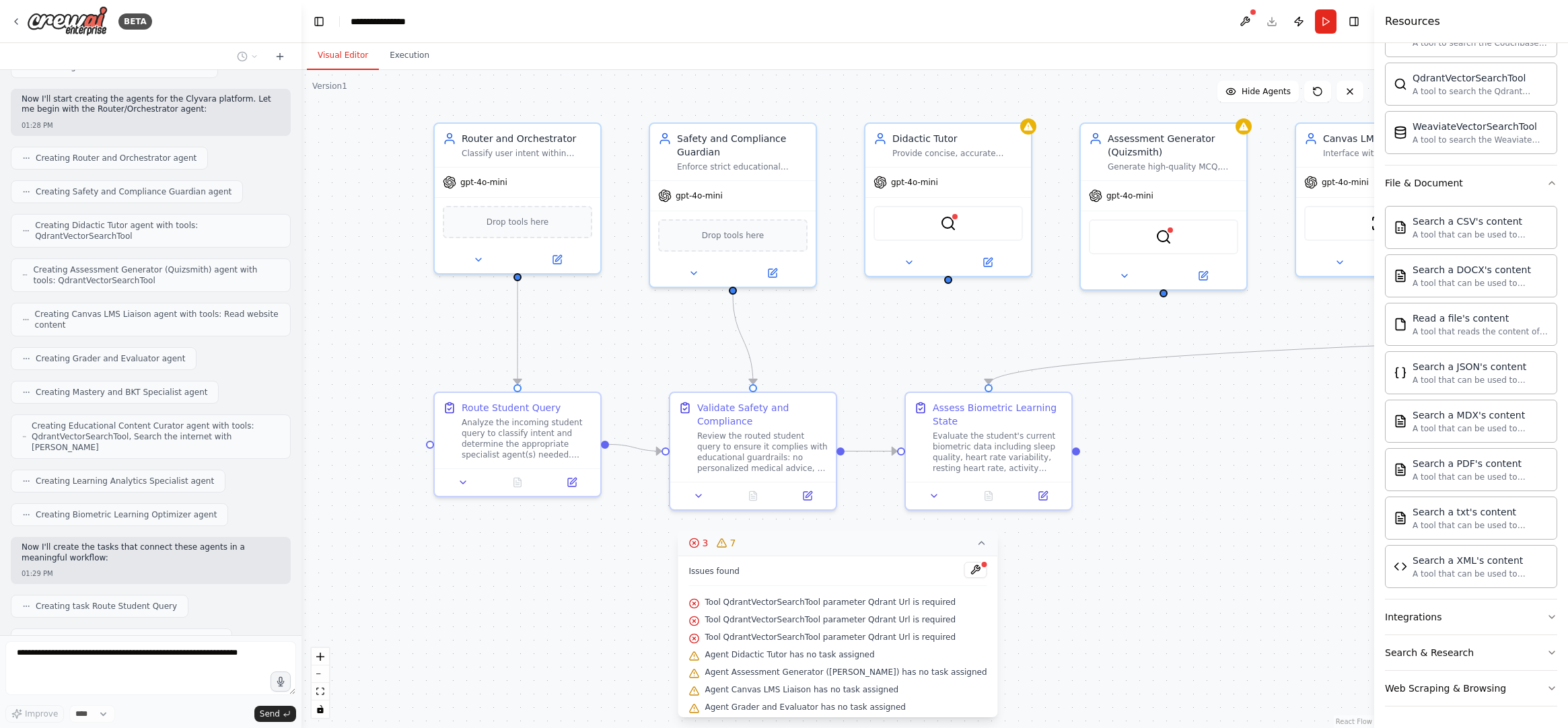
drag, startPoint x: 1226, startPoint y: 416, endPoint x: 1352, endPoint y: 416, distance: 126.0
click at [1296, 416] on div ".deletable-edge-delete-btn { width: 20px; height: 20px; border: 0px solid #ffff…" at bounding box center [838, 399] width 1073 height 658
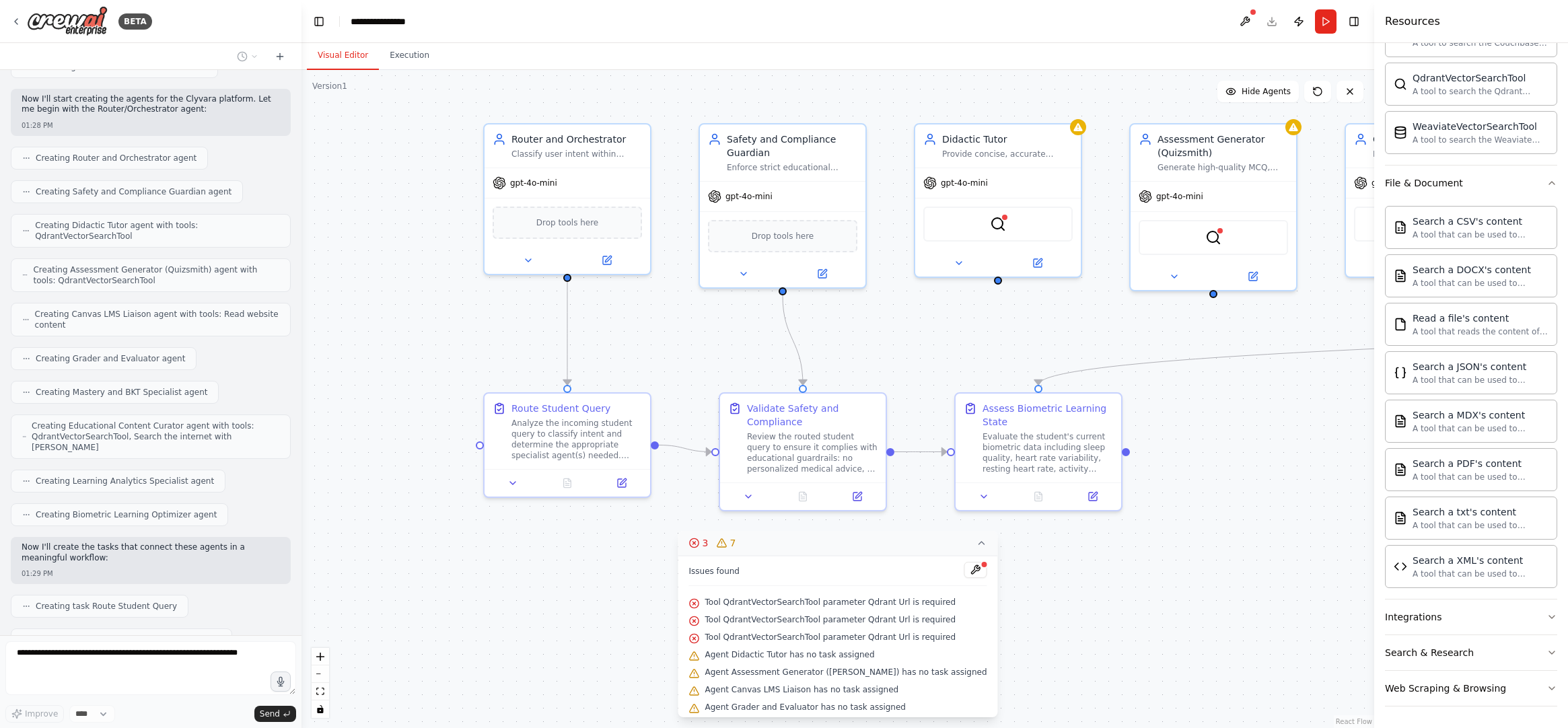
scroll to position [1640, 0]
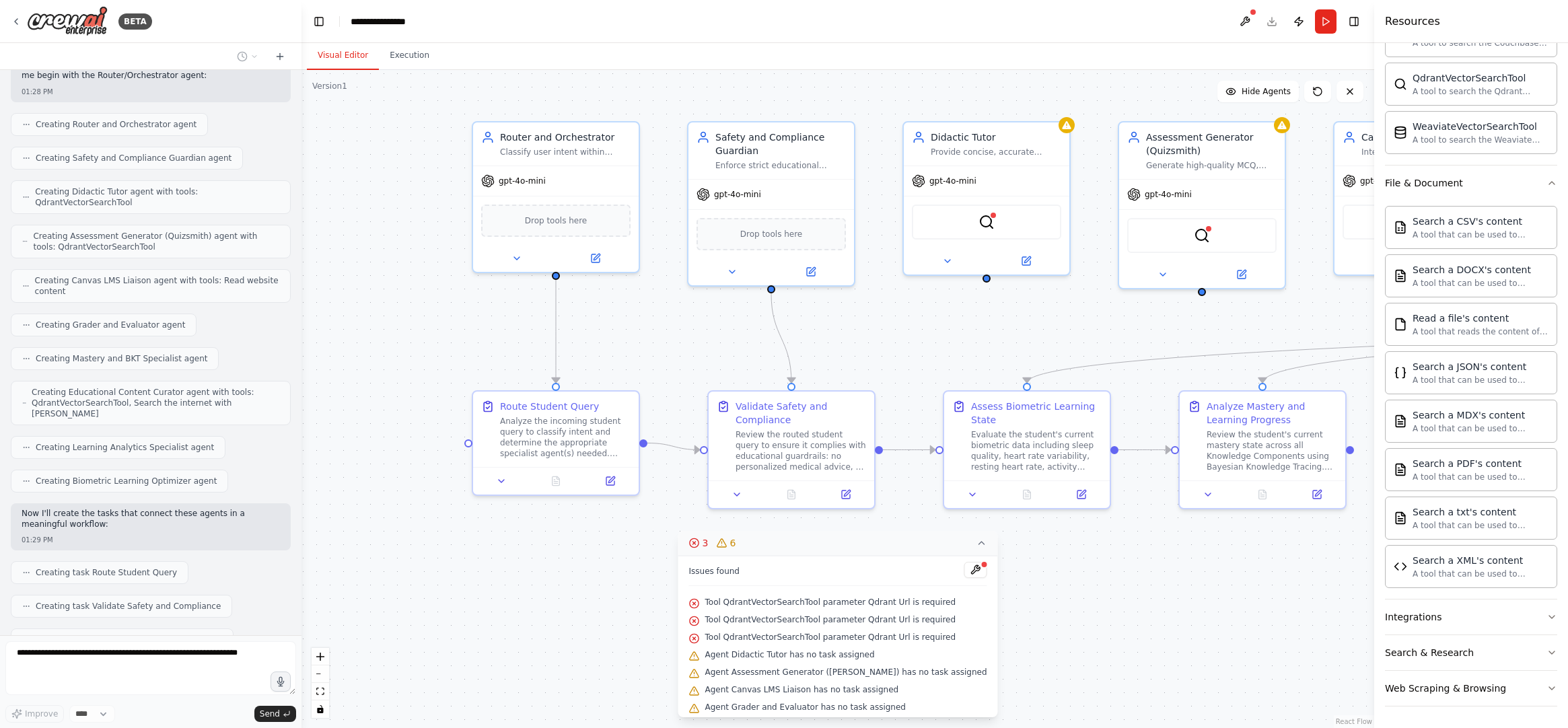
drag, startPoint x: 1274, startPoint y: 596, endPoint x: 1023, endPoint y: 570, distance: 252.3
click at [1023, 570] on div ".deletable-edge-delete-btn { width: 20px; height: 20px; border: 0px solid #ffff…" at bounding box center [838, 399] width 1073 height 658
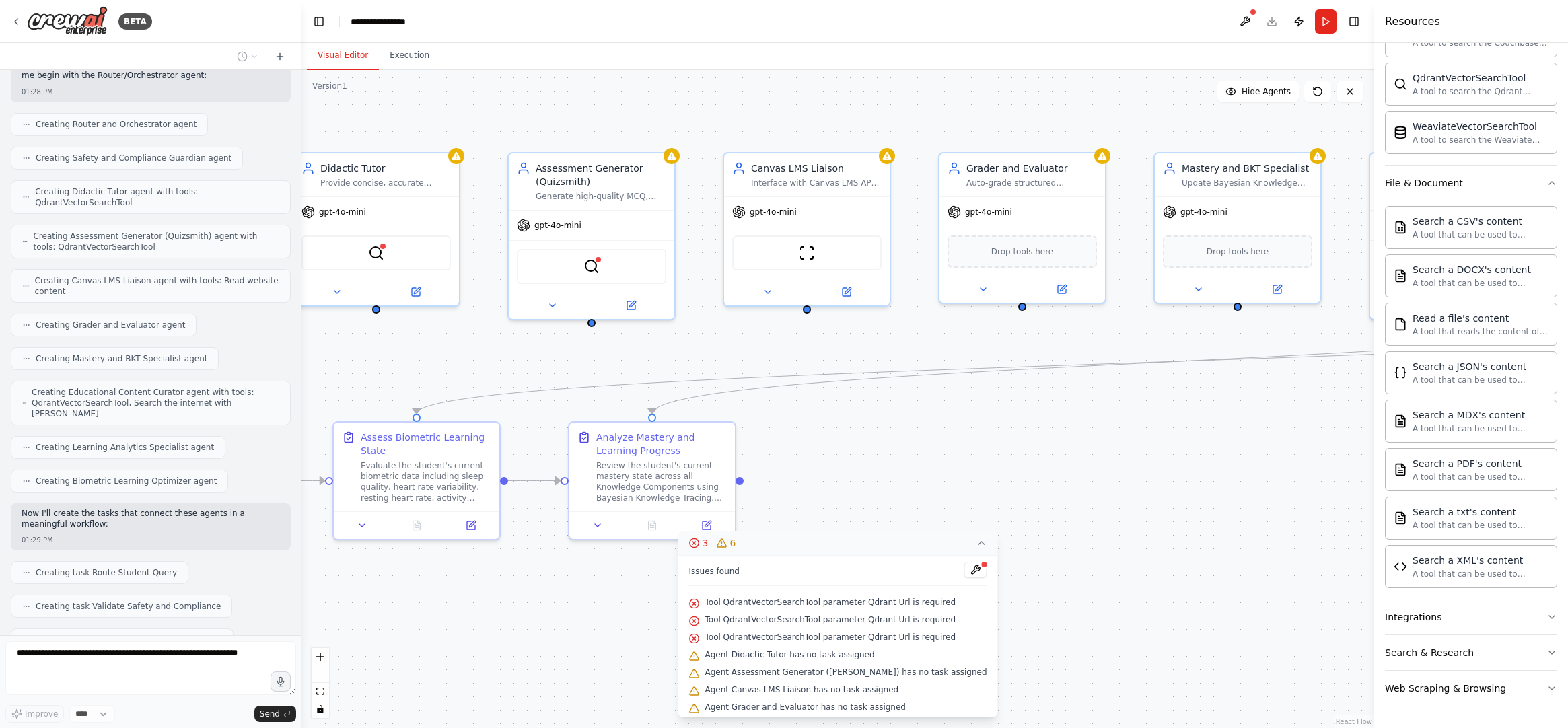
drag, startPoint x: 822, startPoint y: 585, endPoint x: 836, endPoint y: 572, distance: 19.1
click at [746, 591] on div "Version 1 Show Tools Hide Agents .deletable-edge-delete-btn { width: 20px; heig…" at bounding box center [838, 399] width 1073 height 658
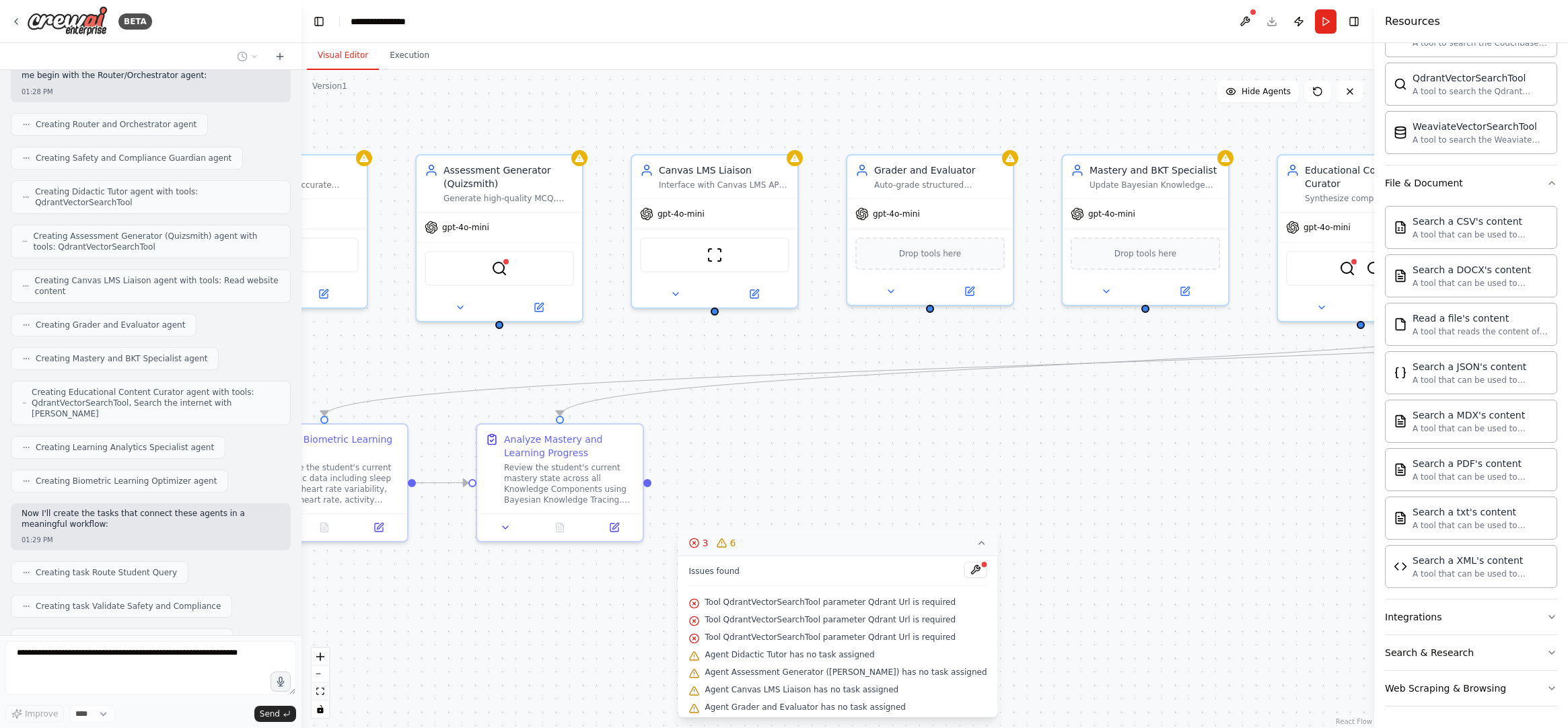
drag, startPoint x: 1139, startPoint y: 487, endPoint x: 515, endPoint y: 417, distance: 627.9
click at [541, 417] on div ".deletable-edge-delete-btn { width: 20px; height: 20px; border: 0px solid #ffff…" at bounding box center [838, 399] width 1073 height 658
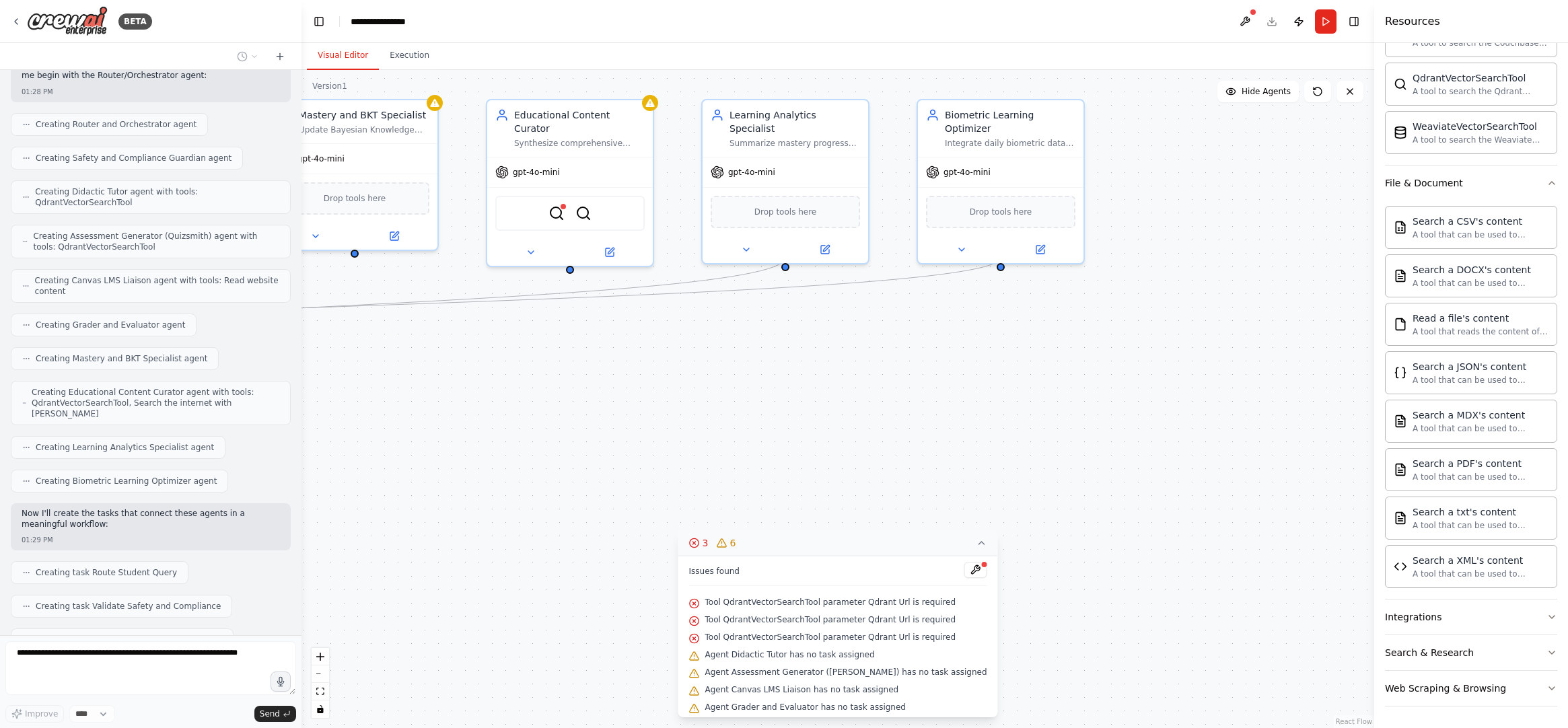
drag, startPoint x: 819, startPoint y: 384, endPoint x: 642, endPoint y: 401, distance: 177.8
click at [642, 400] on div ".deletable-edge-delete-btn { width: 20px; height: 20px; border: 0px solid #ffff…" at bounding box center [838, 399] width 1073 height 658
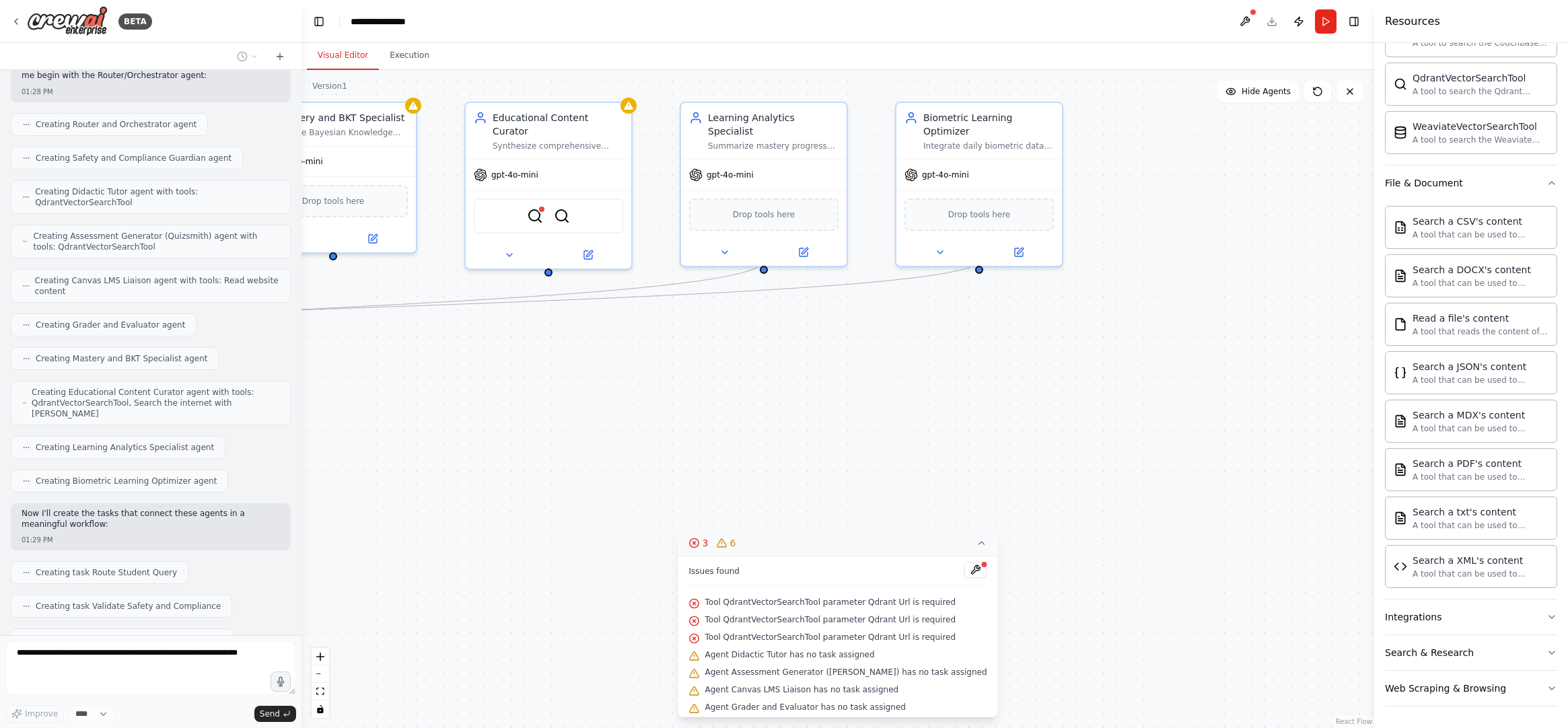
drag, startPoint x: 735, startPoint y: 401, endPoint x: 1135, endPoint y: 398, distance: 400.0
click at [1135, 398] on div ".deletable-edge-delete-btn { width: 20px; height: 20px; border: 0px solid #ffff…" at bounding box center [838, 399] width 1073 height 658
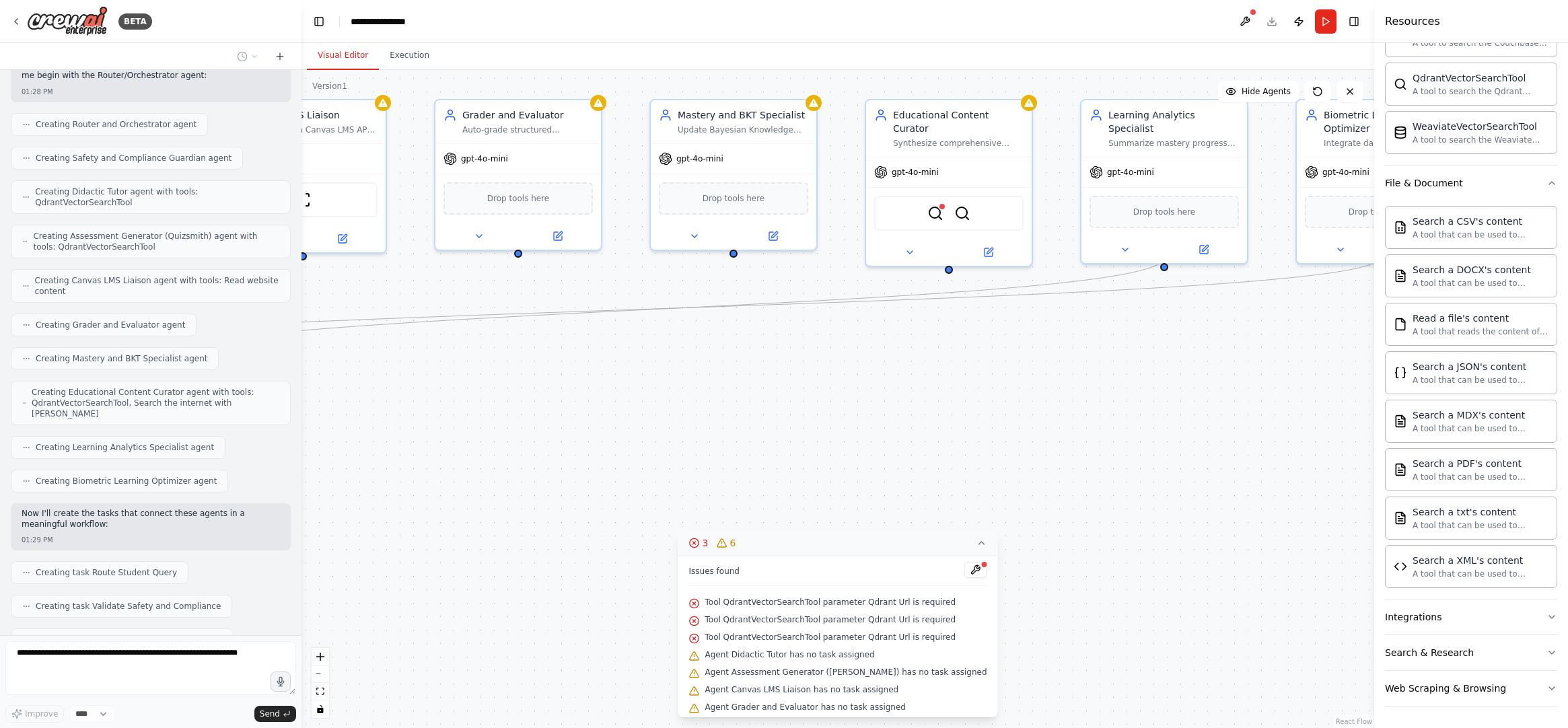
scroll to position [1674, 0]
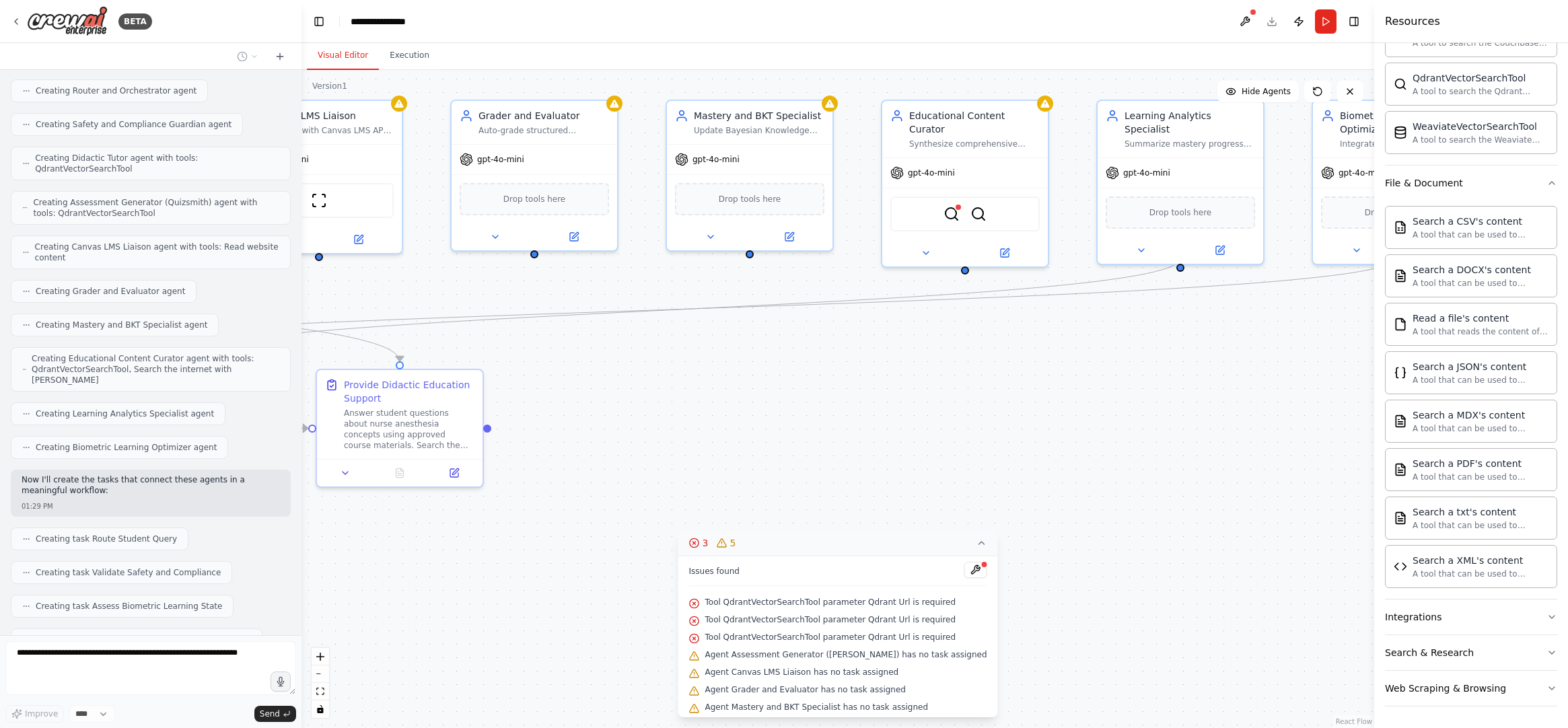
drag, startPoint x: 915, startPoint y: 396, endPoint x: 1048, endPoint y: 401, distance: 133.1
click at [1048, 401] on div ".deletable-edge-delete-btn { width: 20px; height: 20px; border: 0px solid #ffff…" at bounding box center [838, 399] width 1073 height 658
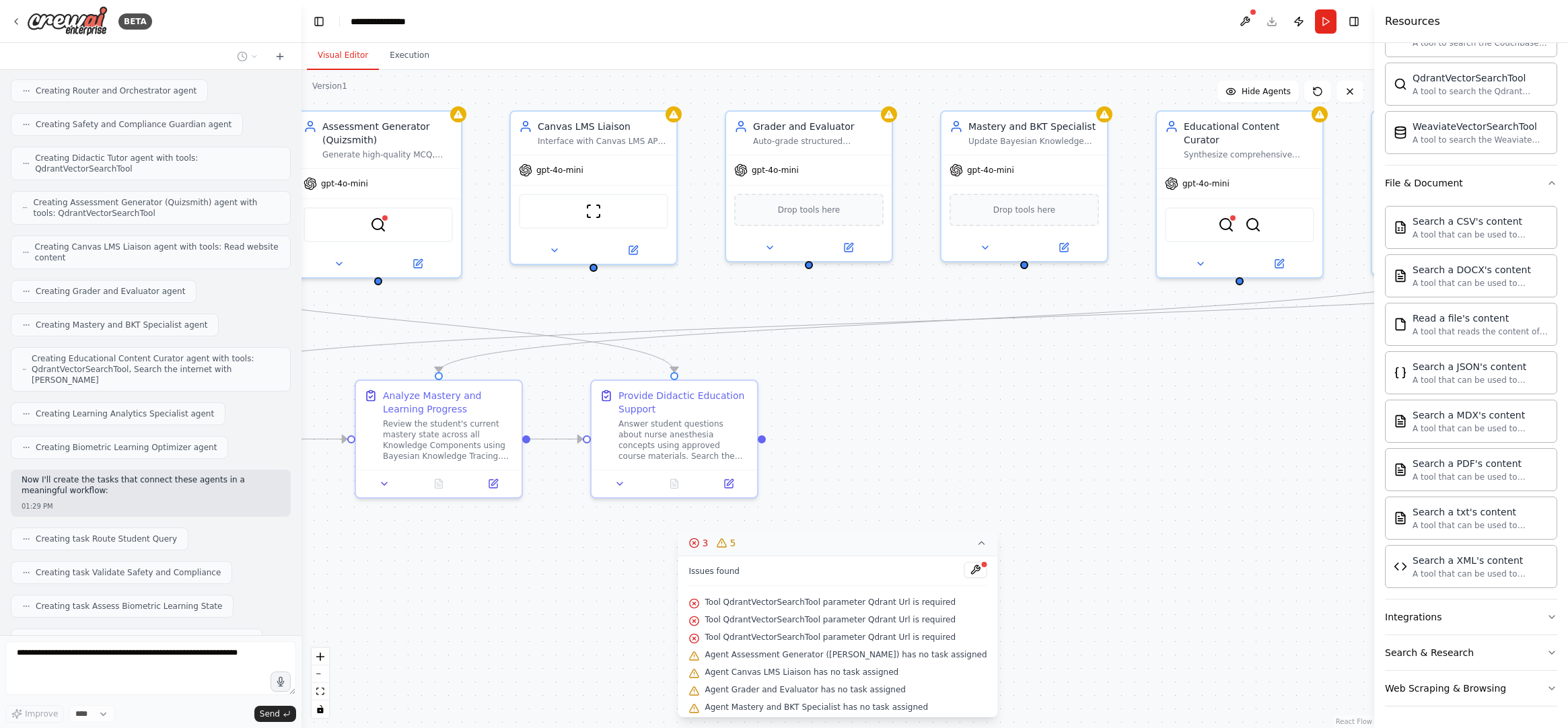
drag, startPoint x: 1146, startPoint y: 407, endPoint x: 1106, endPoint y: 407, distance: 40.0
click at [1160, 407] on div ".deletable-edge-delete-btn { width: 20px; height: 20px; border: 0px solid #ffff…" at bounding box center [838, 399] width 1073 height 658
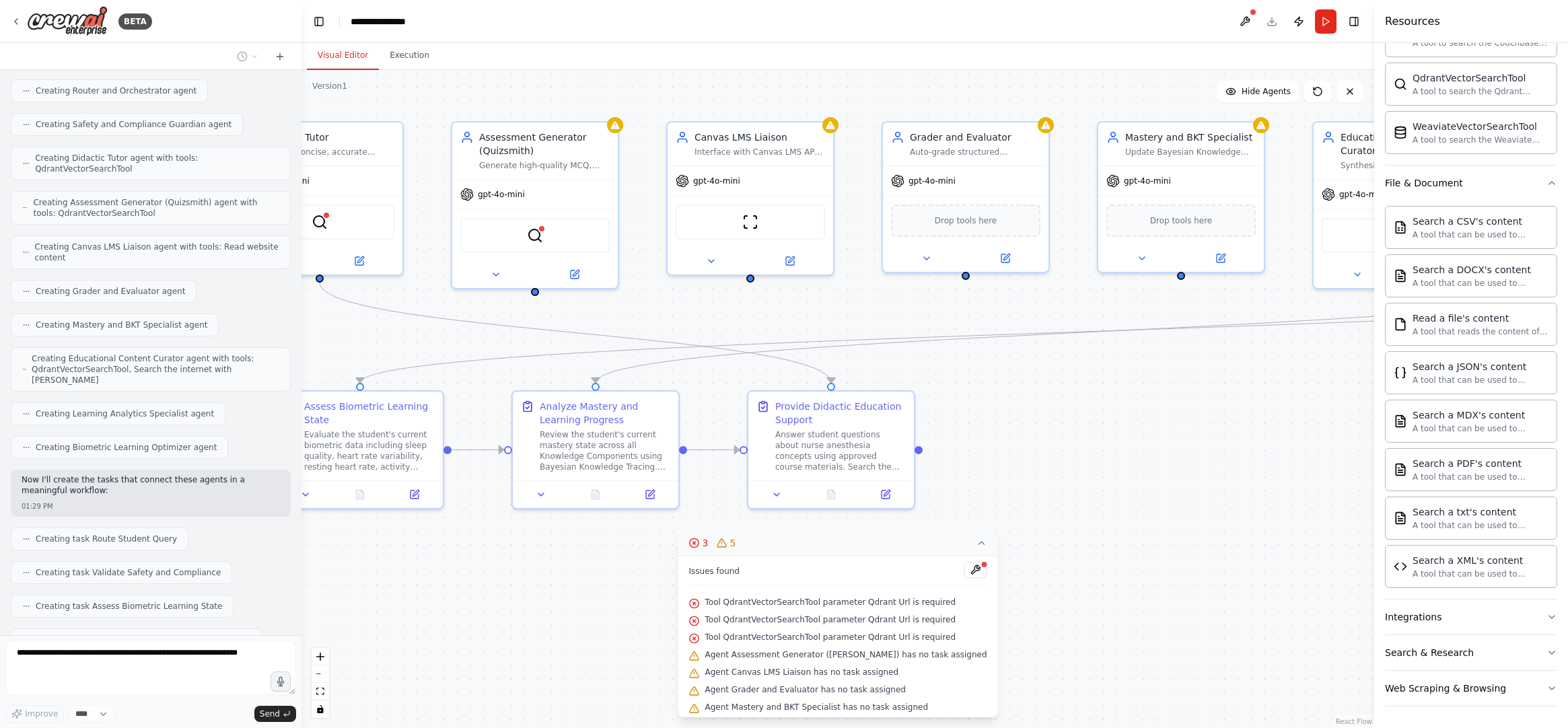
drag, startPoint x: 985, startPoint y: 404, endPoint x: 1150, endPoint y: 418, distance: 165.6
click at [1167, 418] on div ".deletable-edge-delete-btn { width: 20px; height: 20px; border: 0px solid #ffff…" at bounding box center [838, 399] width 1073 height 658
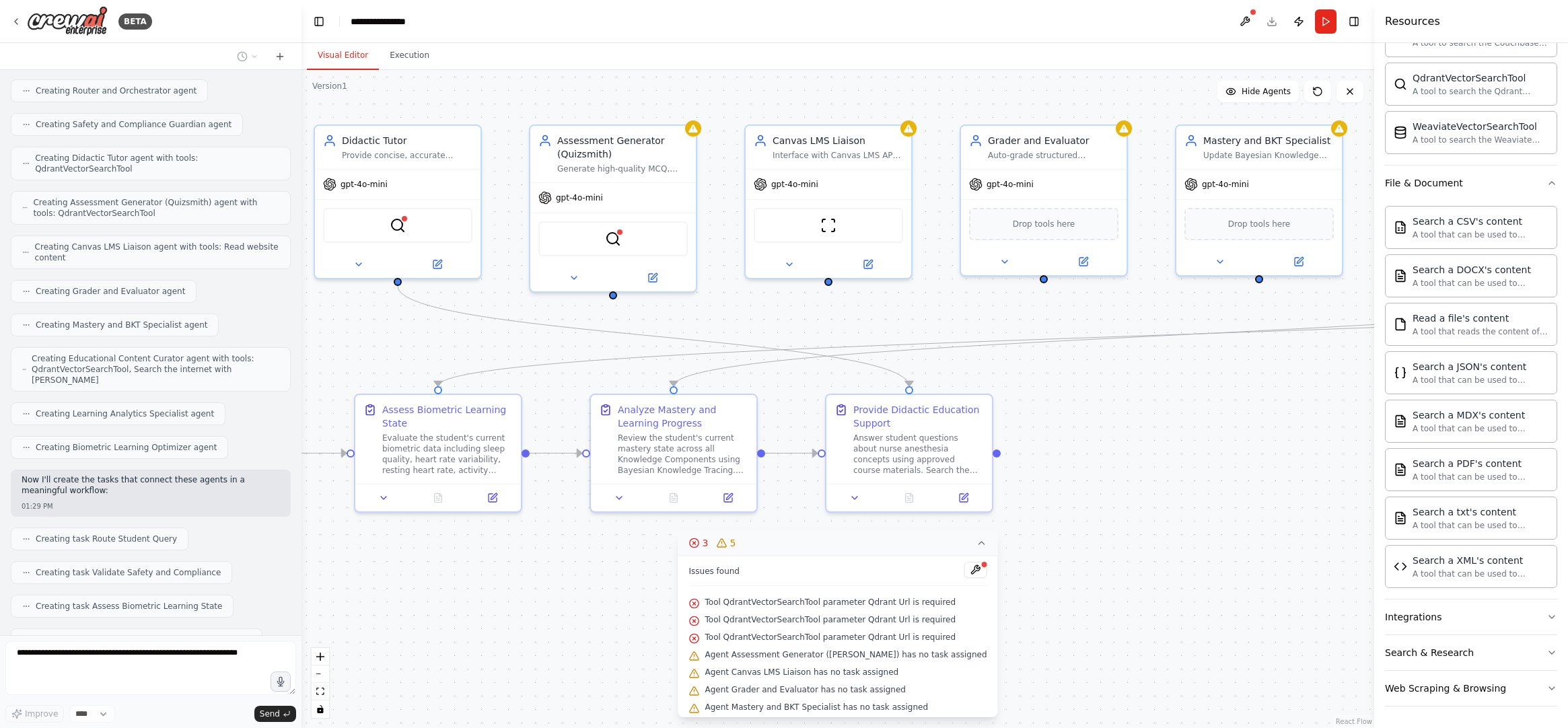
drag, startPoint x: 1077, startPoint y: 412, endPoint x: 1113, endPoint y: 412, distance: 36.0
click at [1113, 412] on div ".deletable-edge-delete-btn { width: 20px; height: 20px; border: 0px solid #ffff…" at bounding box center [838, 399] width 1073 height 658
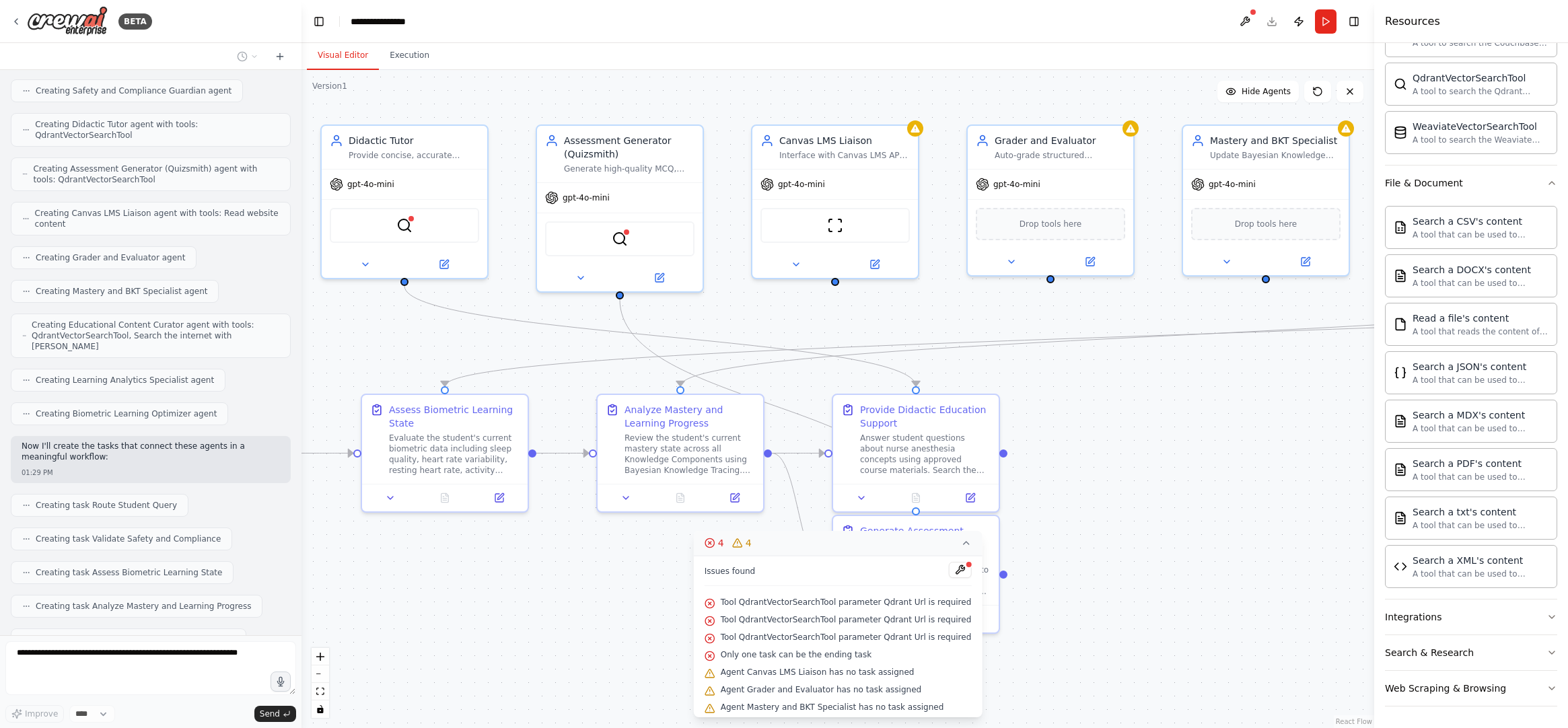
drag, startPoint x: 1190, startPoint y: 412, endPoint x: 1185, endPoint y: 346, distance: 66.2
click at [1185, 346] on div ".deletable-edge-delete-btn { width: 20px; height: 20px; border: 0px solid #ffff…" at bounding box center [838, 399] width 1073 height 658
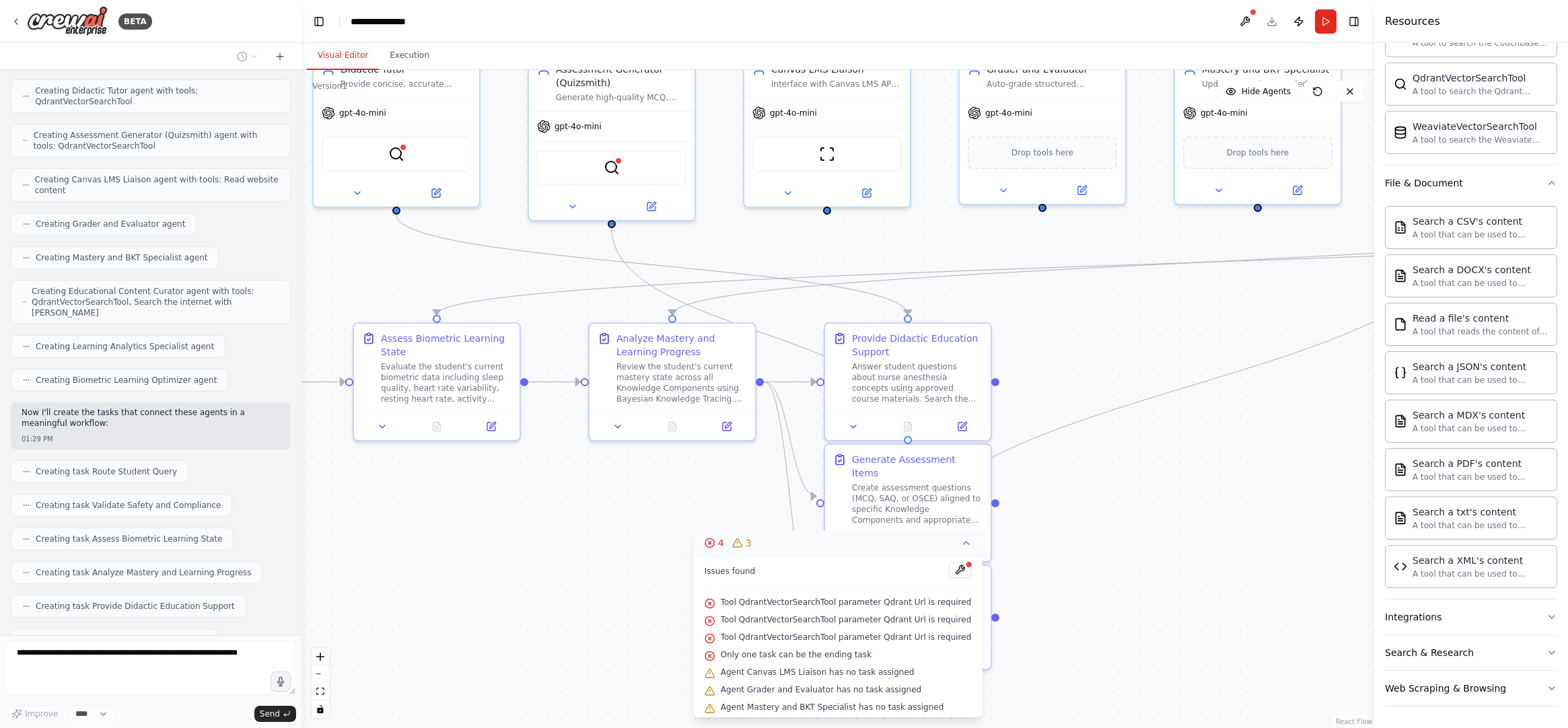
scroll to position [1774, 0]
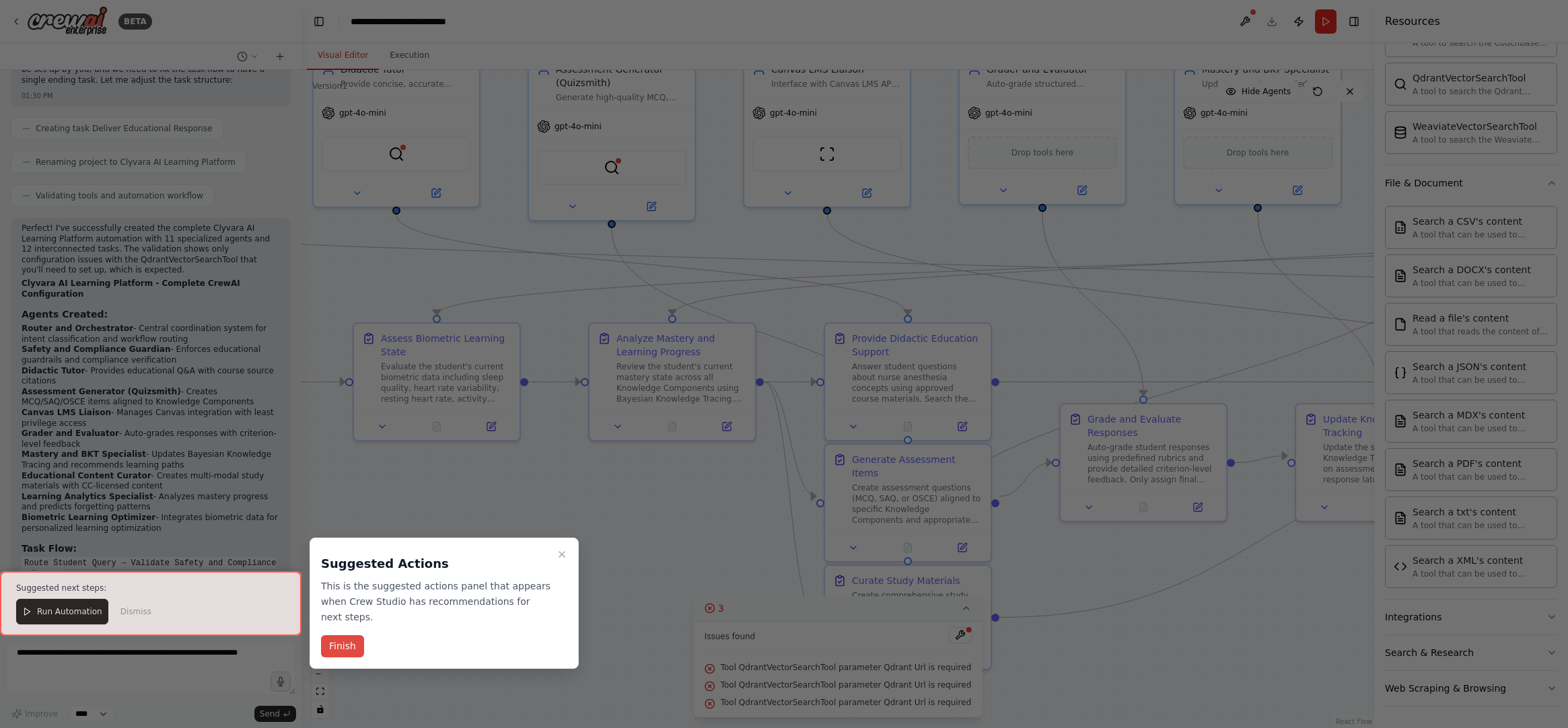
click at [345, 650] on button "Finish" at bounding box center [343, 646] width 43 height 22
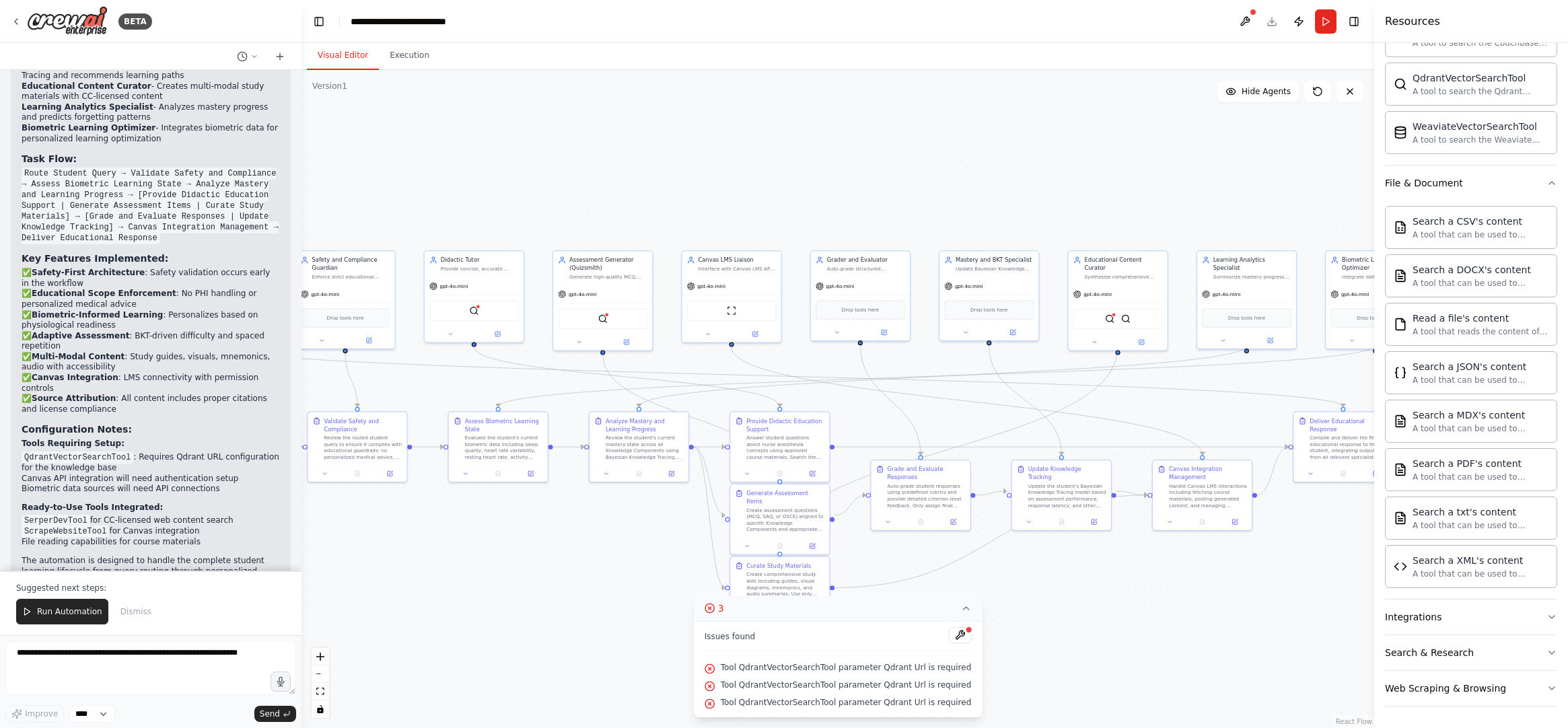
scroll to position [2981, 0]
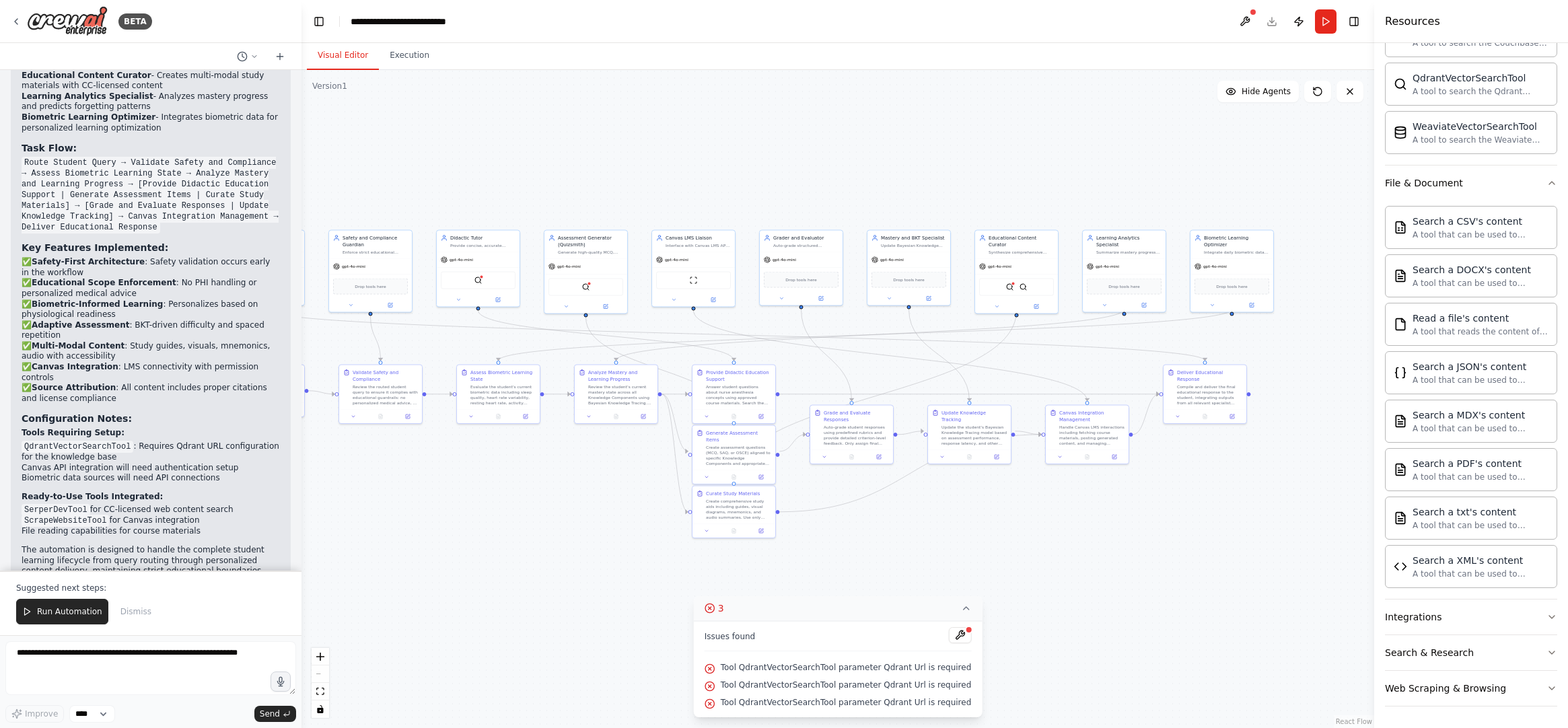
drag, startPoint x: 1075, startPoint y: 563, endPoint x: 1069, endPoint y: 524, distance: 39.5
click at [1069, 524] on div ".deletable-edge-delete-btn { width: 20px; height: 20px; border: 0px solid #ffff…" at bounding box center [838, 399] width 1073 height 658
click at [593, 290] on div "QdrantVectorSearchTool" at bounding box center [586, 282] width 74 height 17
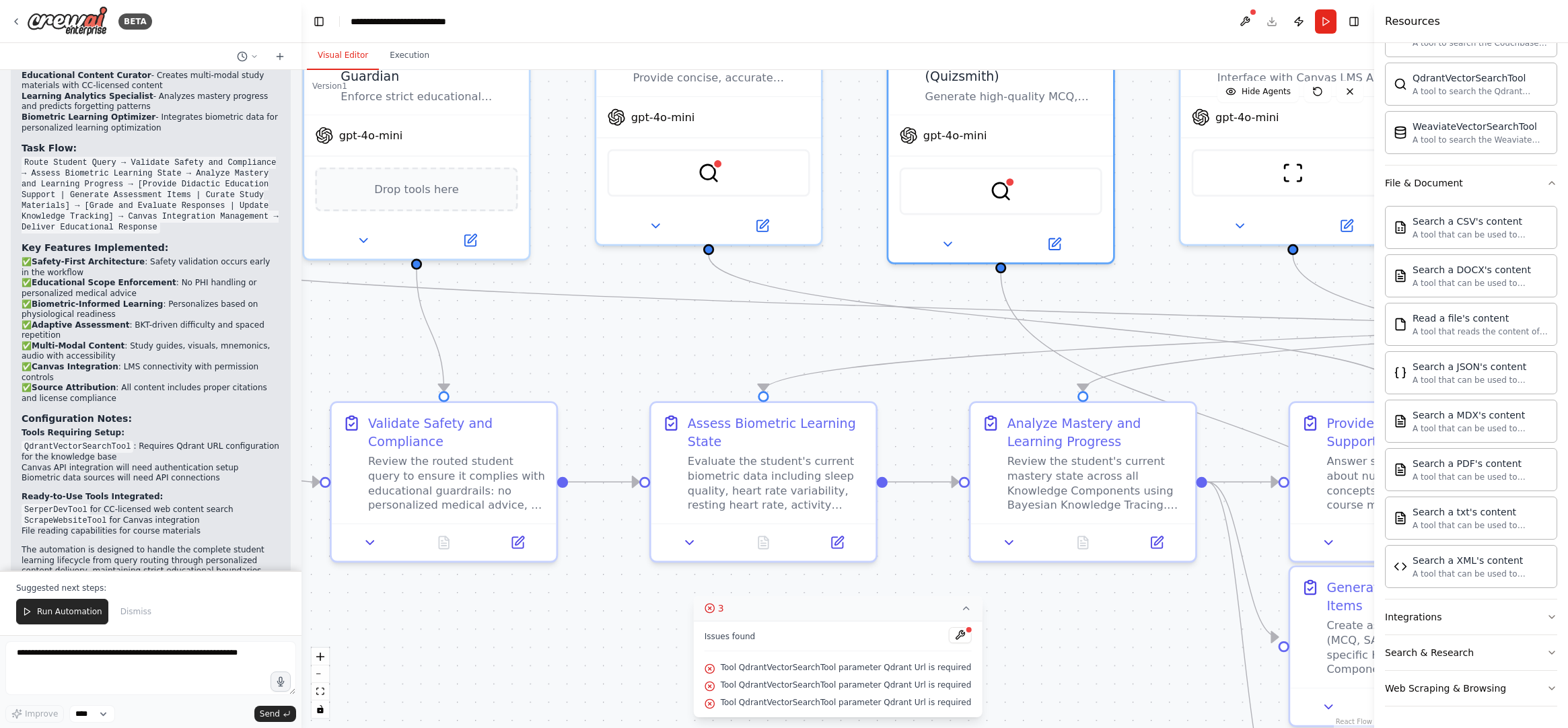
drag, startPoint x: 874, startPoint y: 336, endPoint x: 943, endPoint y: 331, distance: 69.2
click at [1155, 367] on div ".deletable-edge-delete-btn { width: 20px; height: 20px; border: 0px solid #ffff…" at bounding box center [838, 399] width 1073 height 658
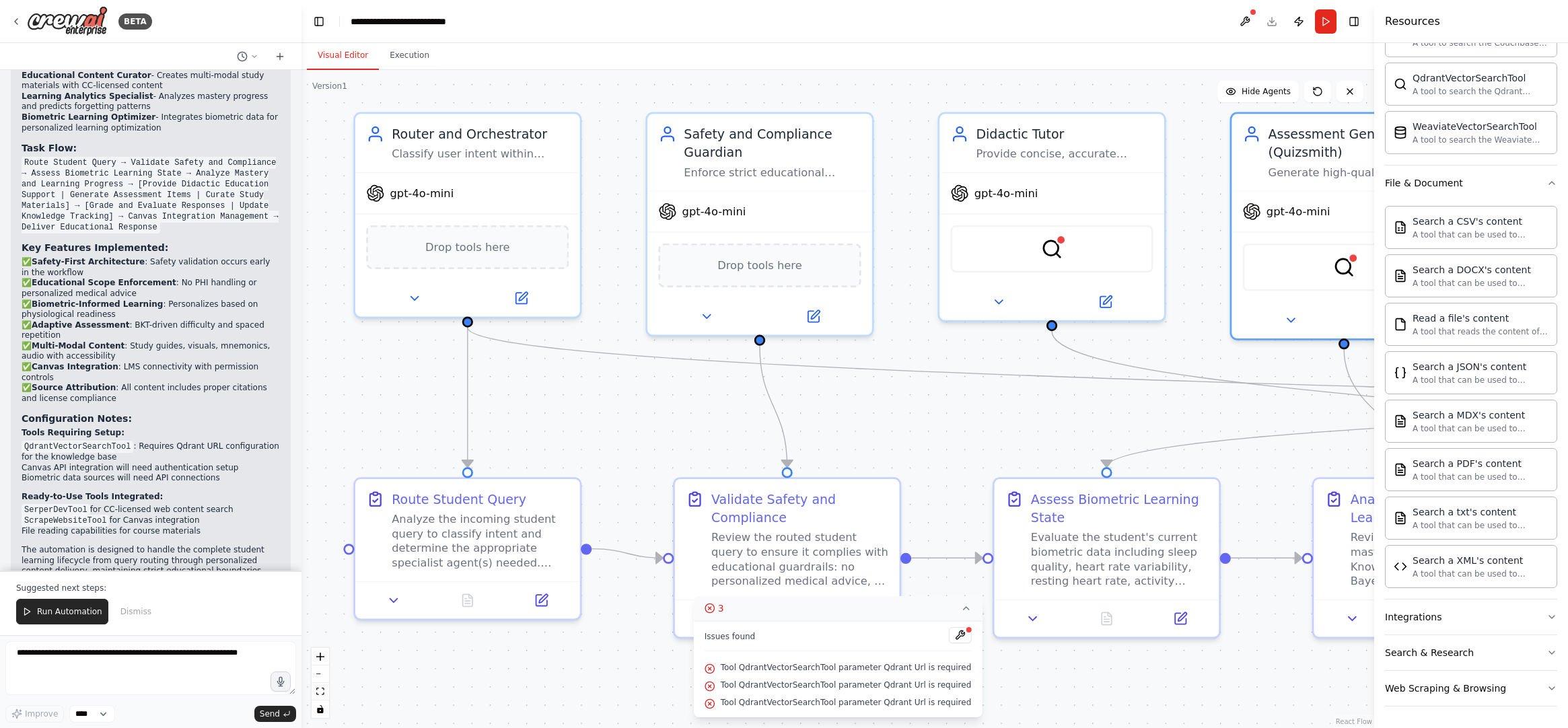
drag, startPoint x: 1139, startPoint y: 416, endPoint x: 1179, endPoint y: 425, distance: 41.0
click at [1179, 425] on div ".deletable-edge-delete-btn { width: 20px; height: 20px; border: 0px solid #ffff…" at bounding box center [838, 399] width 1073 height 658
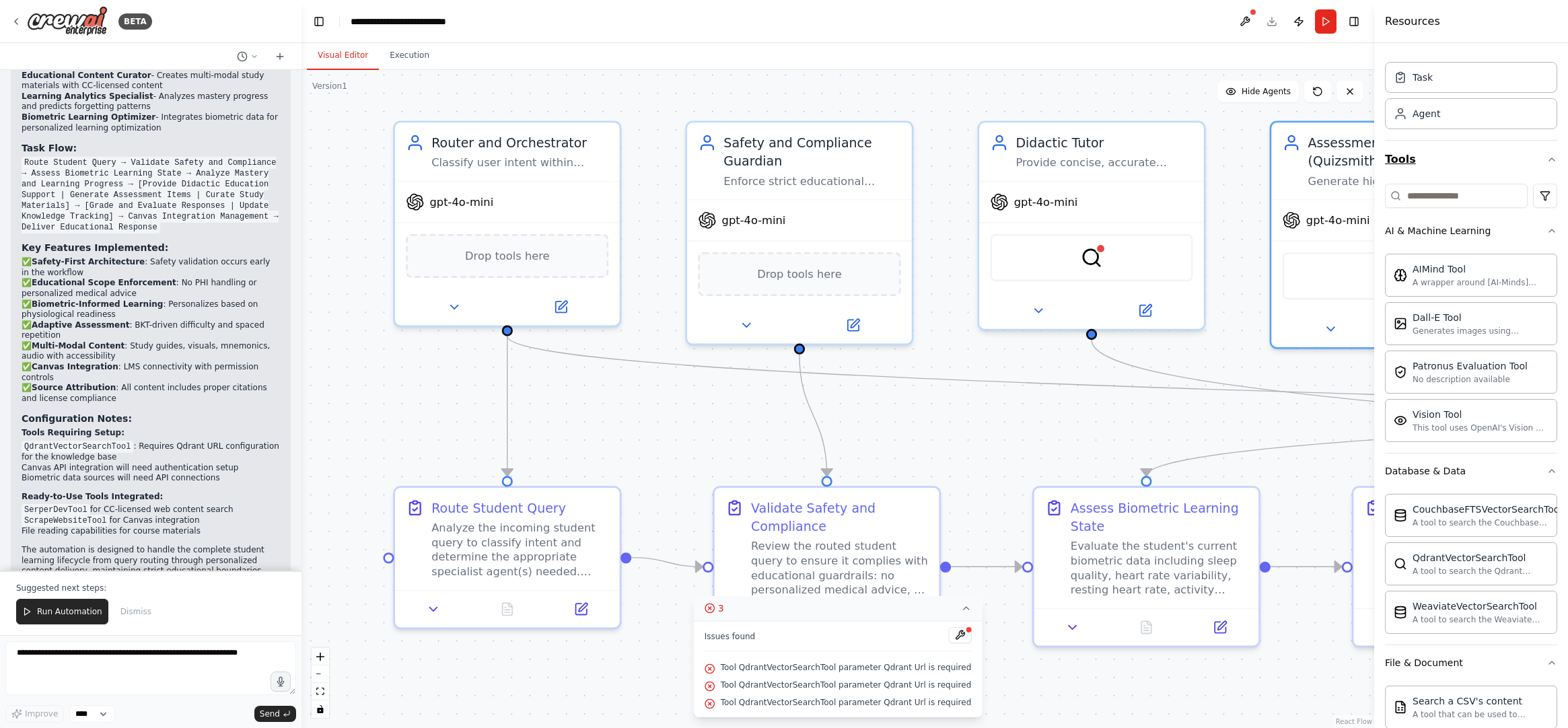
scroll to position [0, 0]
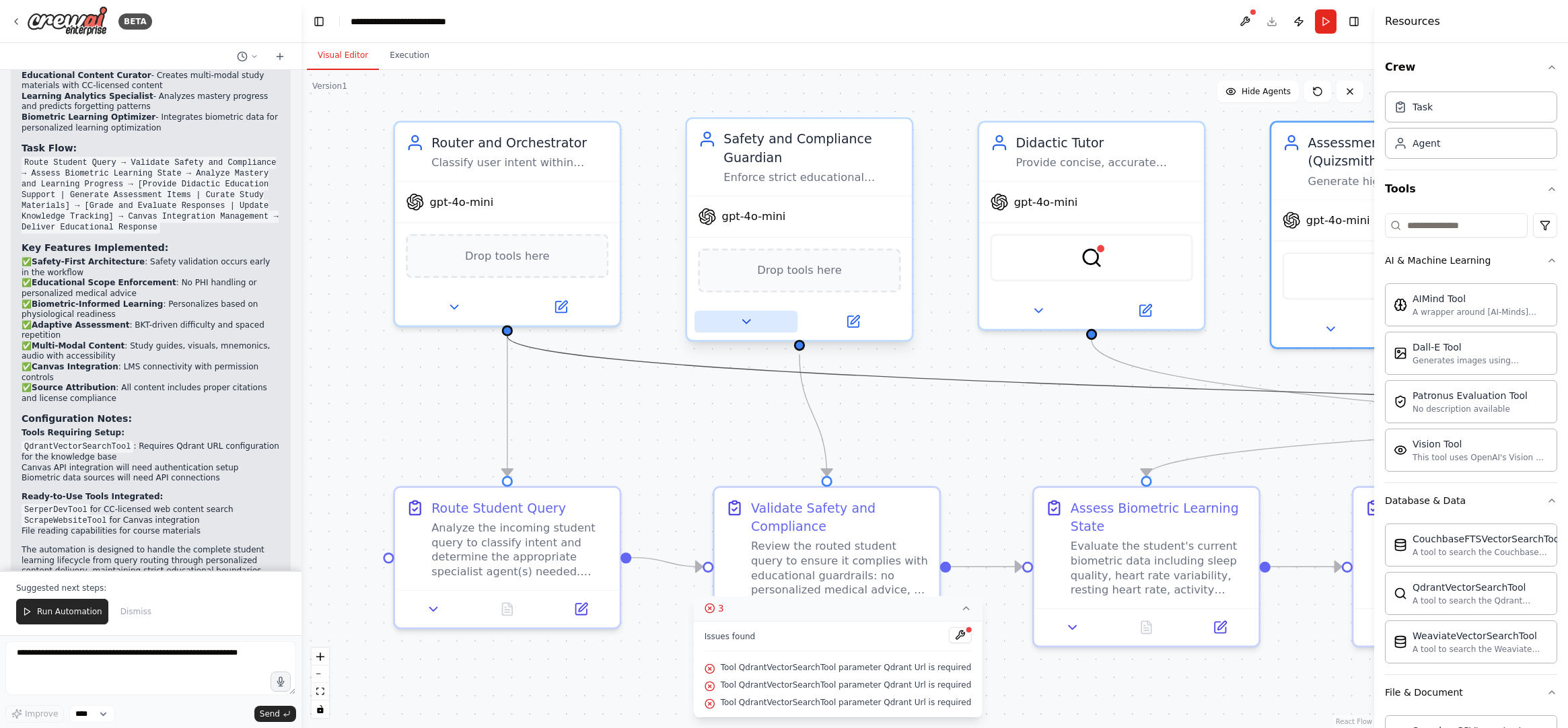
drag, startPoint x: 1263, startPoint y: 391, endPoint x: 775, endPoint y: 323, distance: 492.7
click at [762, 323] on div ".deletable-edge-delete-btn { width: 20px; height: 20px; border: 0px solid #ffff…" at bounding box center [1030, 476] width 1455 height 893
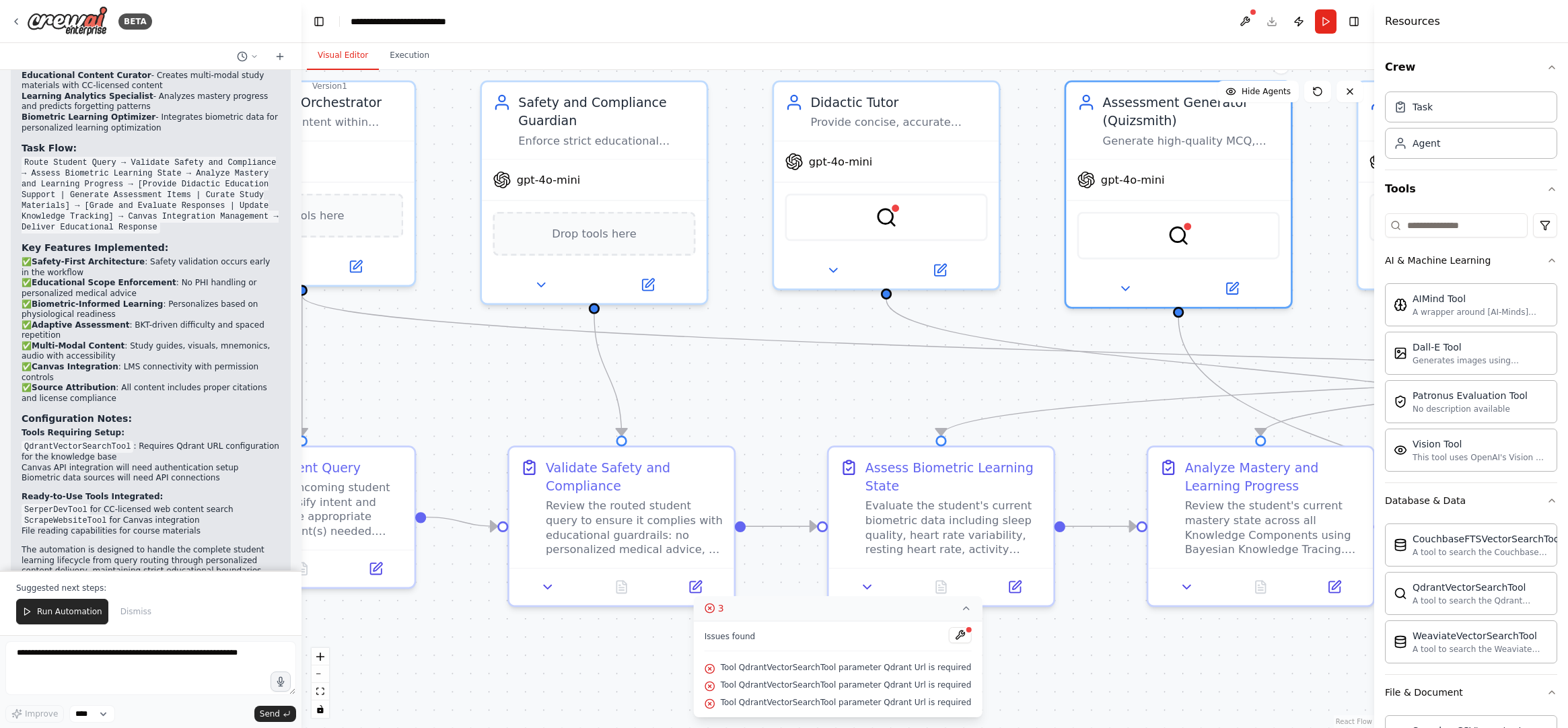
drag, startPoint x: 1027, startPoint y: 370, endPoint x: 808, endPoint y: 327, distance: 223.2
click at [792, 327] on div ".deletable-edge-delete-btn { width: 20px; height: 20px; border: 0px solid #ffff…" at bounding box center [838, 399] width 1073 height 658
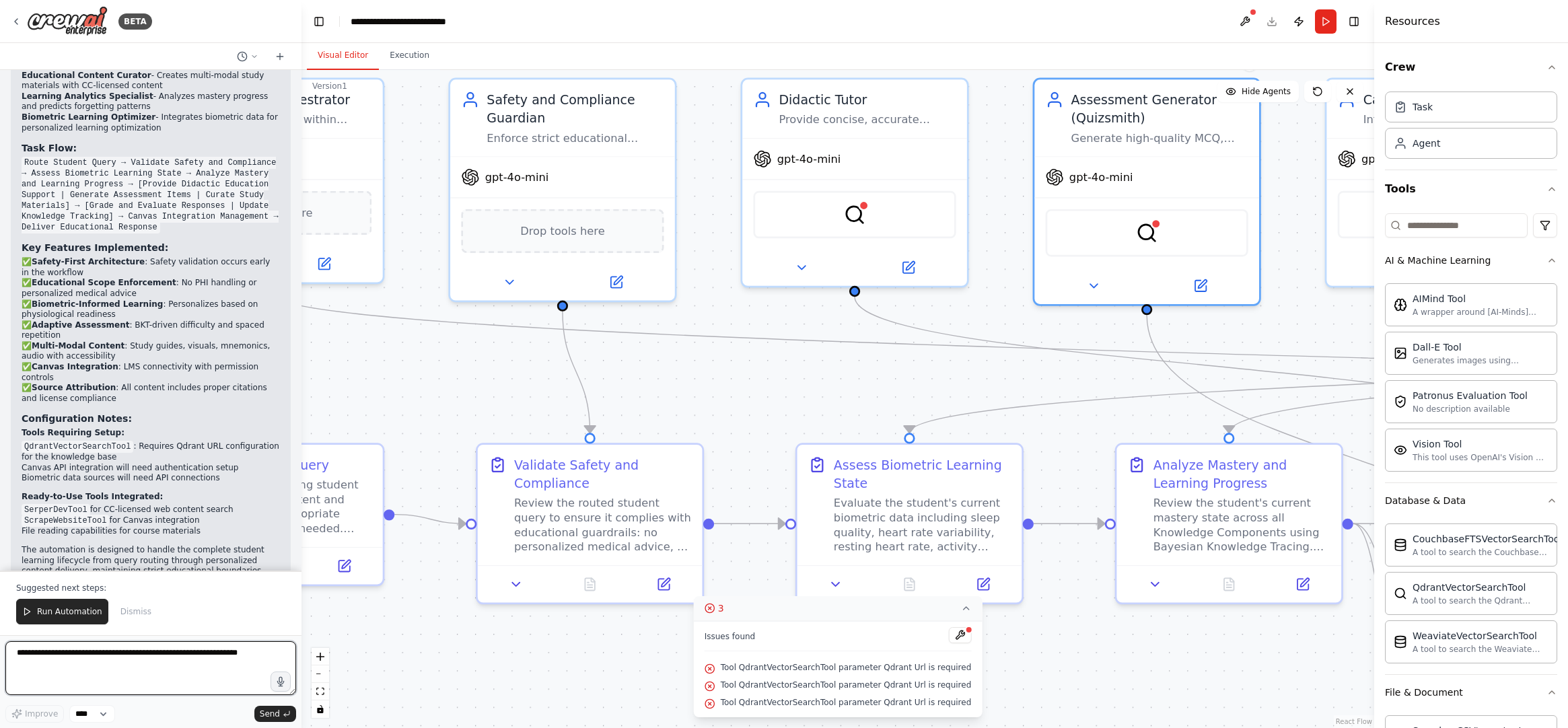
click at [211, 668] on textarea at bounding box center [151, 668] width 291 height 54
type textarea "**********"
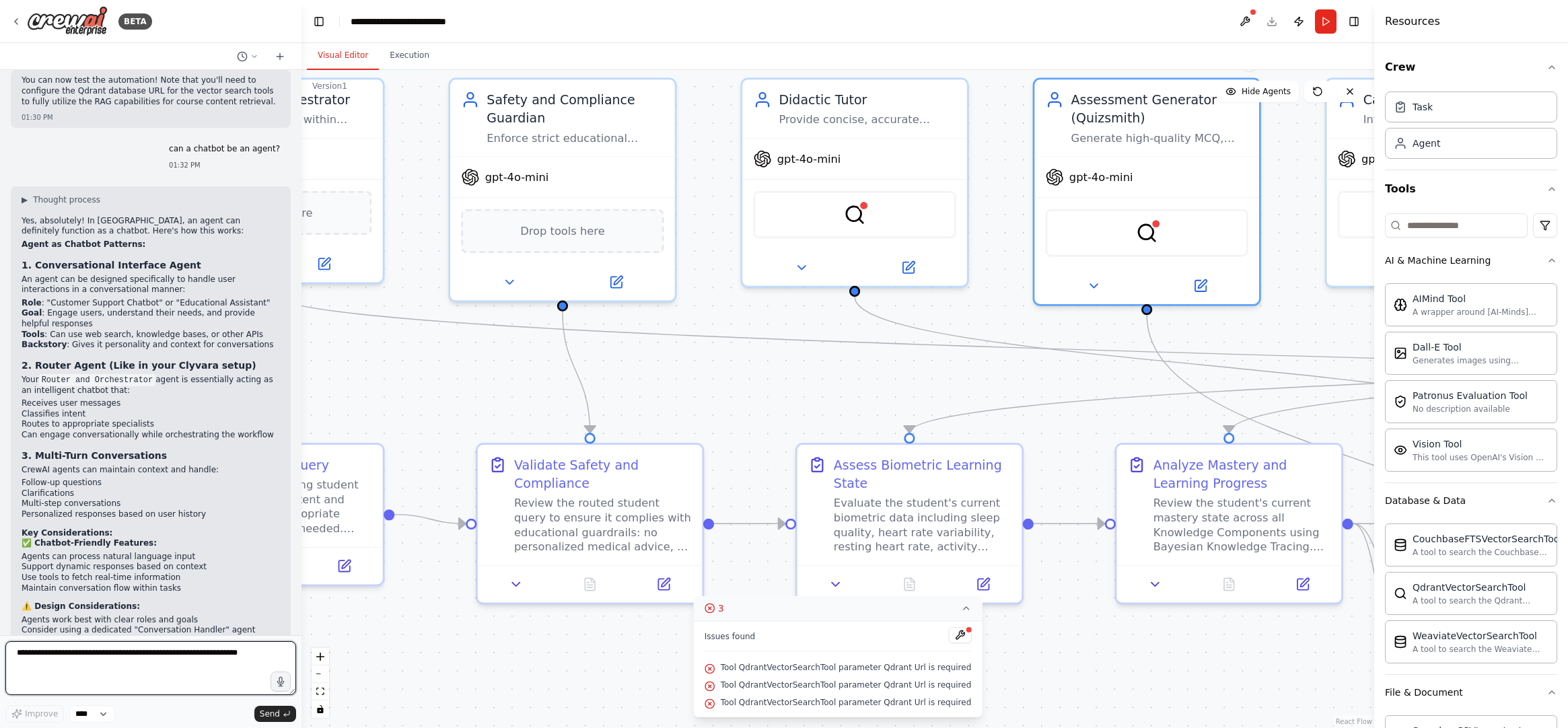
scroll to position [3539, 0]
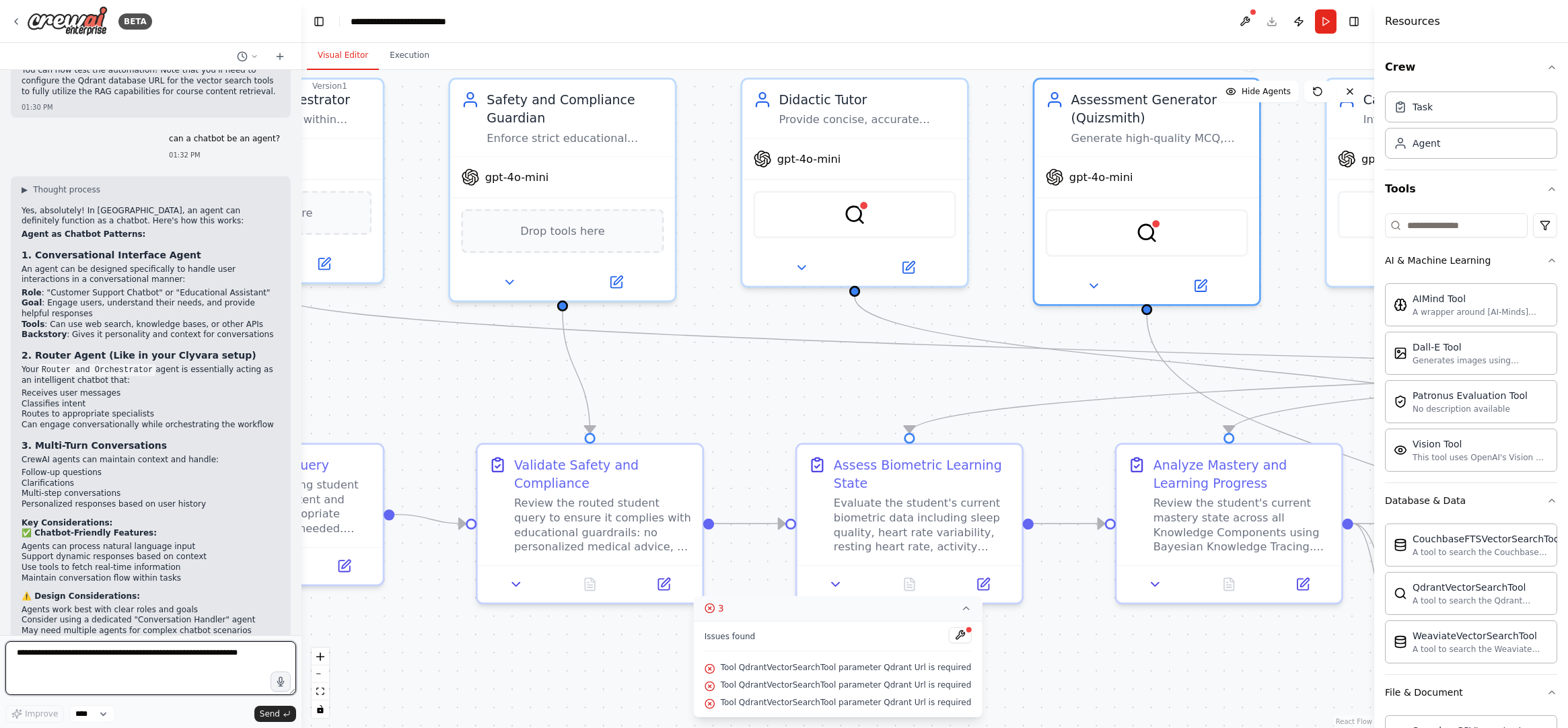
click at [104, 664] on textarea at bounding box center [151, 668] width 291 height 54
paste textarea "**********"
click at [17, 654] on textarea at bounding box center [151, 668] width 291 height 54
click at [16, 654] on textarea at bounding box center [151, 668] width 291 height 54
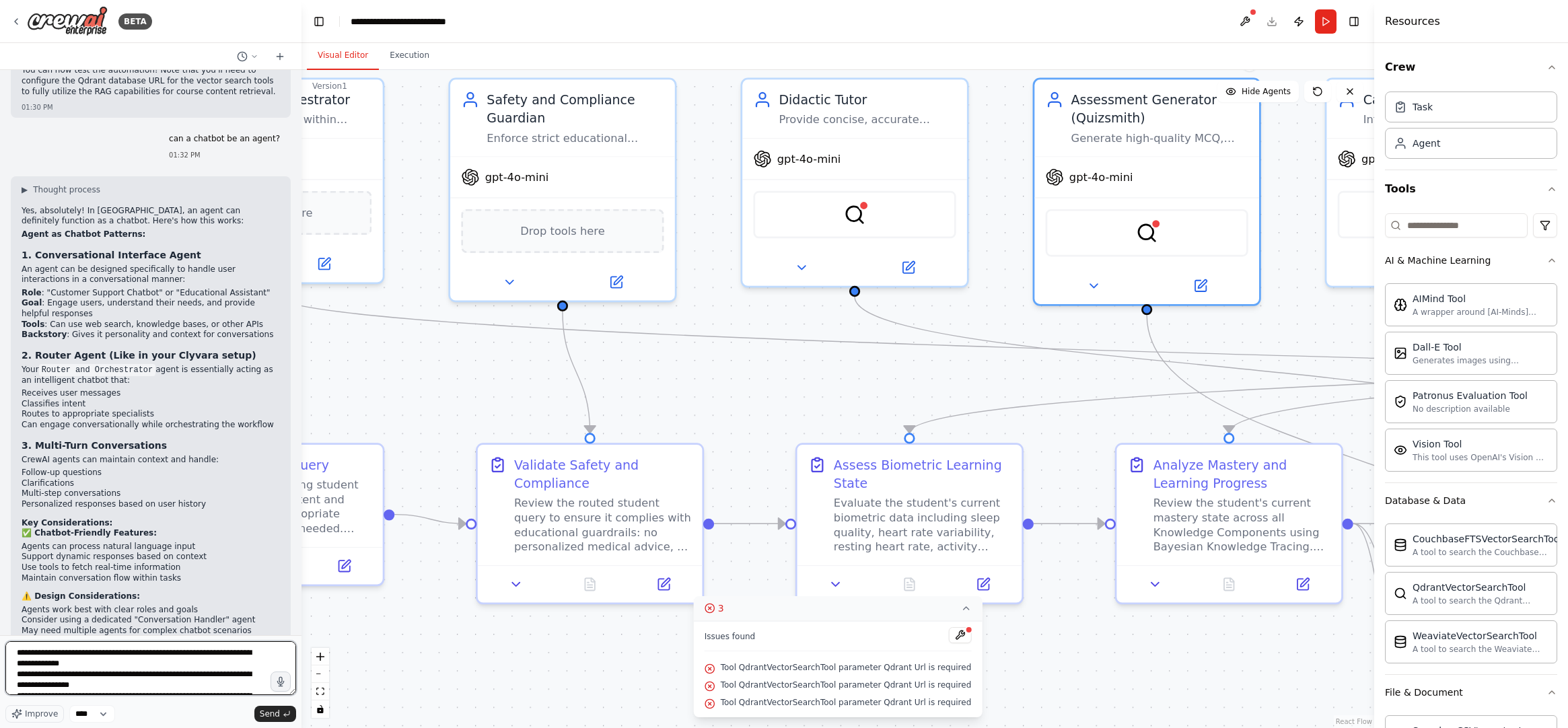
type textarea "**********"
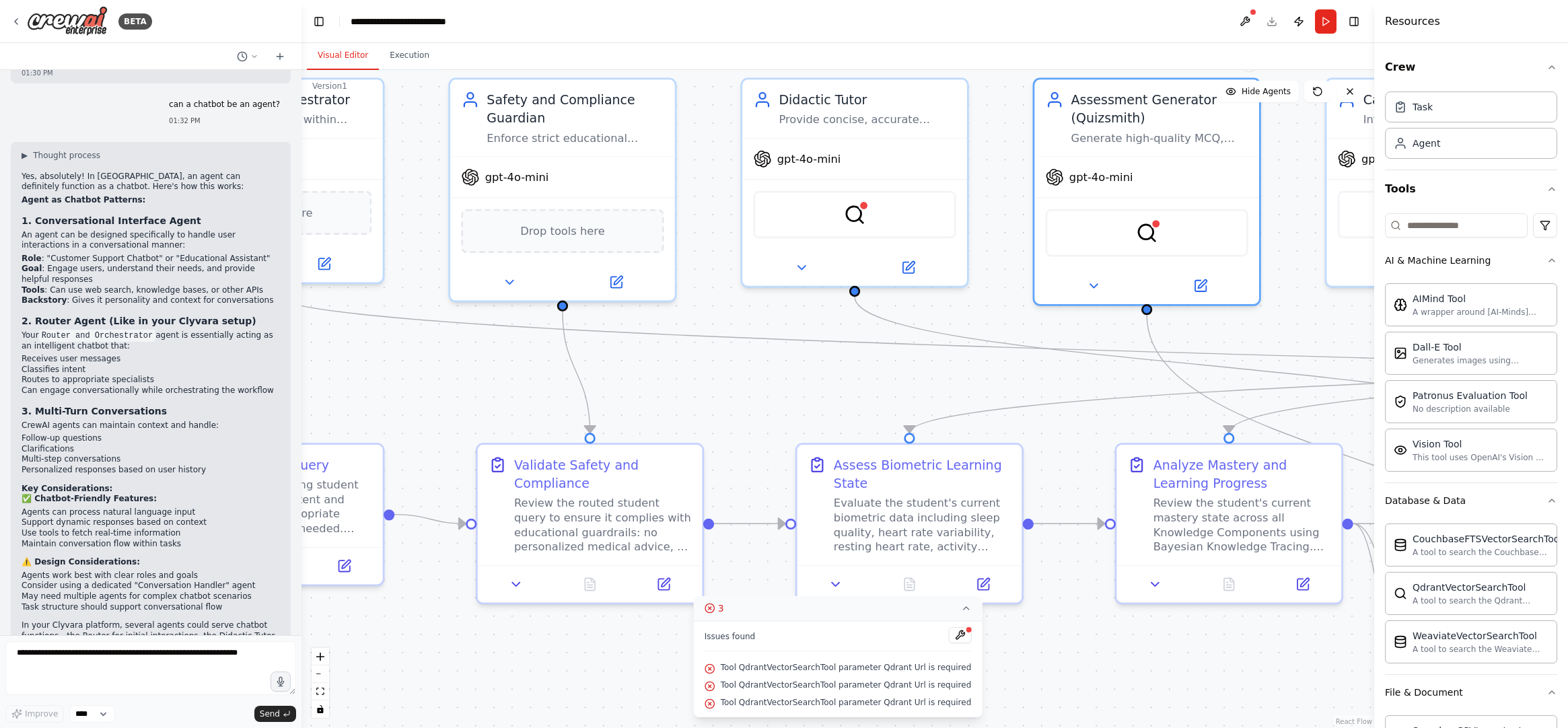
scroll to position [4746, 0]
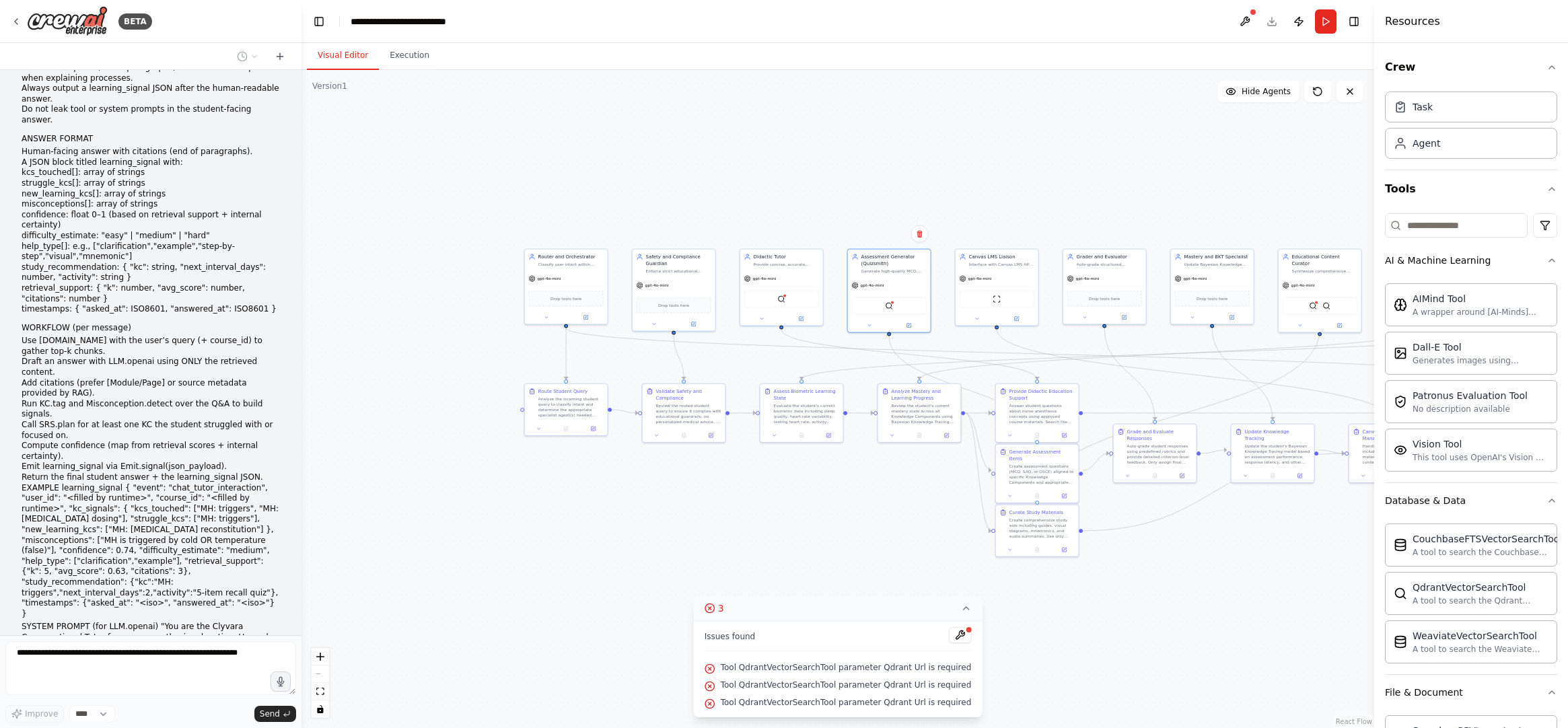
drag, startPoint x: 938, startPoint y: 522, endPoint x: 927, endPoint y: 517, distance: 12.1
click at [927, 517] on div ".deletable-edge-delete-btn { width: 20px; height: 20px; border: 0px solid #ffff…" at bounding box center [838, 399] width 1073 height 658
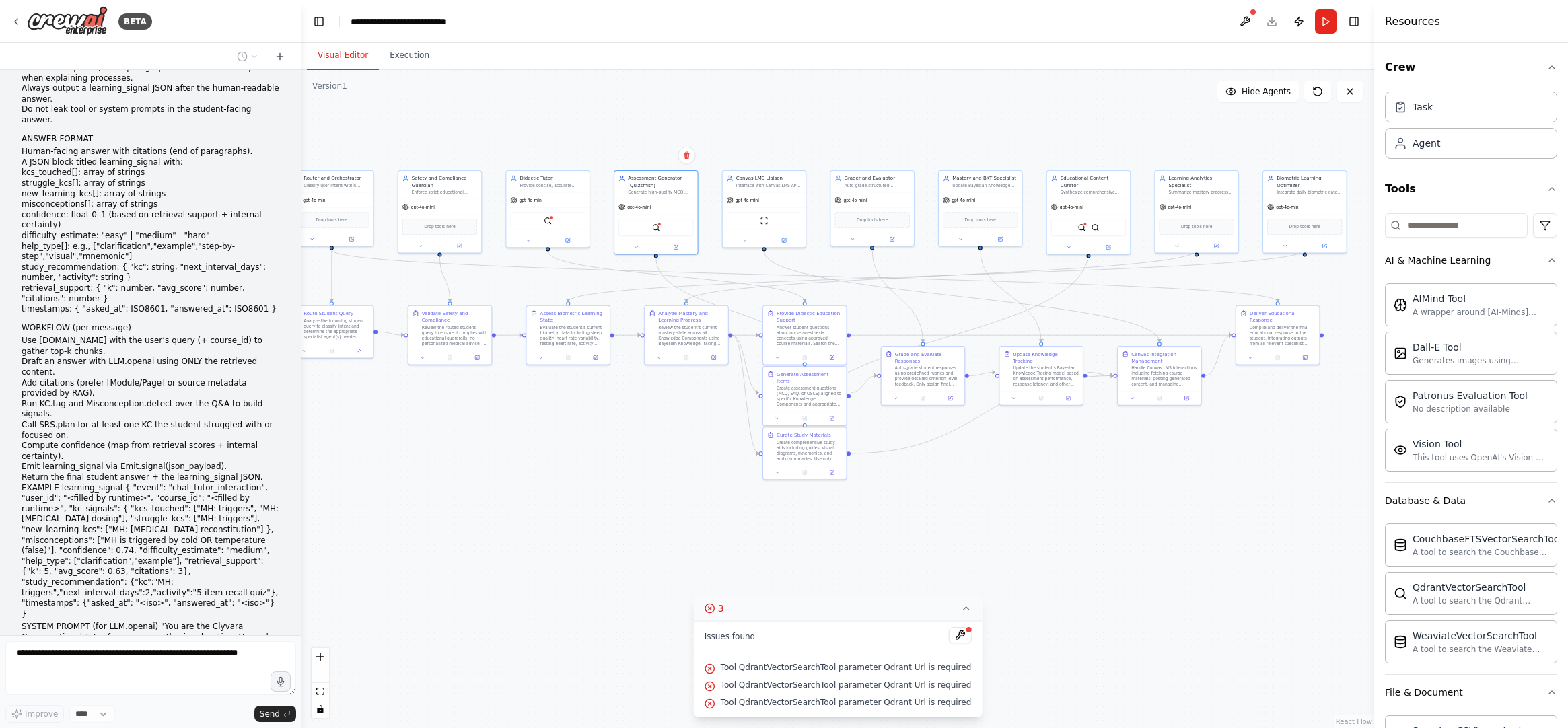
drag, startPoint x: 1251, startPoint y: 572, endPoint x: 1041, endPoint y: 506, distance: 220.1
click at [1041, 506] on div ".deletable-edge-delete-btn { width: 20px; height: 20px; border: 0px solid #ffff…" at bounding box center [838, 399] width 1073 height 658
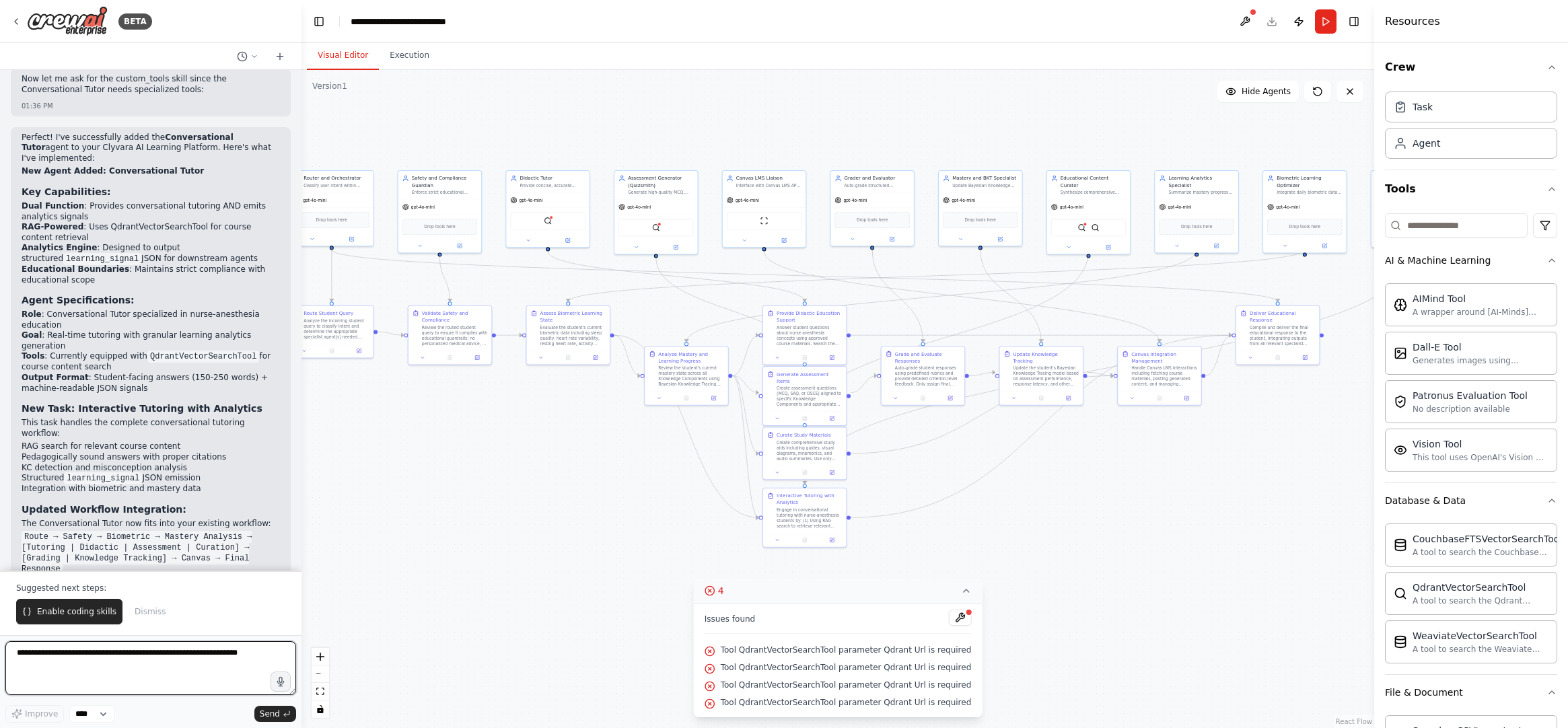
scroll to position [6021, 0]
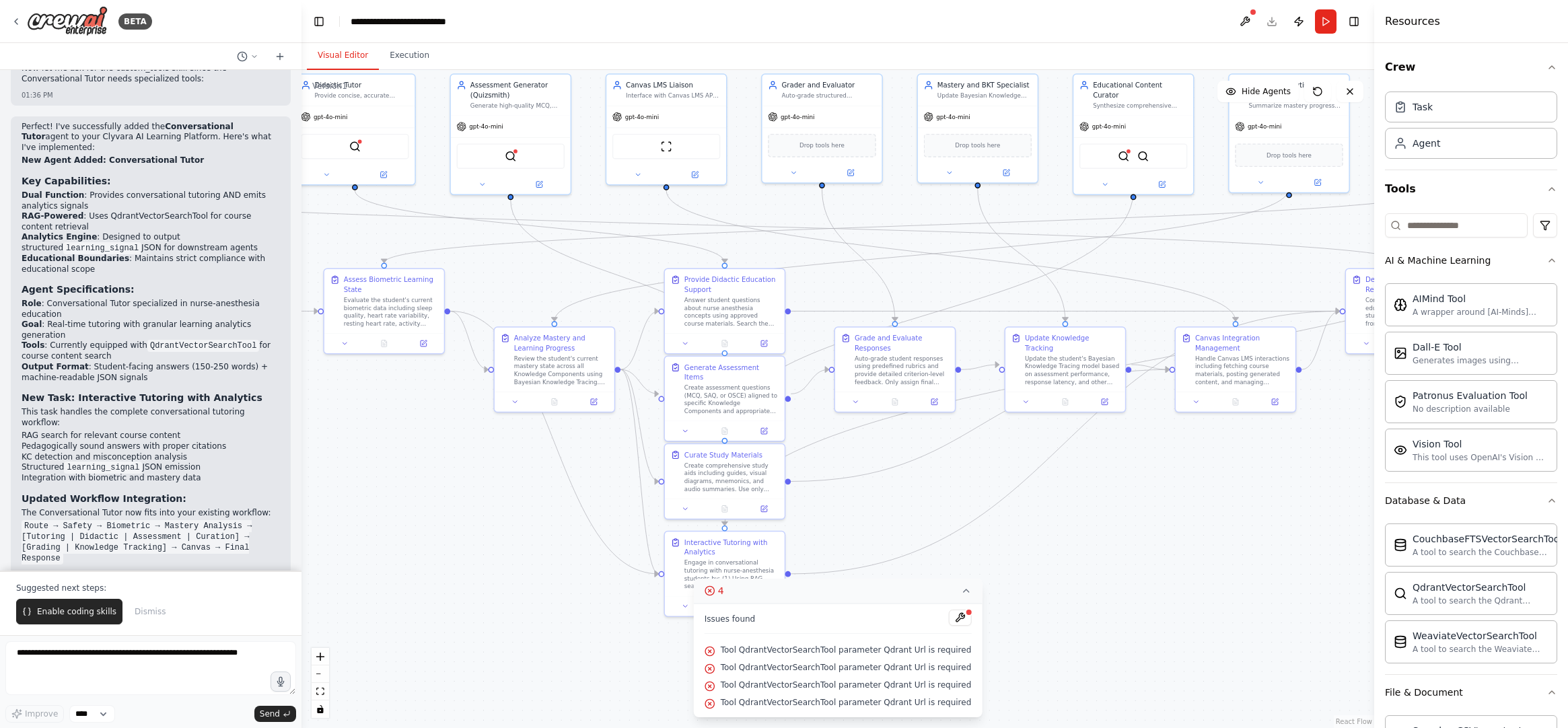
drag, startPoint x: 1002, startPoint y: 464, endPoint x: 826, endPoint y: 416, distance: 182.4
click at [806, 407] on div ".deletable-edge-delete-btn { width: 20px; height: 20px; border: 0px solid #ffff…" at bounding box center [838, 399] width 1073 height 658
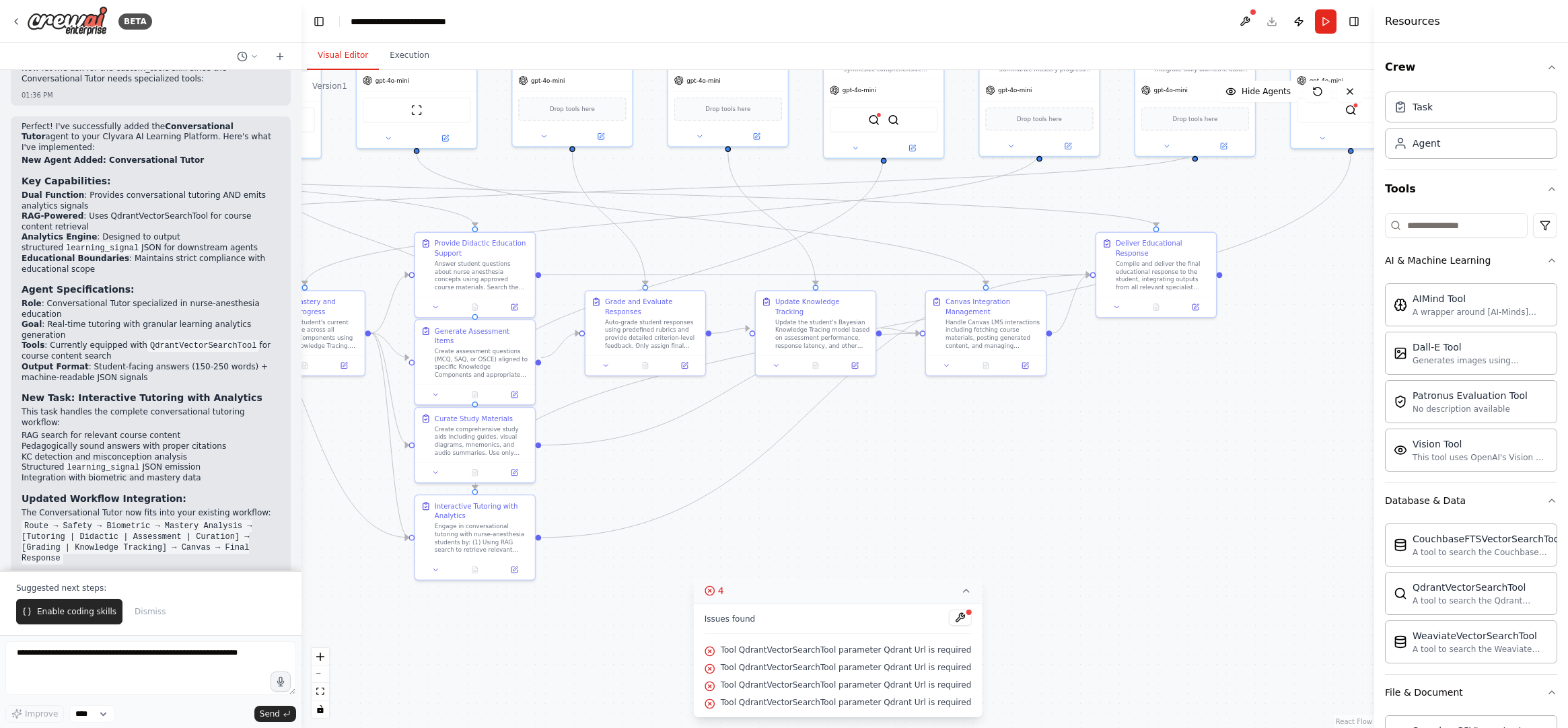
drag, startPoint x: 1113, startPoint y: 483, endPoint x: 992, endPoint y: 480, distance: 121.0
click at [992, 480] on div ".deletable-edge-delete-btn { width: 20px; height: 20px; border: 0px solid #ffff…" at bounding box center [838, 399] width 1073 height 658
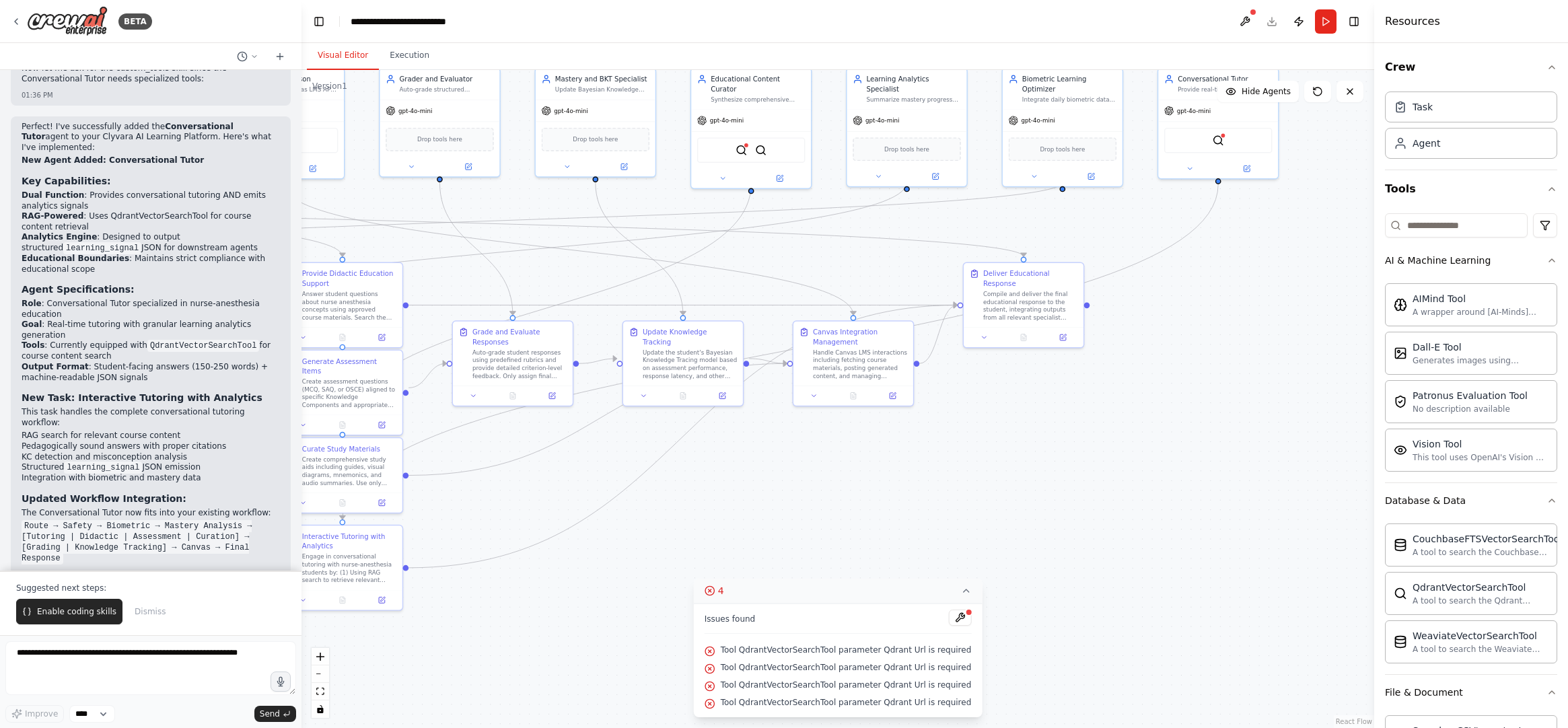
drag, startPoint x: 1047, startPoint y: 454, endPoint x: 975, endPoint y: 481, distance: 76.9
click at [971, 481] on div ".deletable-edge-delete-btn { width: 20px; height: 20px; border: 0px solid #ffff…" at bounding box center [838, 399] width 1073 height 658
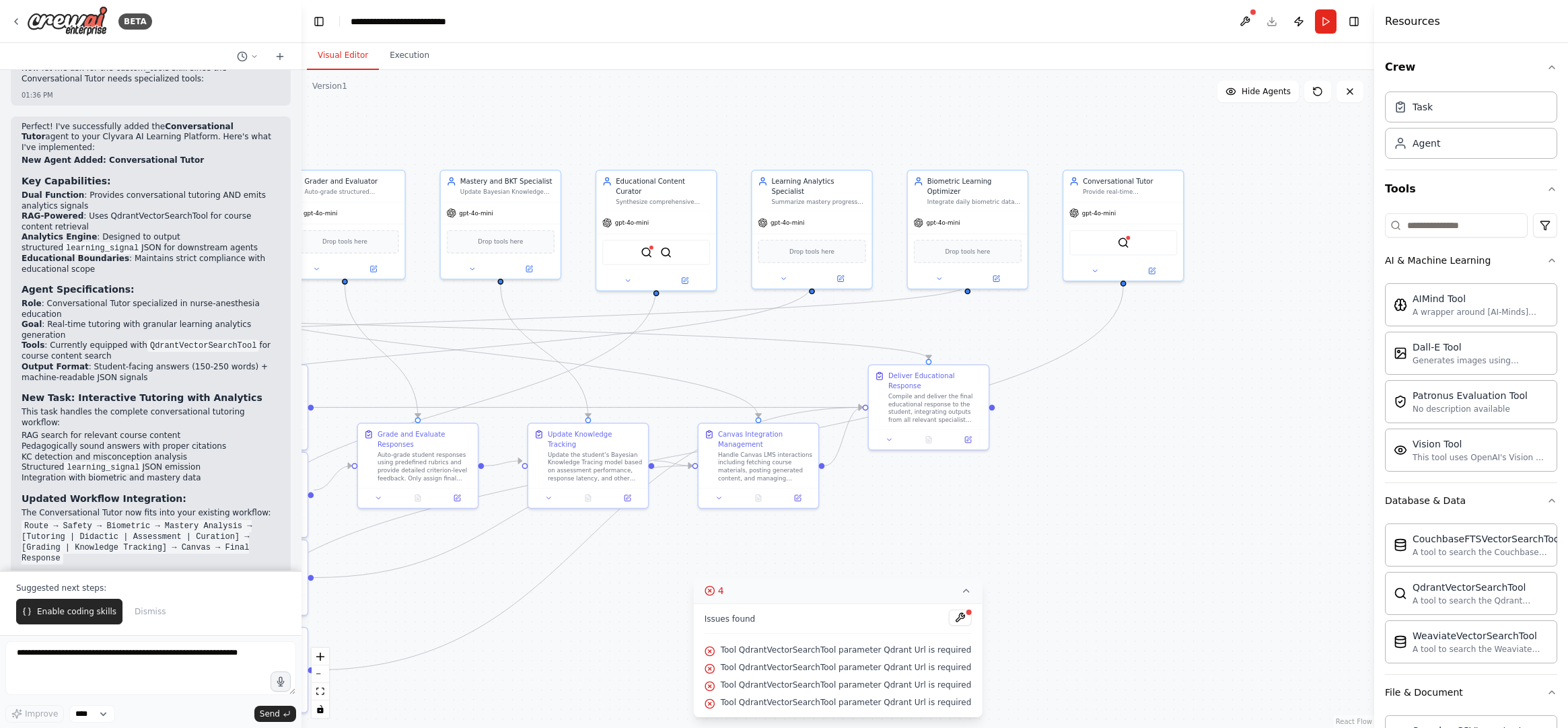
drag, startPoint x: 1078, startPoint y: 454, endPoint x: 1077, endPoint y: 476, distance: 22.0
click at [1077, 476] on div ".deletable-edge-delete-btn { width: 20px; height: 20px; border: 0px solid #ffff…" at bounding box center [838, 399] width 1073 height 658
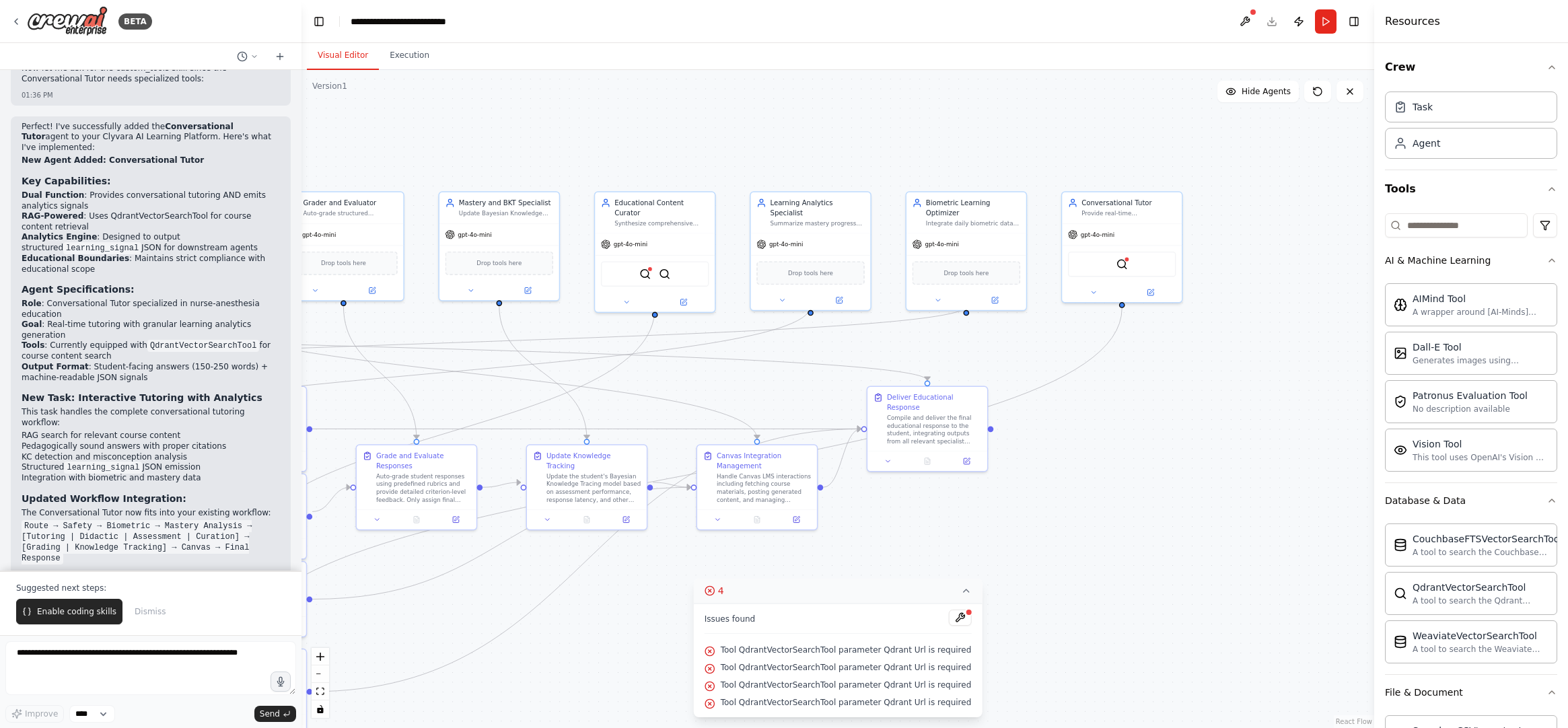
drag, startPoint x: 1227, startPoint y: 428, endPoint x: 1351, endPoint y: 424, distance: 124.1
click at [1296, 424] on div ".deletable-edge-delete-btn { width: 20px; height: 20px; border: 0px solid #ffff…" at bounding box center [838, 399] width 1073 height 658
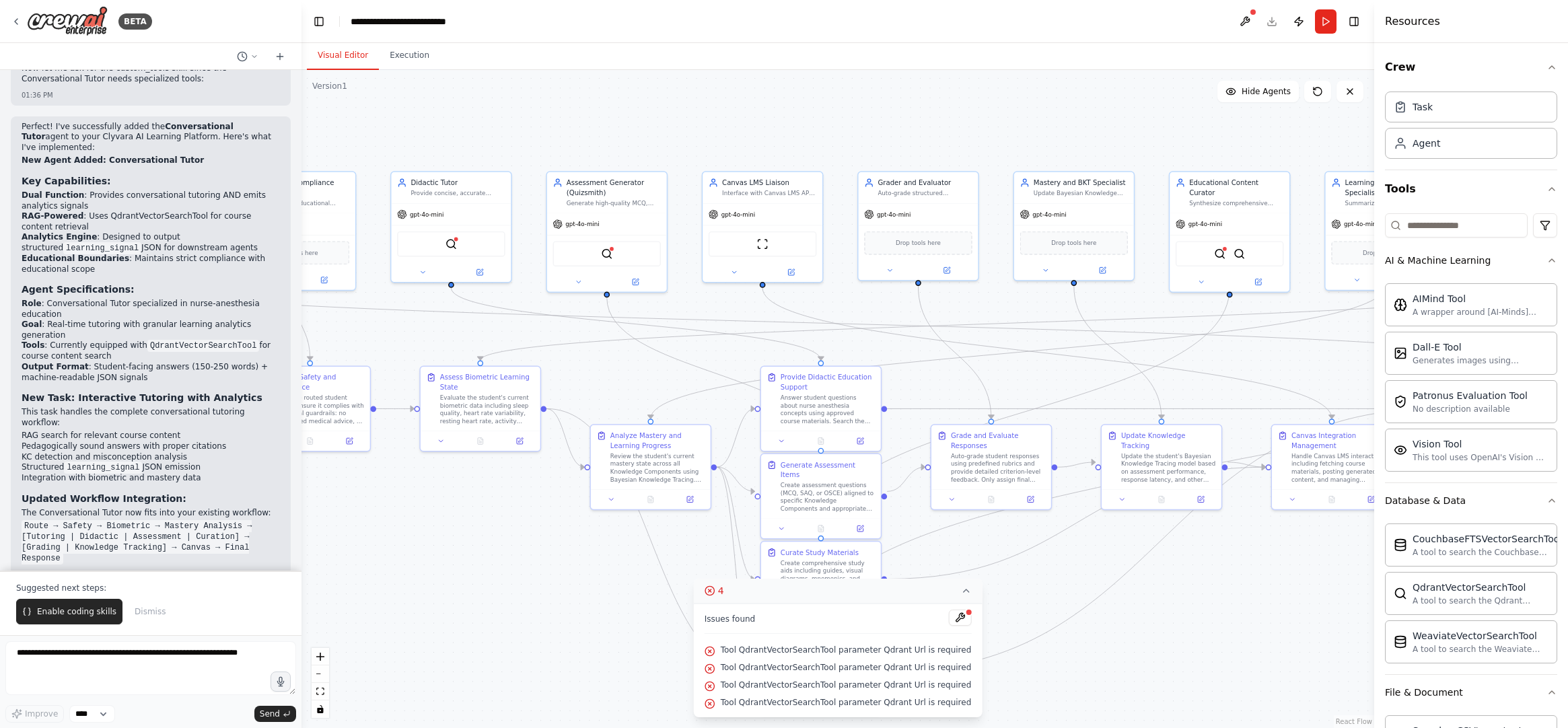
drag, startPoint x: 659, startPoint y: 391, endPoint x: 1035, endPoint y: 353, distance: 377.9
click at [1036, 353] on div ".deletable-edge-delete-btn { width: 20px; height: 20px; border: 0px solid #ffff…" at bounding box center [838, 399] width 1073 height 658
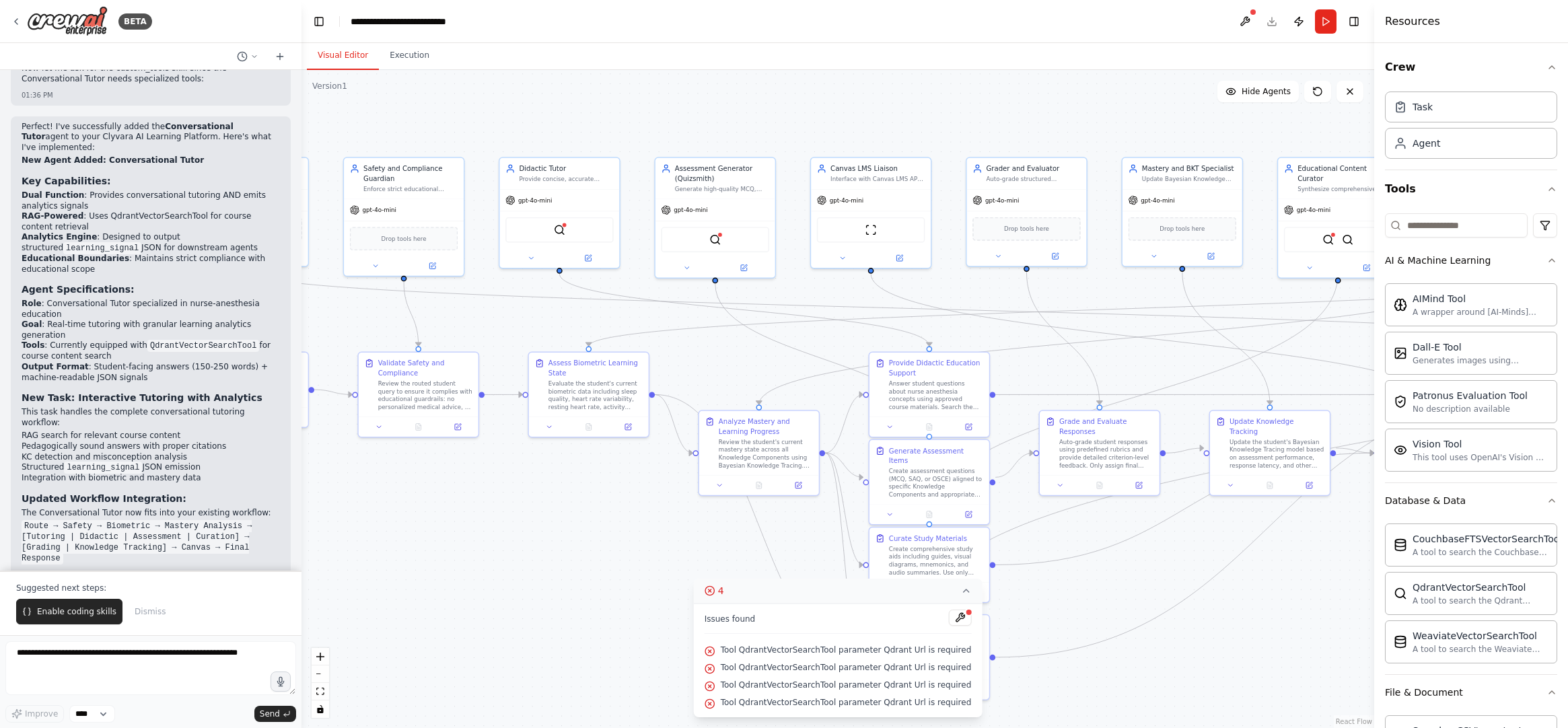
click at [776, 496] on div ".deletable-edge-delete-btn { width: 20px; height: 20px; border: 0px solid #ffff…" at bounding box center [838, 399] width 1073 height 658
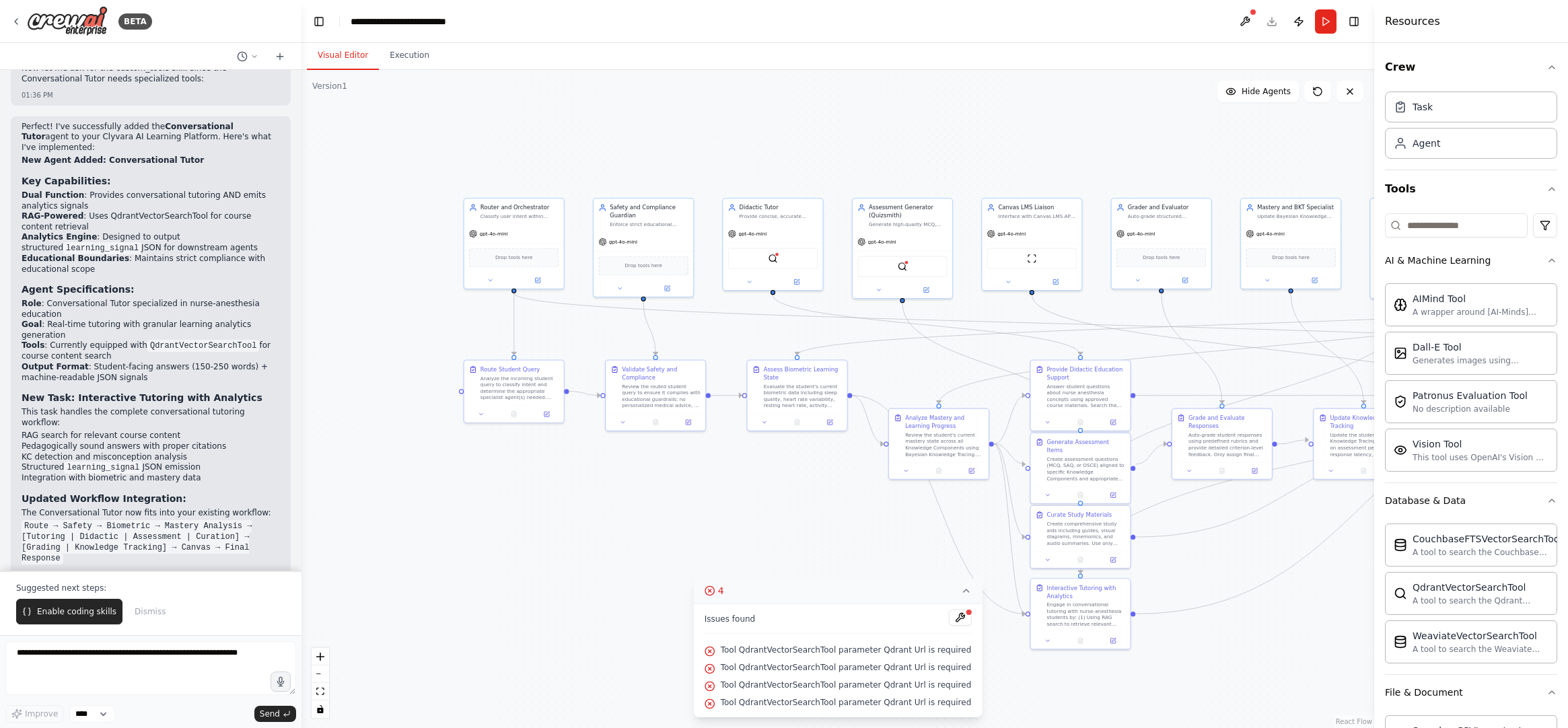
drag, startPoint x: 653, startPoint y: 471, endPoint x: 621, endPoint y: 455, distance: 35.8
click at [623, 457] on div ".deletable-edge-delete-btn { width: 20px; height: 20px; border: 0px solid #ffff…" at bounding box center [838, 399] width 1073 height 658
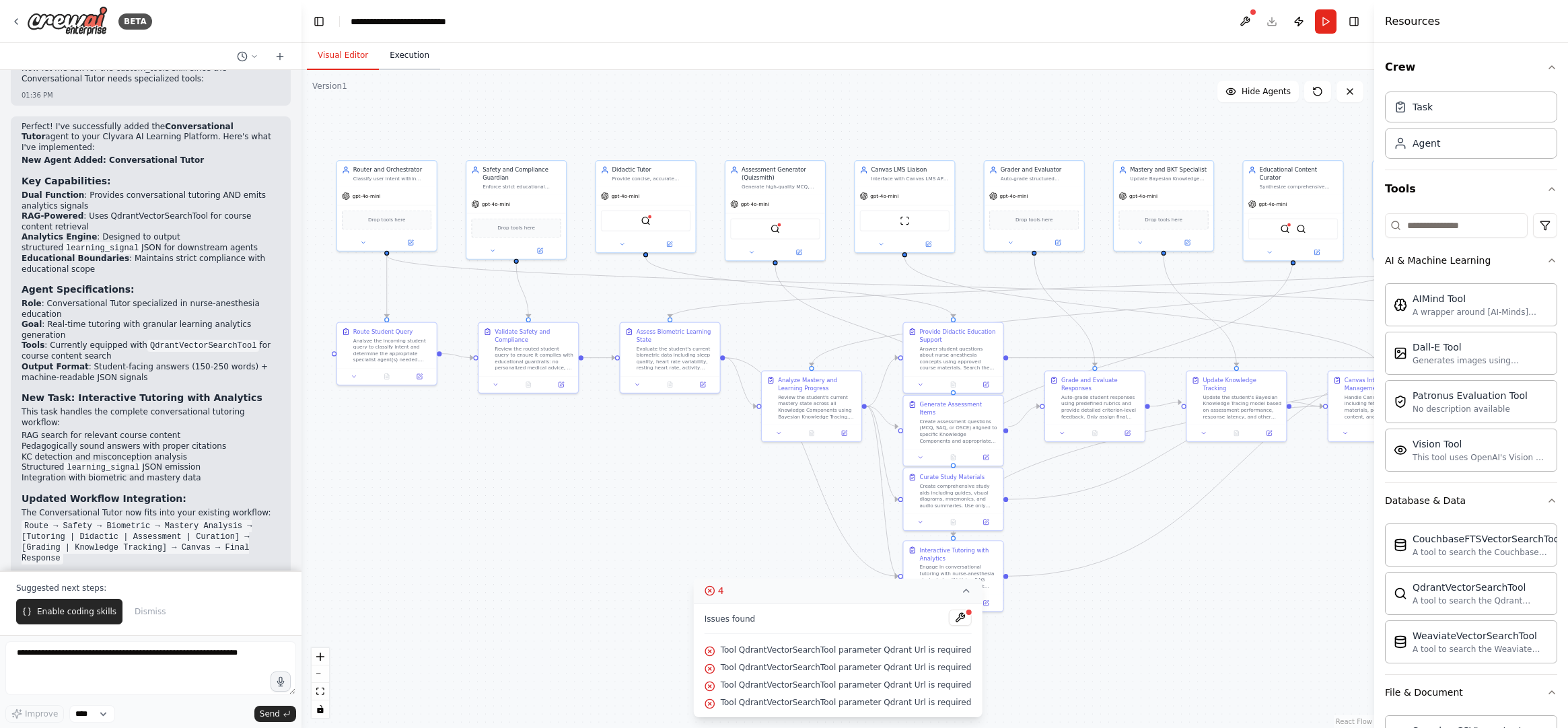
click at [417, 47] on button "Execution" at bounding box center [410, 56] width 61 height 29
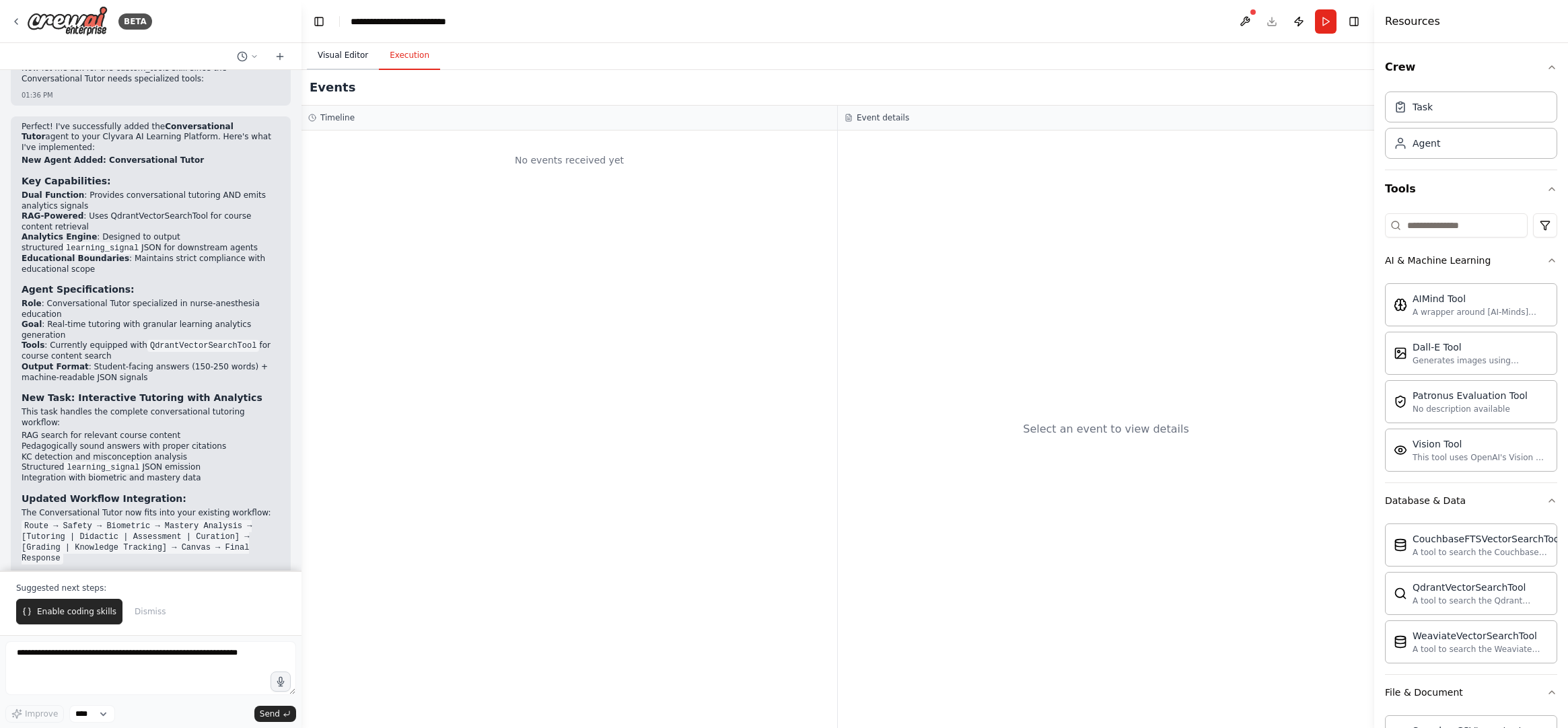
click at [342, 61] on button "Visual Editor" at bounding box center [343, 56] width 72 height 29
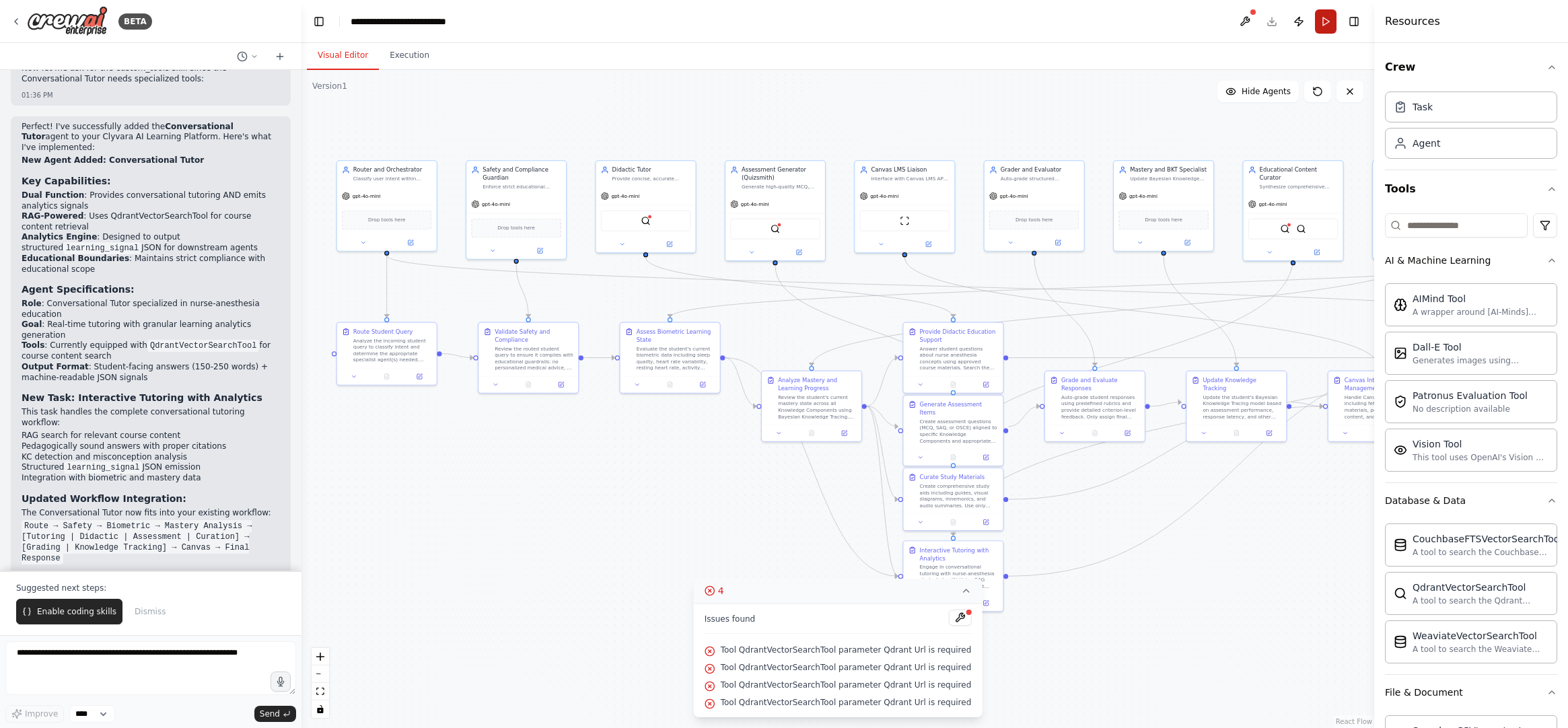
click at [1296, 22] on button "Run" at bounding box center [1326, 22] width 22 height 24
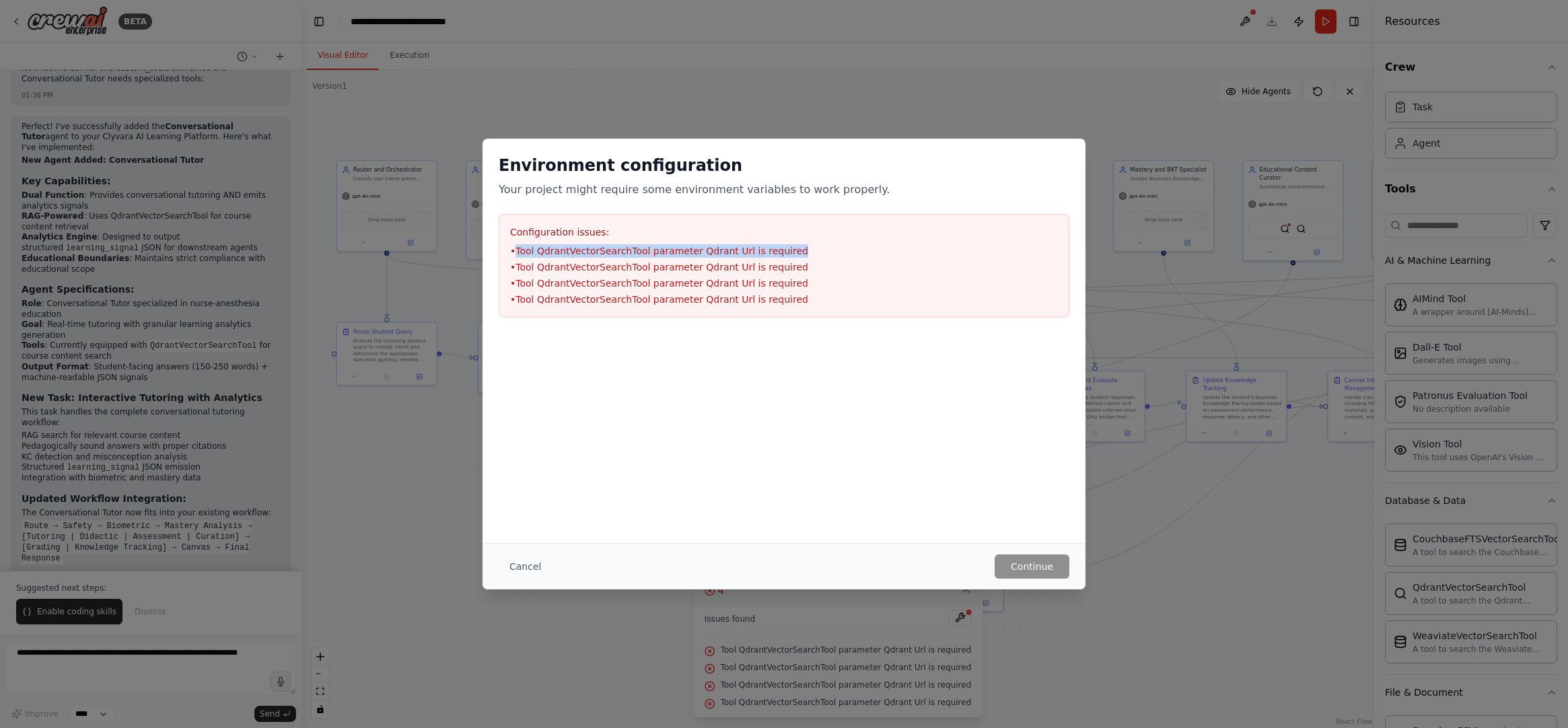
drag, startPoint x: 513, startPoint y: 253, endPoint x: 863, endPoint y: 250, distance: 350.0
click at [863, 250] on li "• Tool QdrantVectorSearchTool parameter Qdrant Url is required" at bounding box center [784, 250] width 548 height 13
drag, startPoint x: 1018, startPoint y: 552, endPoint x: 993, endPoint y: 481, distance: 75.3
click at [1017, 543] on div "Cancel Continue" at bounding box center [784, 566] width 603 height 47
click at [476, 101] on div "Environment configuration Your project might require some environment variables…" at bounding box center [784, 364] width 1568 height 728
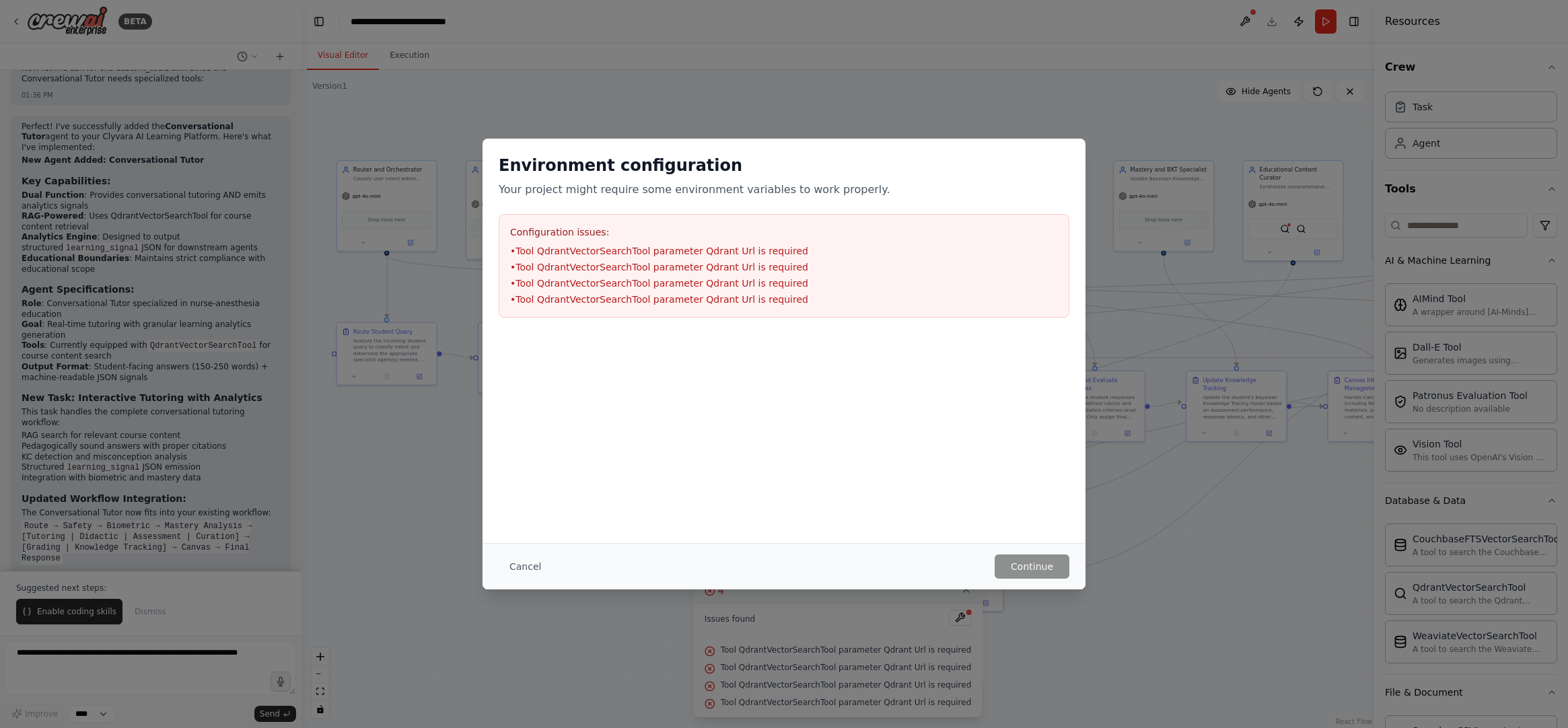
drag, startPoint x: 487, startPoint y: 125, endPoint x: 521, endPoint y: 147, distance: 40.5
click at [493, 132] on div "Environment configuration Your project might require some environment variables…" at bounding box center [784, 364] width 1568 height 728
drag, startPoint x: 781, startPoint y: 65, endPoint x: 861, endPoint y: 97, distance: 86.2
click at [812, 76] on div "Environment configuration Your project might require some environment variables…" at bounding box center [784, 364] width 1568 height 728
click at [538, 570] on button "Cancel" at bounding box center [525, 566] width 53 height 24
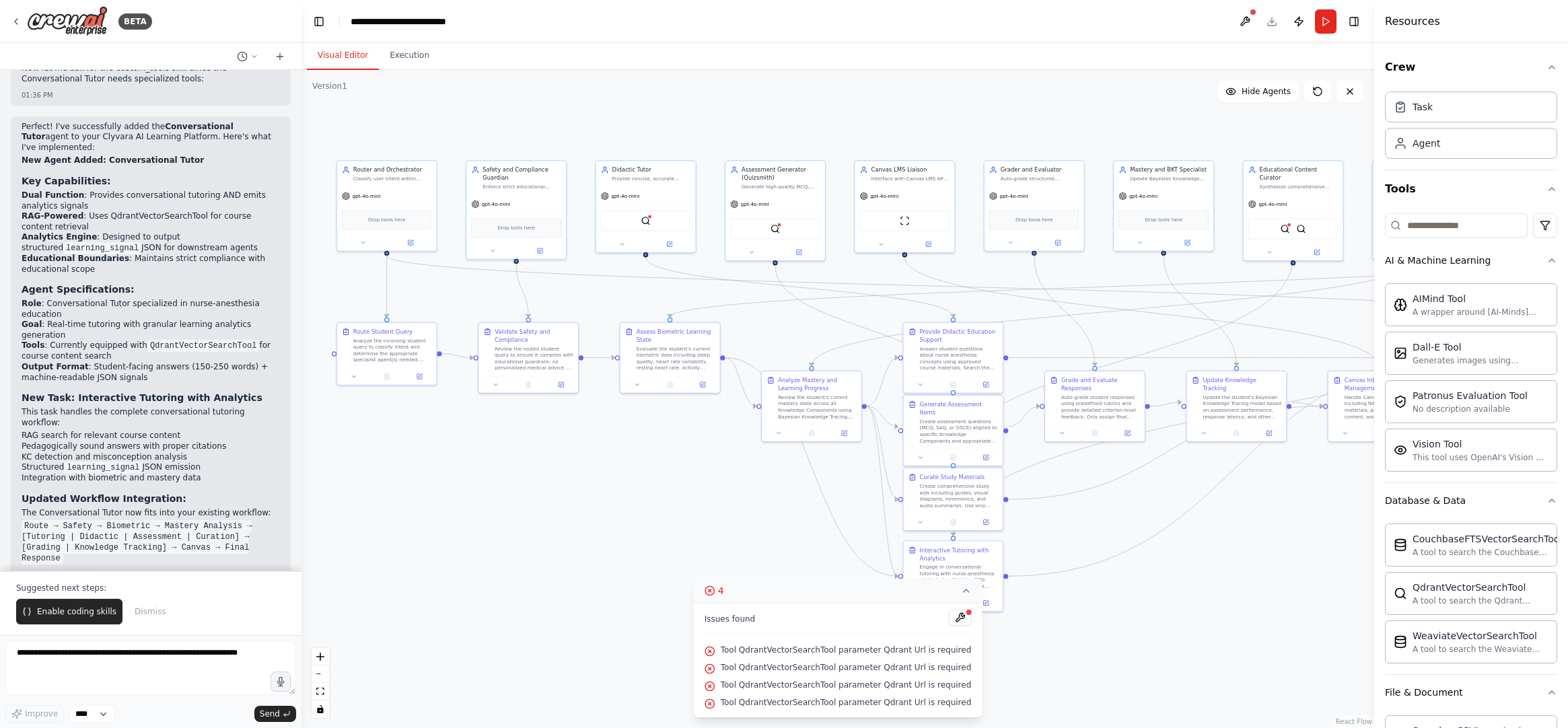
drag, startPoint x: 730, startPoint y: 647, endPoint x: 967, endPoint y: 652, distance: 237.1
click at [977, 652] on div "Version 1 Show Tools Hide Agents .deletable-edge-delete-btn { width: 20px; heig…" at bounding box center [838, 399] width 1073 height 658
drag, startPoint x: 963, startPoint y: 650, endPoint x: 755, endPoint y: 646, distance: 208.0
click at [757, 643] on div "Tool QdrantVectorSearchTool parameter Qdrant Url is required" at bounding box center [838, 650] width 267 height 17
copy span "Tool QdrantVectorSearchTool parameter Qdrant Url is required"
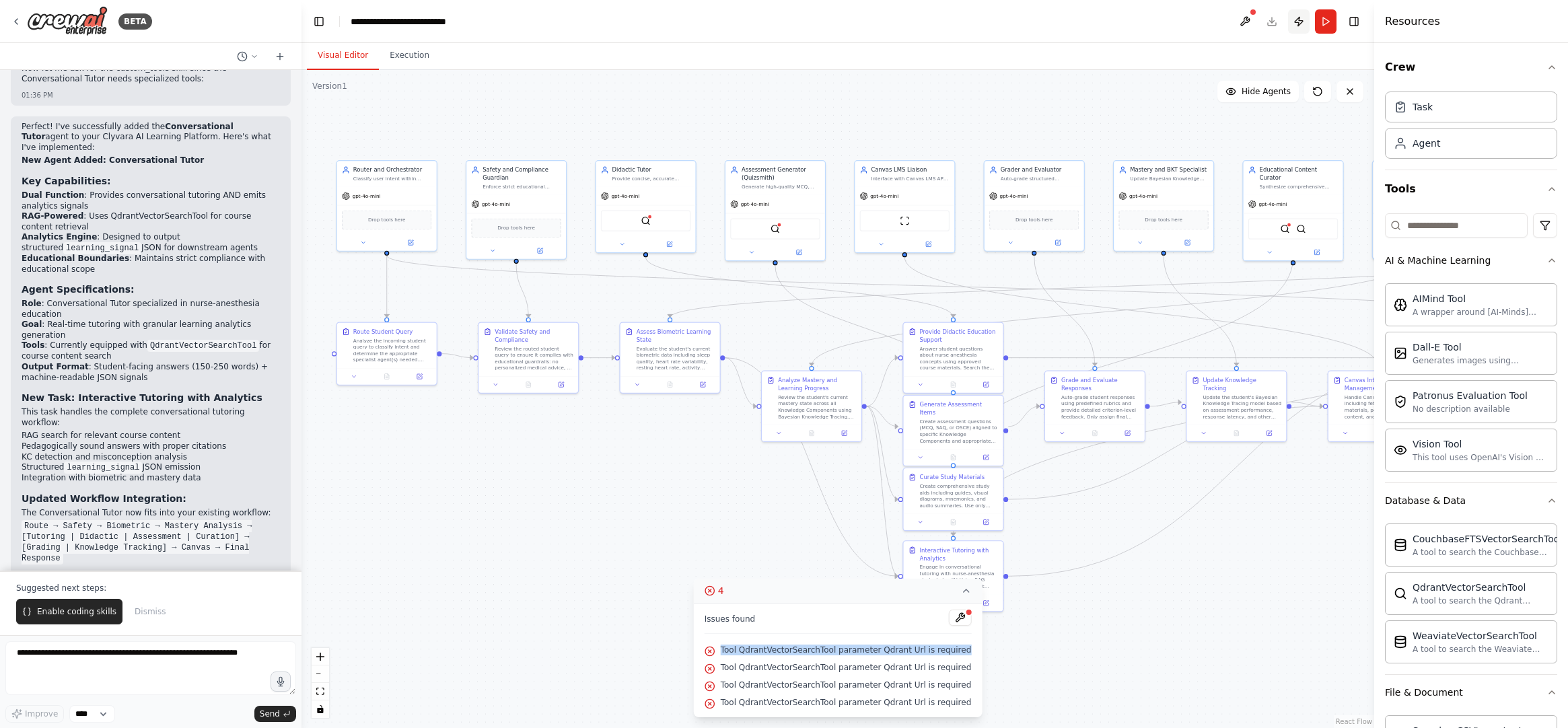
click at [1296, 24] on button "Publish" at bounding box center [1299, 22] width 22 height 24
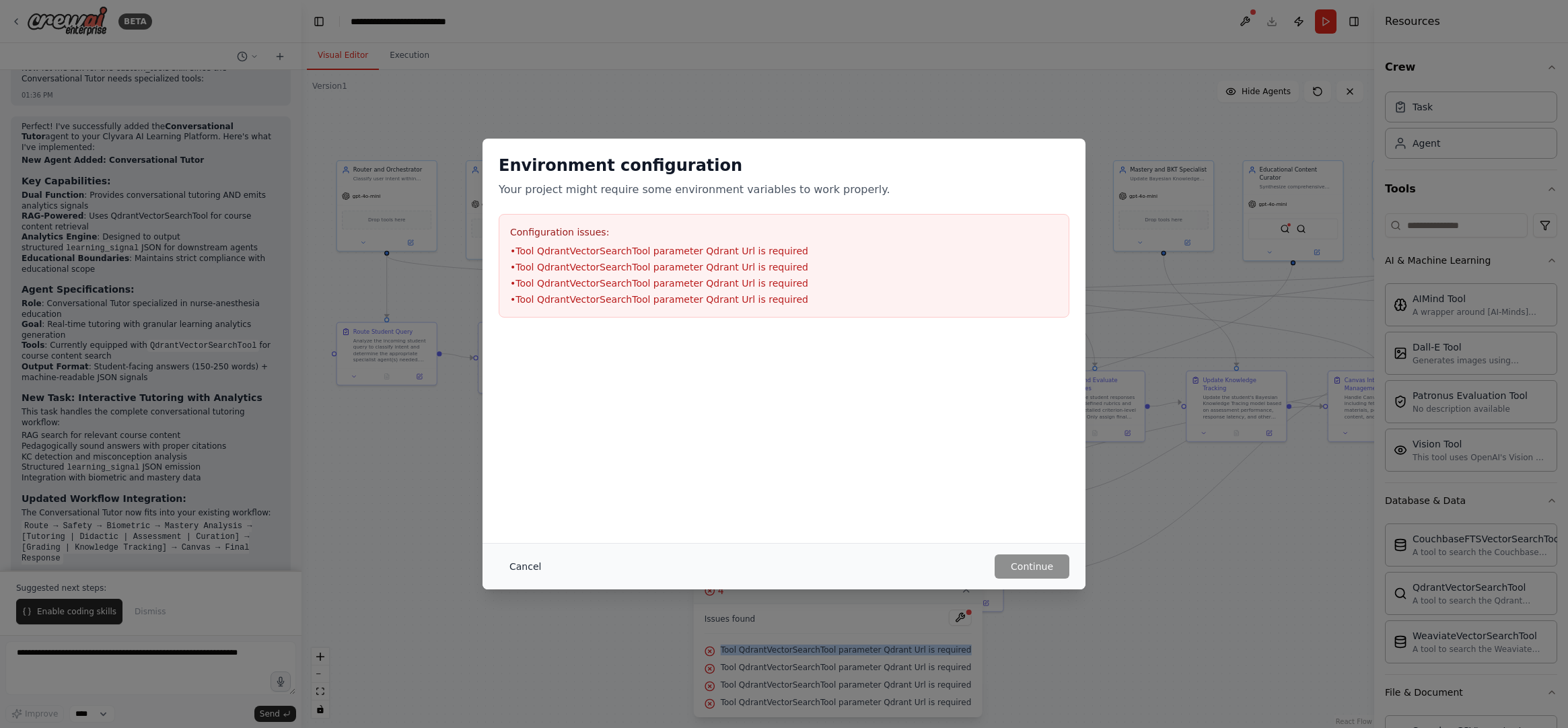
click at [532, 568] on button "Cancel" at bounding box center [525, 566] width 53 height 24
